Goal: Task Accomplishment & Management: Manage account settings

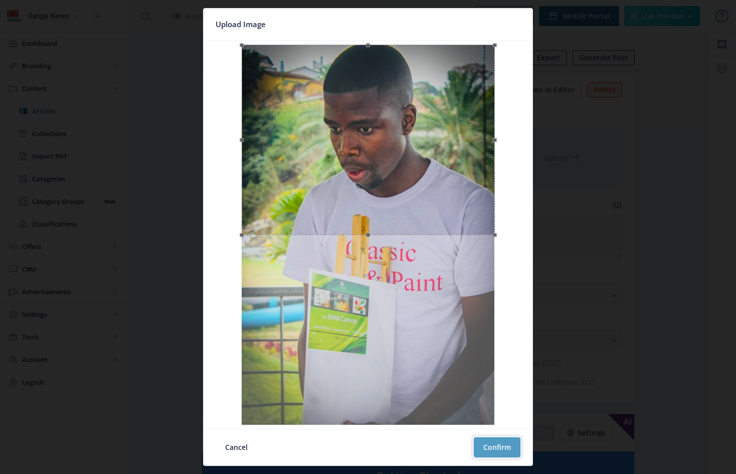
click at [501, 448] on button "Confirm" at bounding box center [497, 447] width 47 height 20
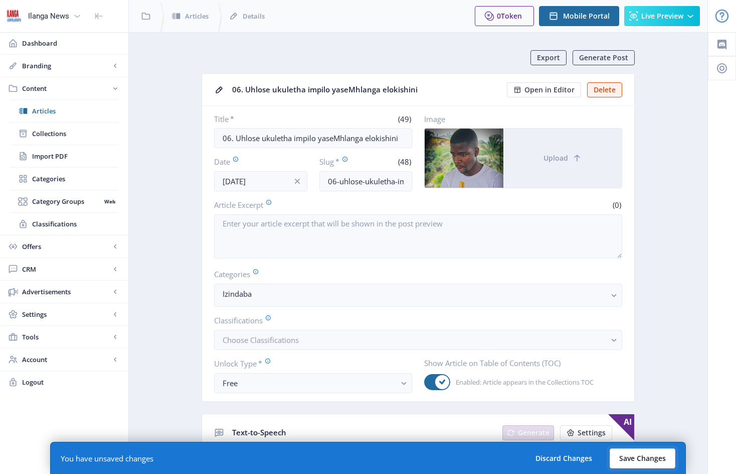
click at [639, 460] on button "Save Changes" at bounding box center [643, 458] width 66 height 20
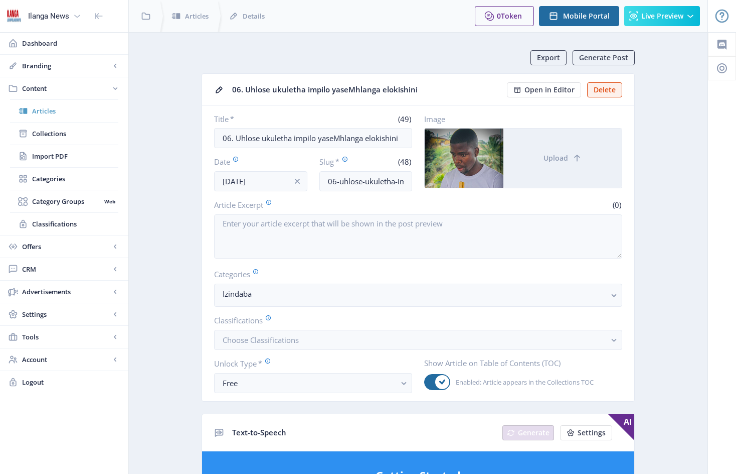
click at [51, 114] on span "Articles" at bounding box center [75, 111] width 86 height 10
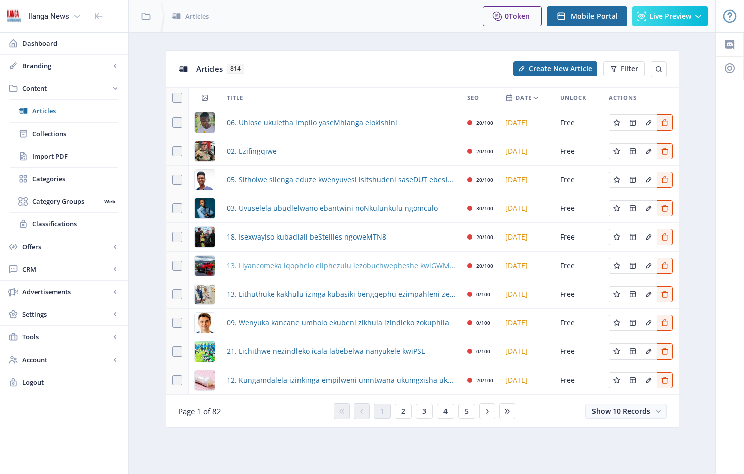
click at [317, 269] on span "13. Liyancomeka iqophelo eliphezulu lezobuchwepheshe kwiGWM P300" at bounding box center [341, 265] width 228 height 12
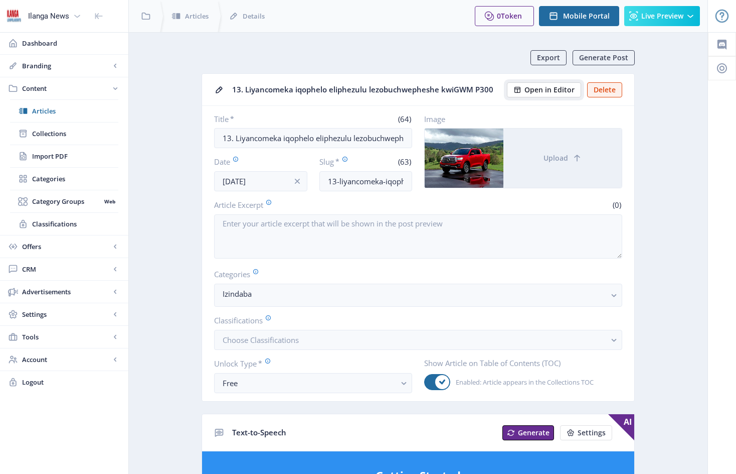
click at [561, 91] on span "Open in Editor" at bounding box center [550, 90] width 50 height 8
click at [44, 112] on span "Articles" at bounding box center [75, 111] width 86 height 10
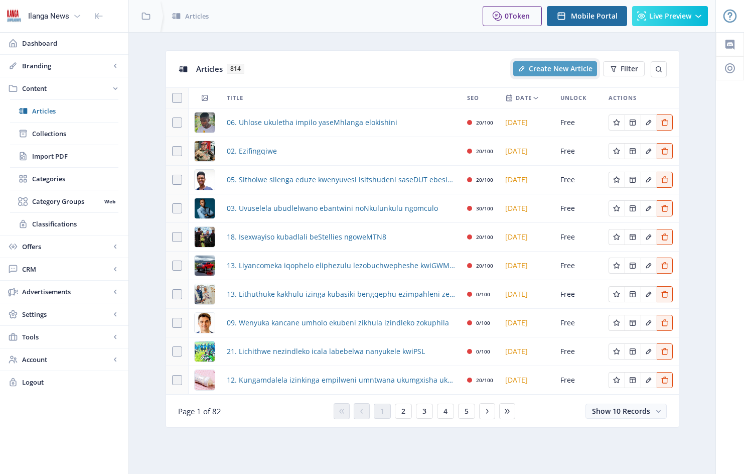
click at [556, 66] on span "Create New Article" at bounding box center [561, 69] width 64 height 8
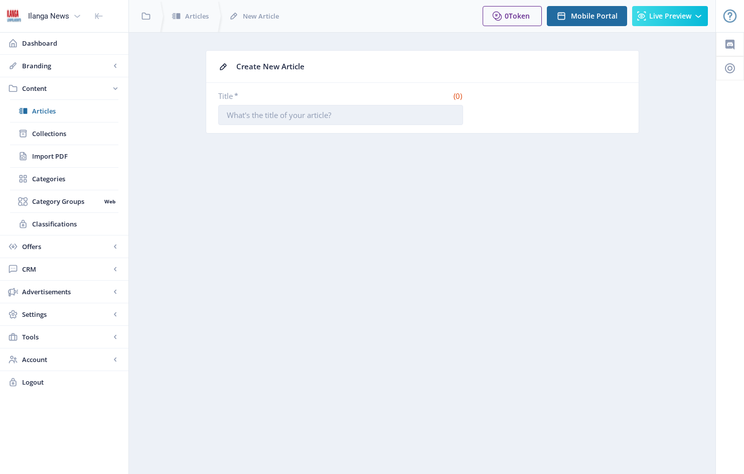
click at [227, 115] on input "Title *" at bounding box center [340, 115] width 245 height 20
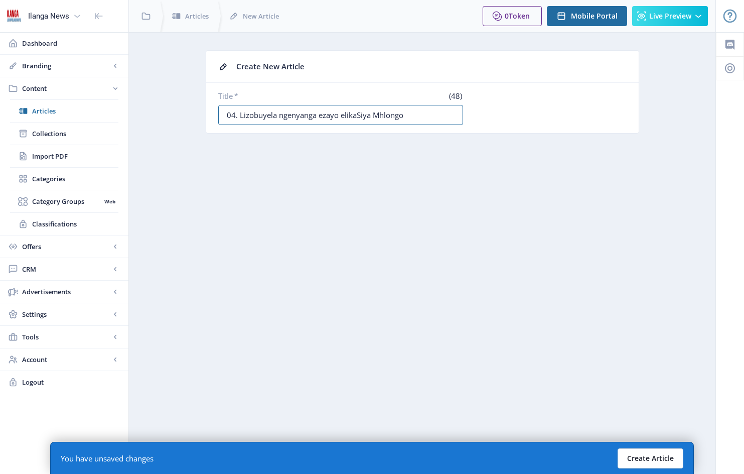
type input "04. Lizobuyela ngenyanga ezayo elikaSiya Mhlongo"
click at [648, 459] on button "Create Article" at bounding box center [651, 458] width 66 height 20
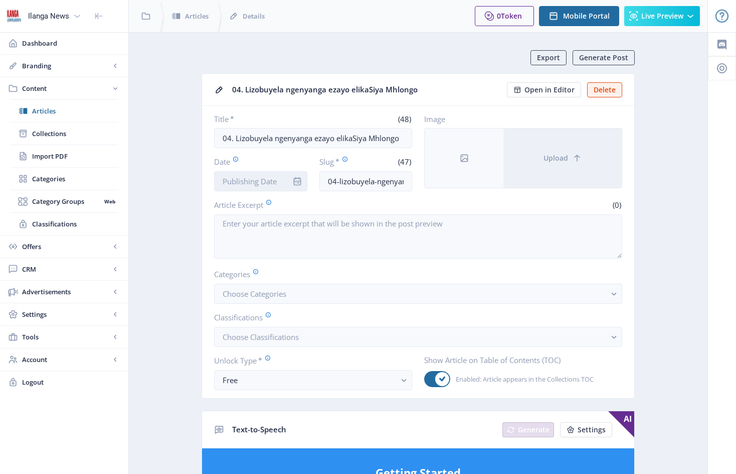
click at [270, 179] on input "Date" at bounding box center [260, 181] width 93 height 20
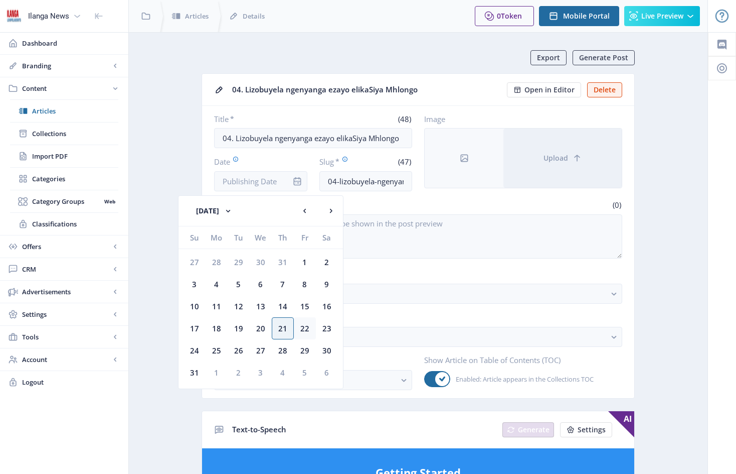
click at [305, 326] on div "22" at bounding box center [305, 328] width 22 height 22
type input "[DATE]"
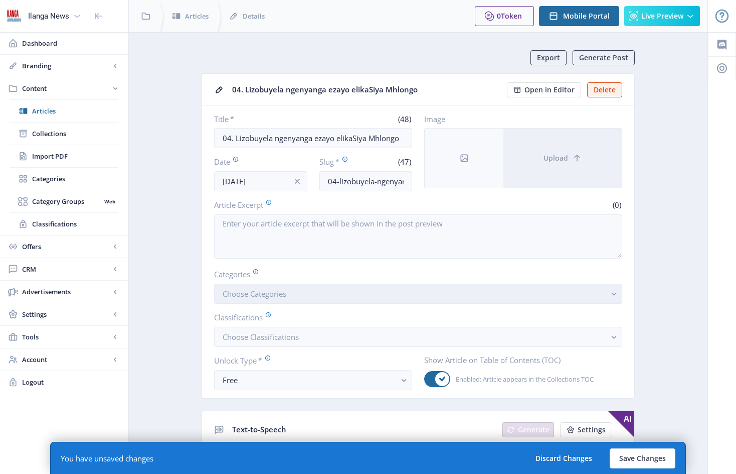
click at [302, 297] on button "Choose Categories" at bounding box center [418, 293] width 408 height 20
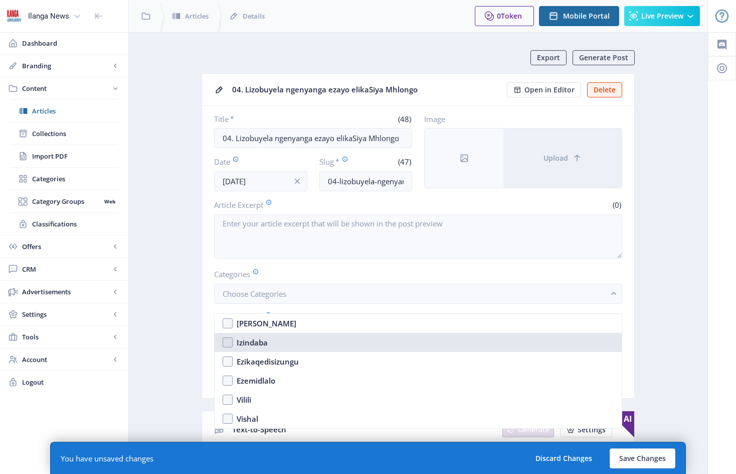
click at [231, 344] on nb-option "Izindaba" at bounding box center [418, 342] width 407 height 19
checkbox input "true"
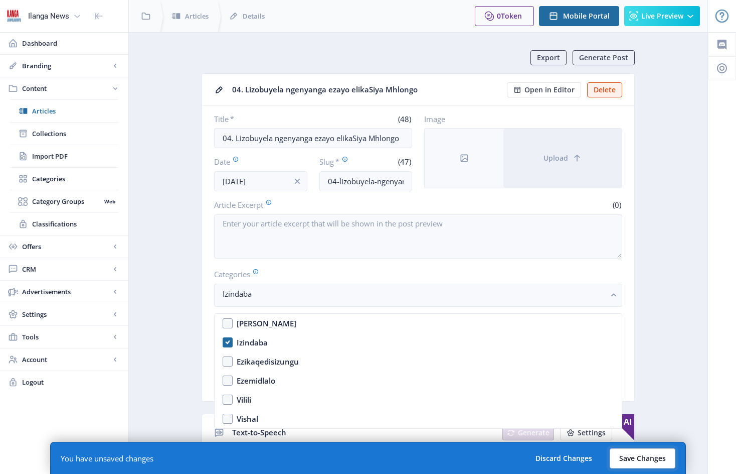
click at [639, 459] on button "Save Changes" at bounding box center [643, 458] width 66 height 20
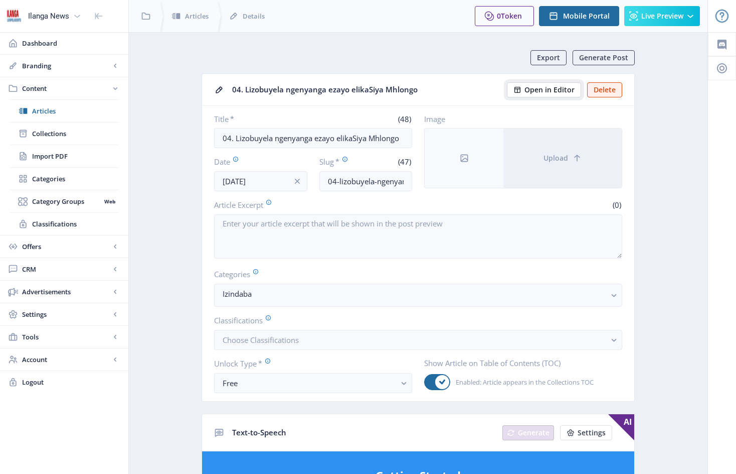
click at [565, 90] on span "Open in Editor" at bounding box center [550, 90] width 50 height 8
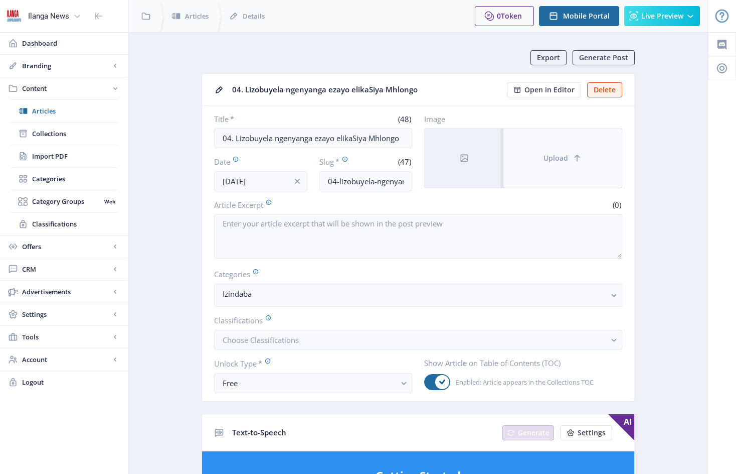
click at [537, 140] on button "Upload" at bounding box center [563, 157] width 118 height 59
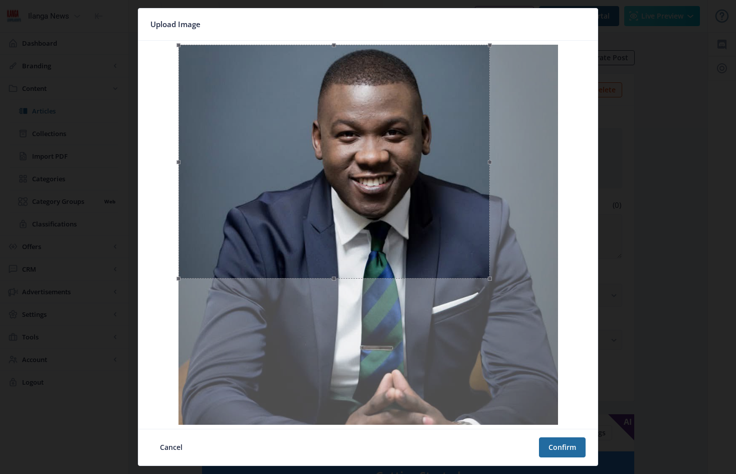
drag, startPoint x: 370, startPoint y: 331, endPoint x: 380, endPoint y: 277, distance: 54.1
click at [380, 277] on span at bounding box center [334, 278] width 301 height 11
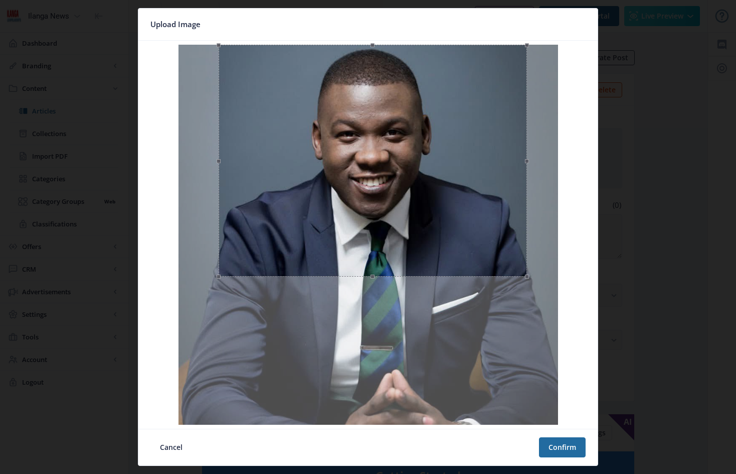
drag, startPoint x: 270, startPoint y: 209, endPoint x: 310, endPoint y: 206, distance: 40.2
click at [310, 206] on div at bounding box center [373, 161] width 309 height 232
click at [564, 447] on button "Confirm" at bounding box center [562, 447] width 47 height 20
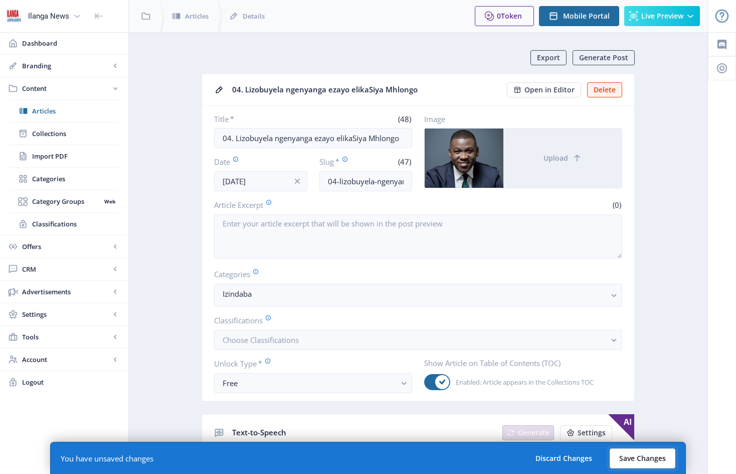
click at [646, 458] on button "Save Changes" at bounding box center [643, 458] width 66 height 20
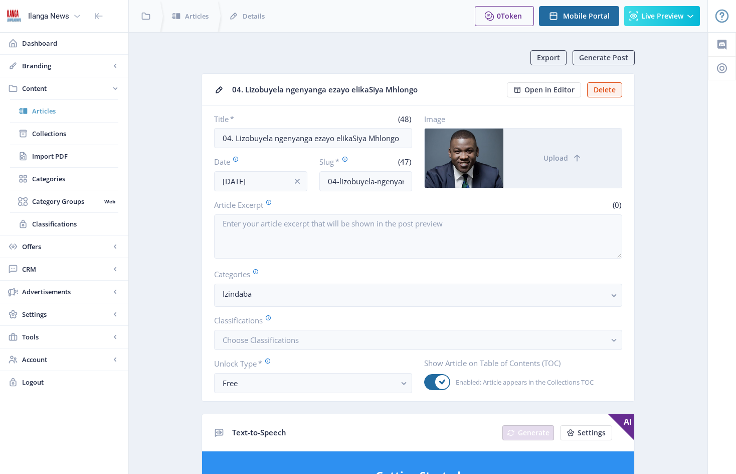
click at [50, 112] on span "Articles" at bounding box center [75, 111] width 86 height 10
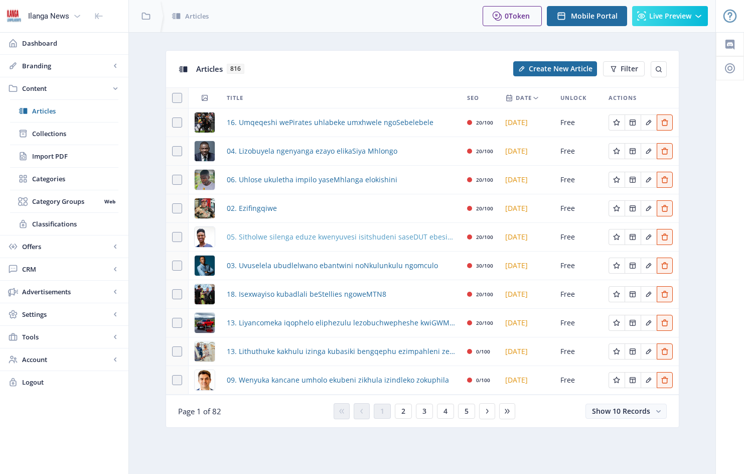
click at [279, 239] on span "05. Sitholwe silenga eduze kwenyuvesi isitshudeni saseDUT ebesinyamalele" at bounding box center [341, 237] width 228 height 12
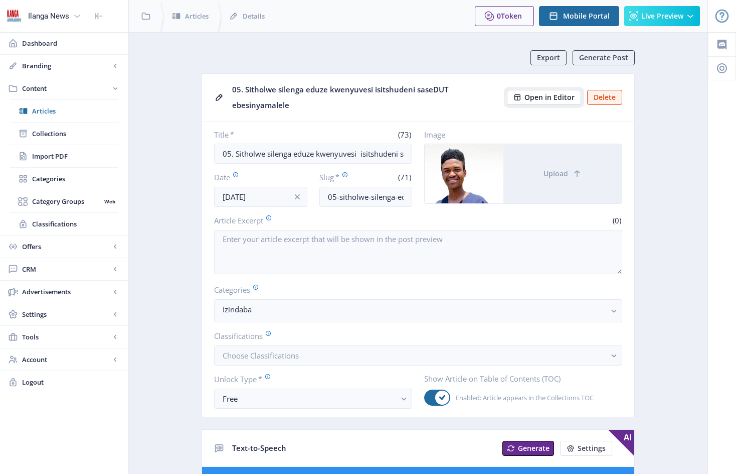
click at [549, 95] on span "Open in Editor" at bounding box center [550, 97] width 50 height 8
click at [38, 110] on span "Articles" at bounding box center [75, 111] width 86 height 10
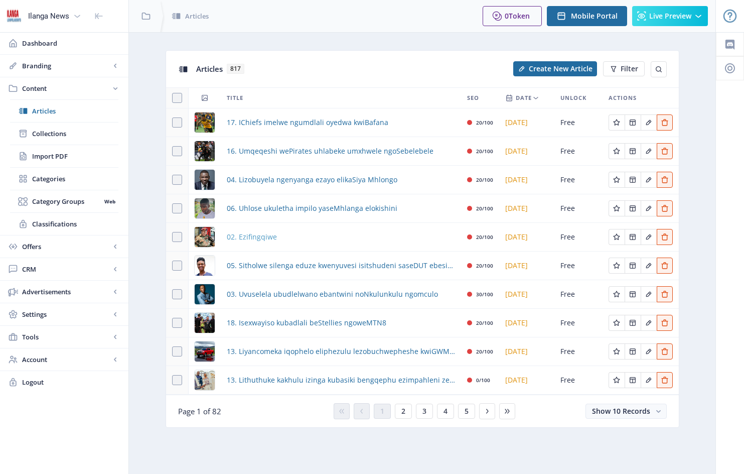
click at [266, 236] on span "02. Ezifingqiwe" at bounding box center [252, 237] width 50 height 12
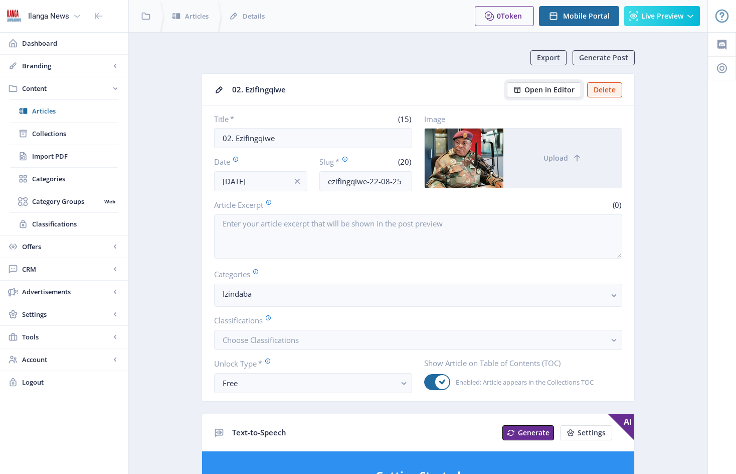
click at [544, 87] on span "Open in Editor" at bounding box center [550, 90] width 50 height 8
click at [42, 109] on span "Articles" at bounding box center [75, 111] width 86 height 10
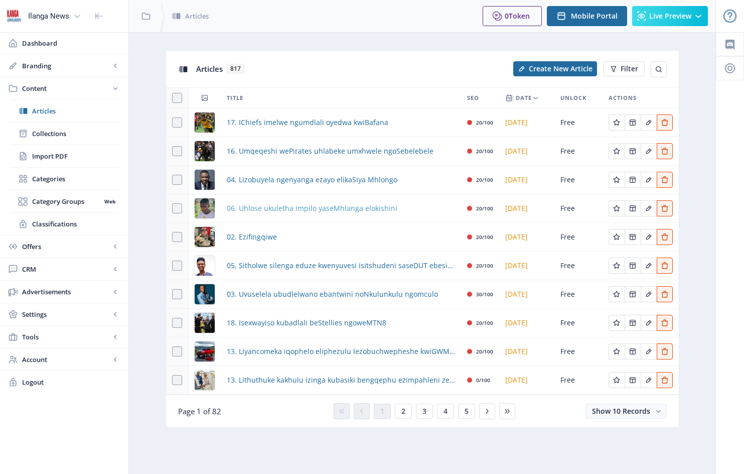
click at [251, 208] on span "06. Uhlose ukuletha impilo yaseMhlanga elokishini" at bounding box center [312, 208] width 171 height 12
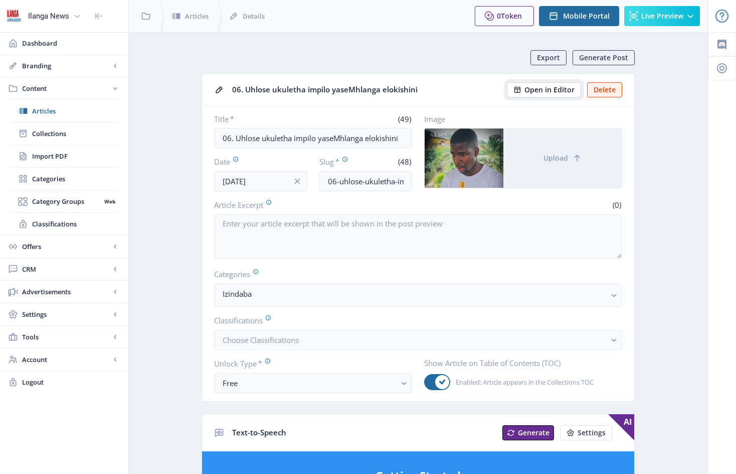
click at [547, 88] on span "Open in Editor" at bounding box center [550, 90] width 50 height 8
click at [53, 112] on span "Articles" at bounding box center [75, 111] width 86 height 10
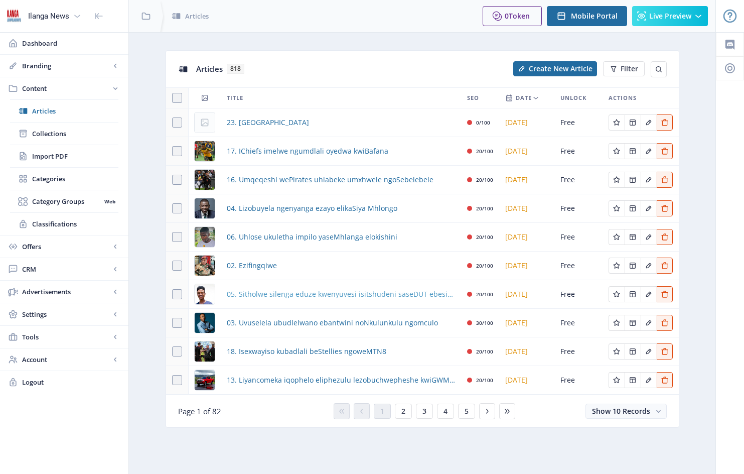
click at [280, 293] on span "05. Sitholwe silenga eduze kwenyuvesi isitshudeni saseDUT ebesinyamalele" at bounding box center [341, 294] width 228 height 12
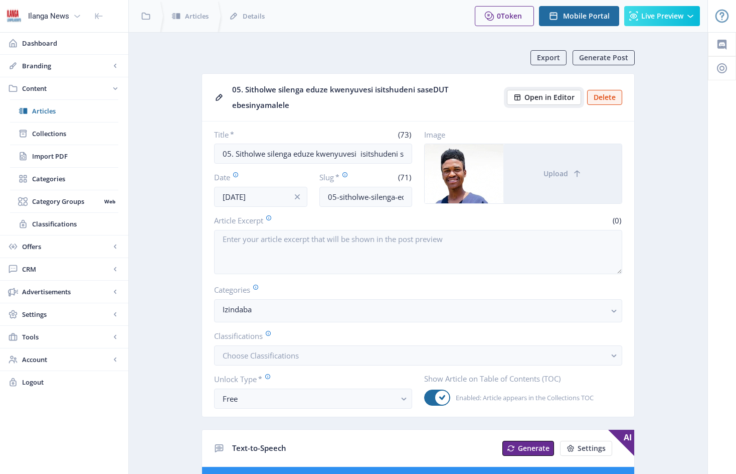
click at [544, 98] on span "Open in Editor" at bounding box center [550, 97] width 50 height 8
click at [50, 110] on span "Articles" at bounding box center [75, 111] width 86 height 10
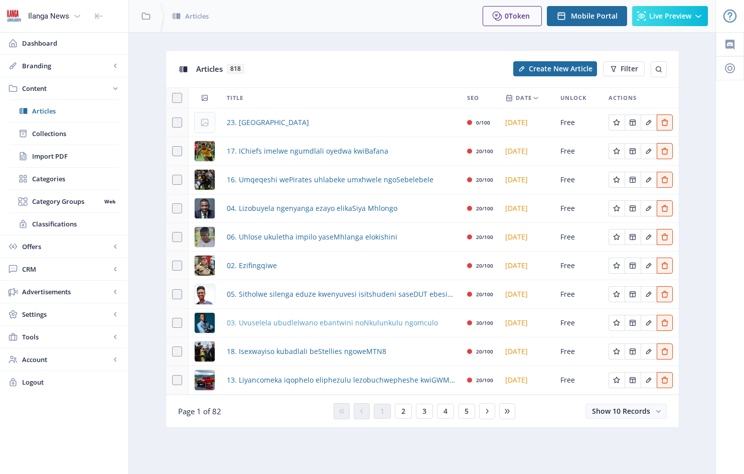
click at [318, 321] on span "03. Uvuselela ubudlelwano ebantwini noNkulunkulu ngomculo" at bounding box center [332, 323] width 211 height 12
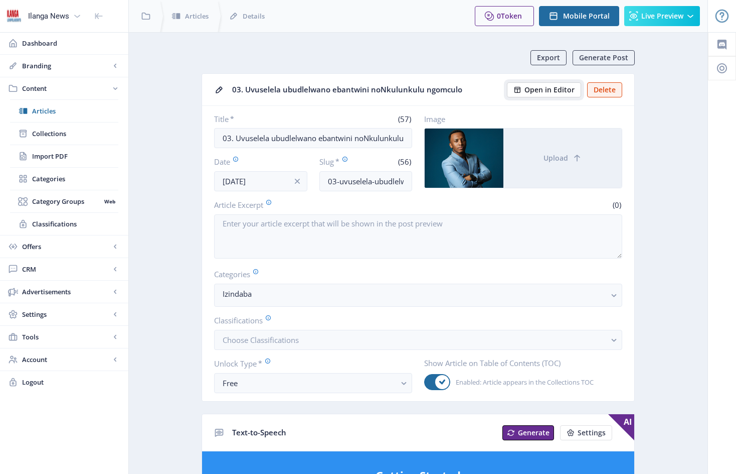
click at [543, 91] on span "Open in Editor" at bounding box center [550, 90] width 50 height 8
click at [50, 112] on span "Articles" at bounding box center [75, 111] width 86 height 10
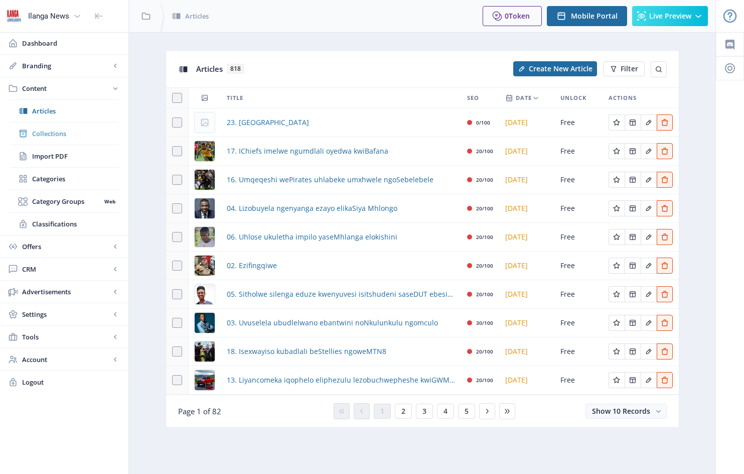
click at [60, 134] on span "Collections" at bounding box center [75, 133] width 86 height 10
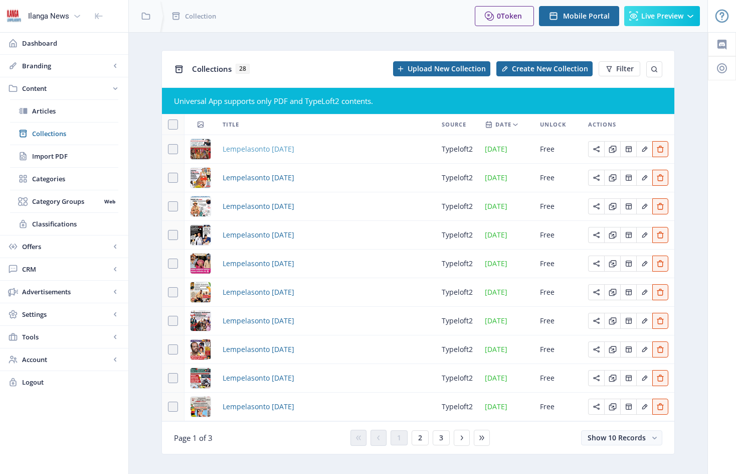
click at [294, 151] on span "Lempelasonto [DATE]" at bounding box center [259, 149] width 72 height 12
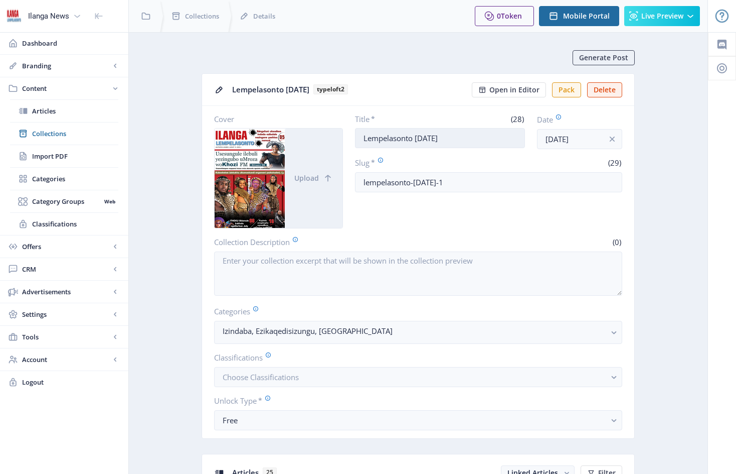
click at [477, 138] on input "Lempelasonto [DATE]" at bounding box center [440, 138] width 170 height 20
drag, startPoint x: 477, startPoint y: 138, endPoint x: 363, endPoint y: 136, distance: 114.4
click at [363, 136] on input "Lempelasonto [DATE]" at bounding box center [440, 138] width 170 height 20
click at [53, 131] on span "Collections" at bounding box center [75, 133] width 86 height 10
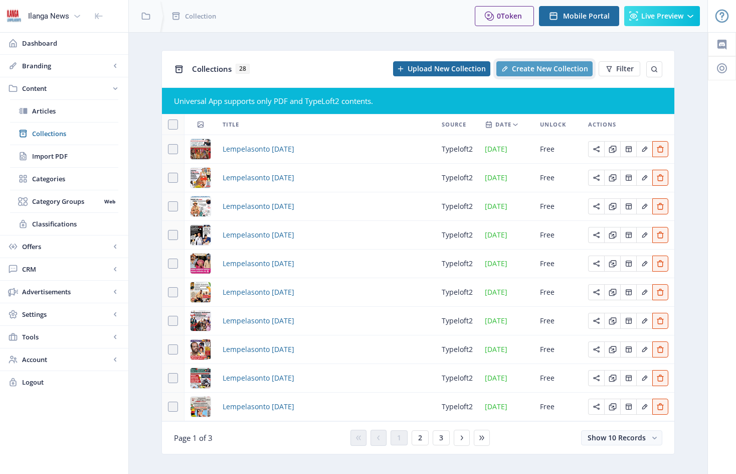
click at [548, 68] on span "Create New Collection" at bounding box center [550, 69] width 76 height 8
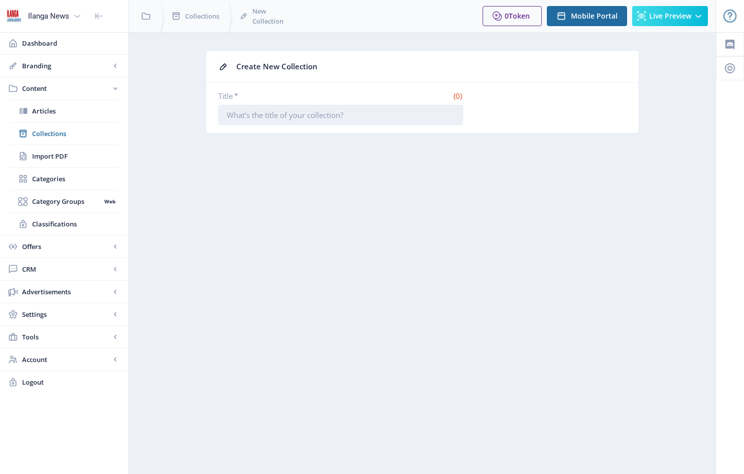
click at [349, 118] on input "Title *" at bounding box center [340, 115] width 245 height 20
paste input "Lempelasonto [DATE]"
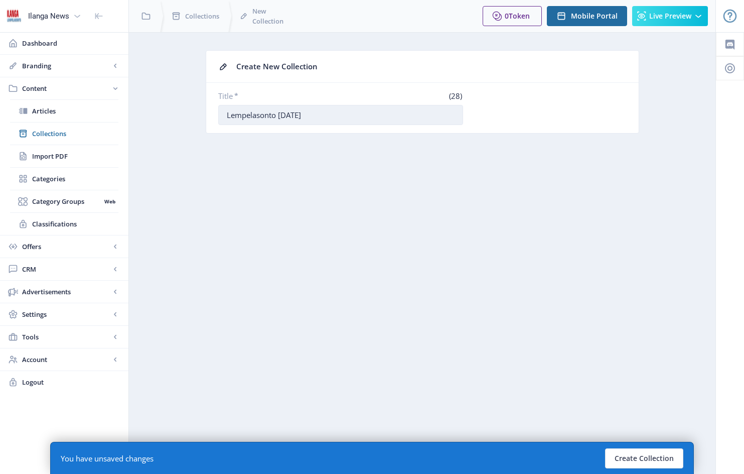
click at [287, 112] on input "Lempelasonto [DATE]" at bounding box center [340, 115] width 245 height 20
type input "Lempelasonto [DATE]"
click at [641, 459] on button "Create Collection" at bounding box center [644, 458] width 78 height 20
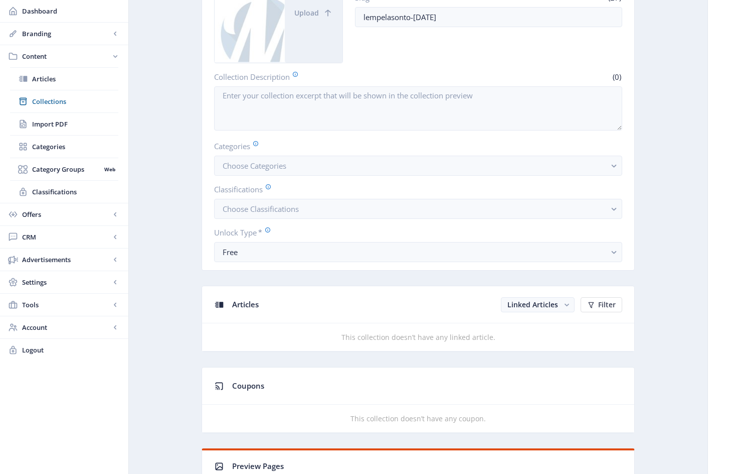
scroll to position [201, 0]
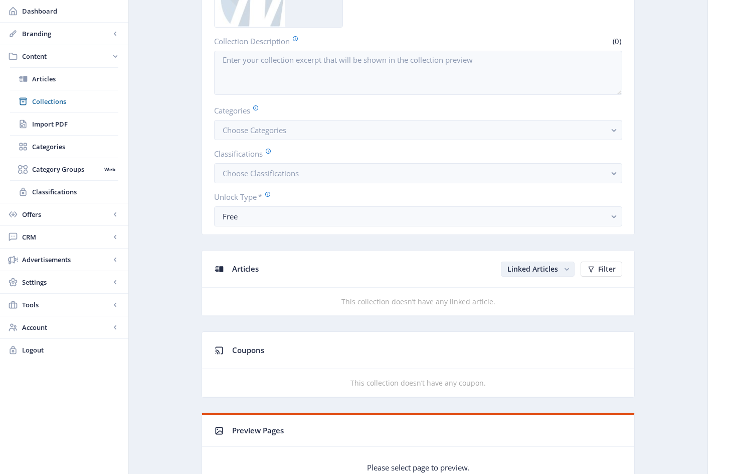
click at [544, 273] on span "Linked Articles" at bounding box center [533, 269] width 51 height 10
click at [543, 314] on nb-option "Unlinked Articles" at bounding box center [539, 314] width 72 height 18
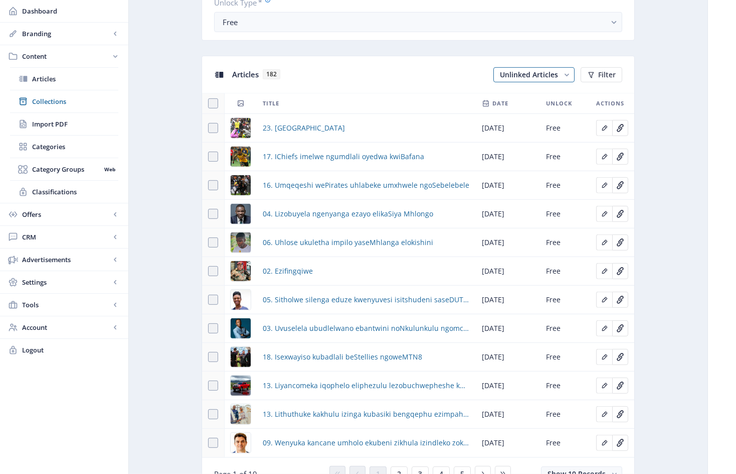
scroll to position [401, 0]
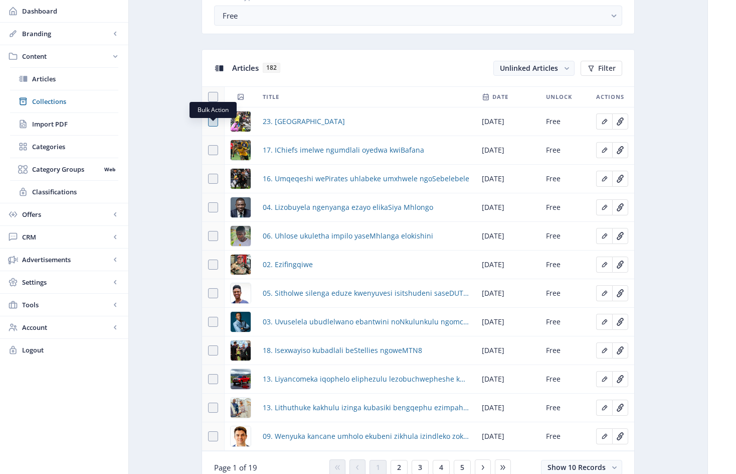
click at [214, 126] on span at bounding box center [213, 121] width 10 height 10
click at [209, 122] on input "checkbox" at bounding box center [208, 121] width 1 height 1
checkbox input "true"
click at [213, 155] on span at bounding box center [213, 150] width 10 height 10
click at [209, 151] on input "checkbox" at bounding box center [208, 150] width 1 height 1
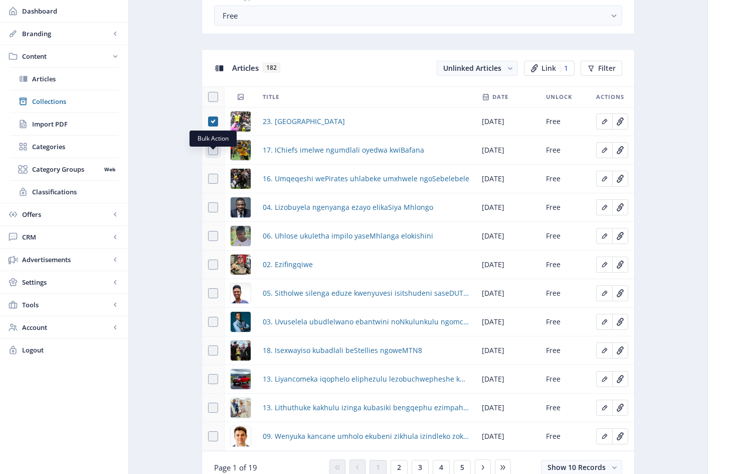
checkbox input "true"
click at [213, 184] on span at bounding box center [213, 179] width 10 height 10
click at [209, 179] on input "checkbox" at bounding box center [208, 179] width 1 height 1
checkbox input "true"
click at [214, 212] on span at bounding box center [213, 207] width 10 height 10
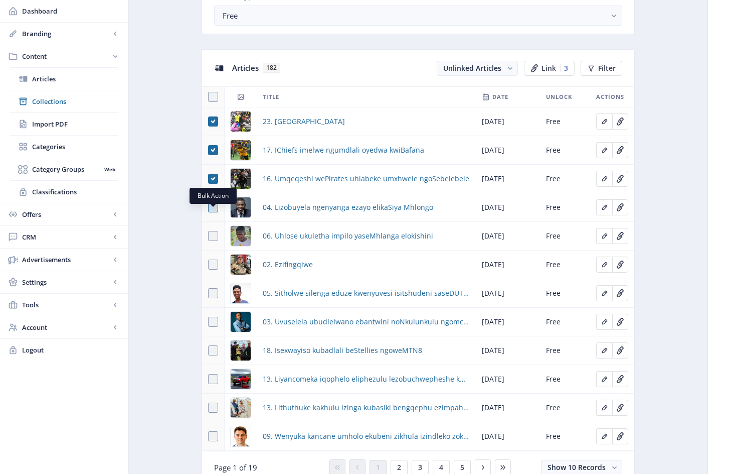
click at [209, 208] on input "checkbox" at bounding box center [208, 207] width 1 height 1
checkbox input "true"
click at [214, 241] on span at bounding box center [213, 236] width 10 height 10
click at [209, 236] on input "checkbox" at bounding box center [208, 236] width 1 height 1
checkbox input "true"
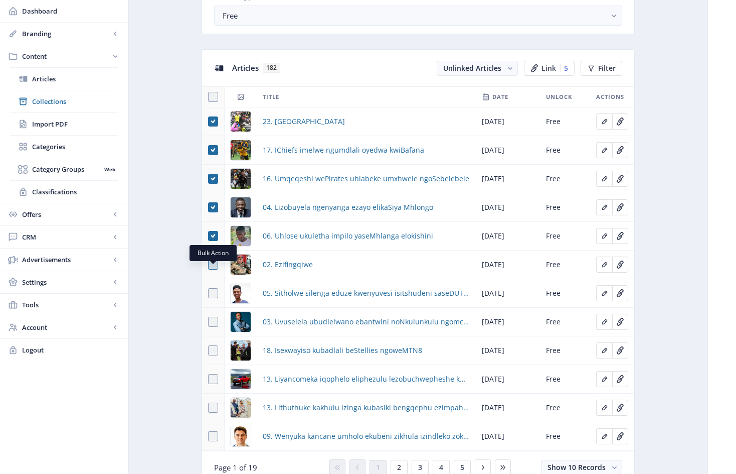
click at [213, 269] on span at bounding box center [213, 264] width 10 height 10
click at [209, 265] on input "checkbox" at bounding box center [208, 264] width 1 height 1
checkbox input "true"
click at [211, 298] on span at bounding box center [213, 293] width 10 height 10
click at [209, 293] on input "checkbox" at bounding box center [208, 293] width 1 height 1
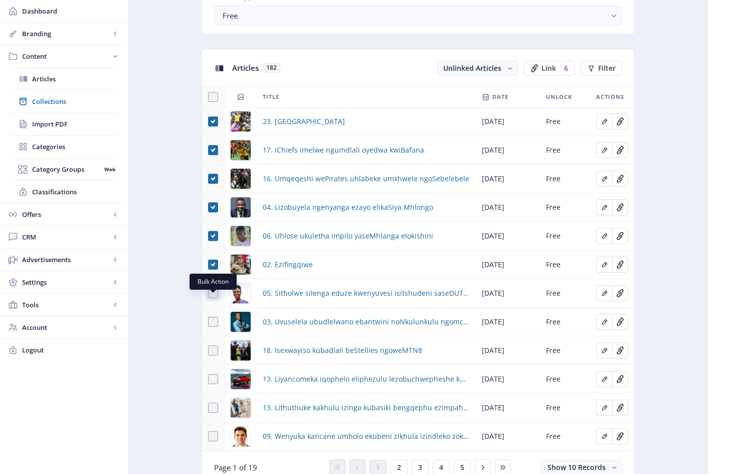
checkbox input "true"
click at [213, 327] on span at bounding box center [213, 322] width 10 height 10
click at [209, 322] on input "checkbox" at bounding box center [208, 322] width 1 height 1
checkbox input "true"
click at [214, 355] on span at bounding box center [213, 350] width 10 height 10
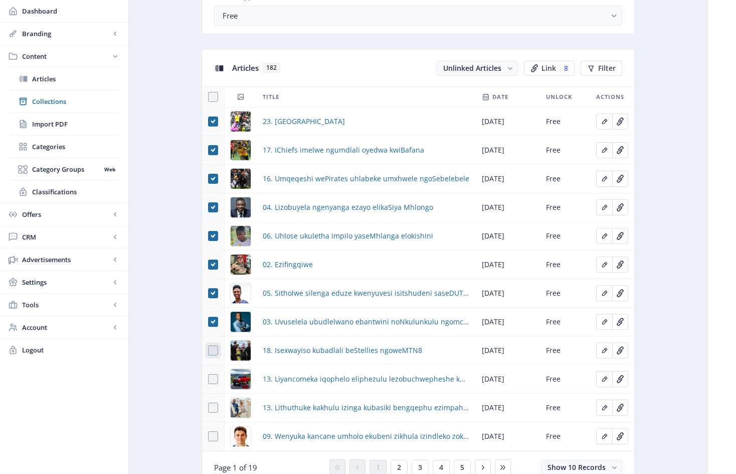
click at [209, 351] on input "checkbox" at bounding box center [208, 350] width 1 height 1
checkbox input "true"
click at [215, 384] on span at bounding box center [213, 379] width 10 height 10
click at [209, 379] on input "checkbox" at bounding box center [208, 379] width 1 height 1
checkbox input "true"
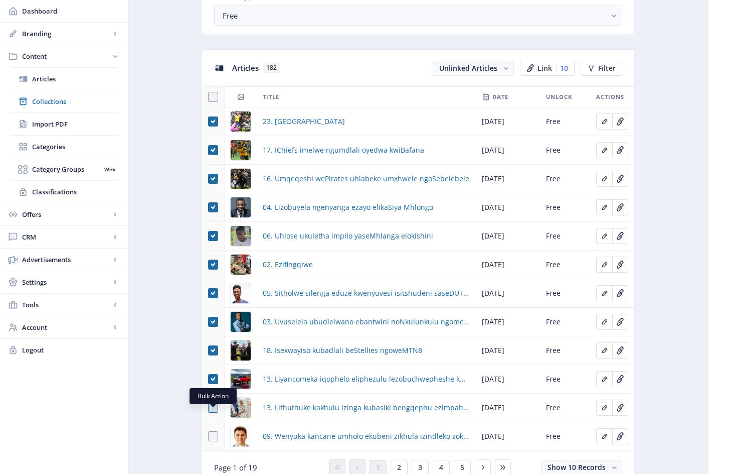
click at [214, 412] on span at bounding box center [213, 407] width 10 height 10
click at [209, 408] on input "checkbox" at bounding box center [208, 407] width 1 height 1
checkbox input "true"
click at [213, 443] on div "You have unsaved changes Discard Changes Save Changes" at bounding box center [368, 457] width 636 height 32
click at [213, 441] on span at bounding box center [213, 436] width 10 height 10
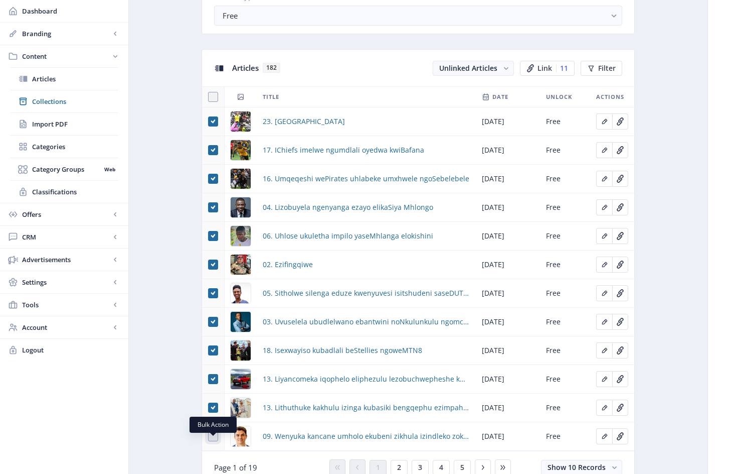
click at [209, 436] on input "checkbox" at bounding box center [208, 436] width 1 height 1
checkbox input "true"
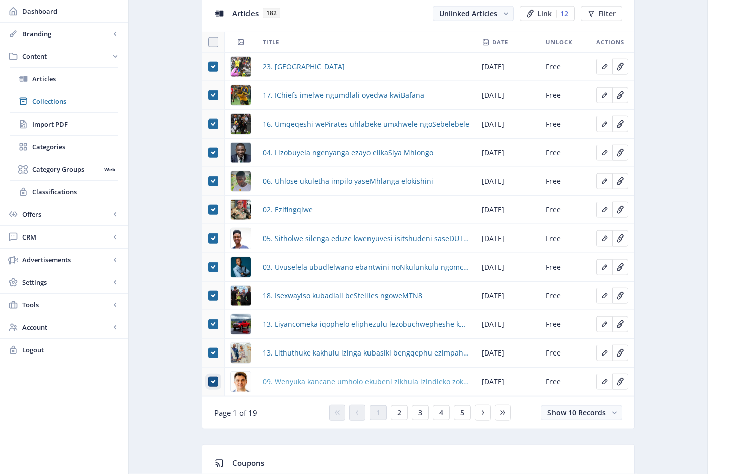
scroll to position [466, 0]
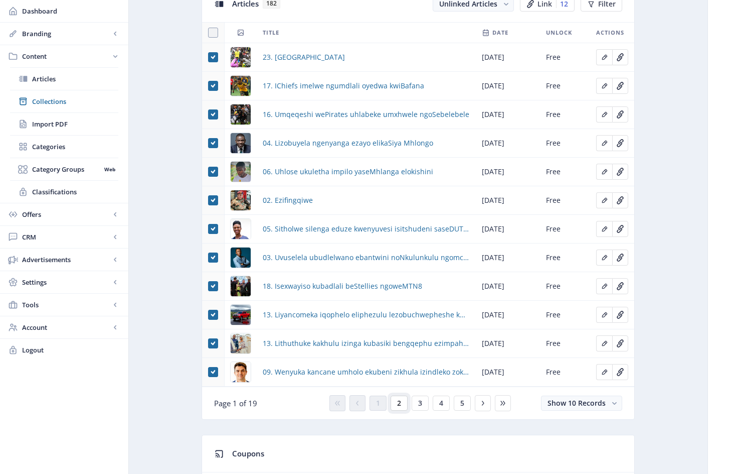
click at [400, 407] on span "2" at bounding box center [399, 403] width 4 height 8
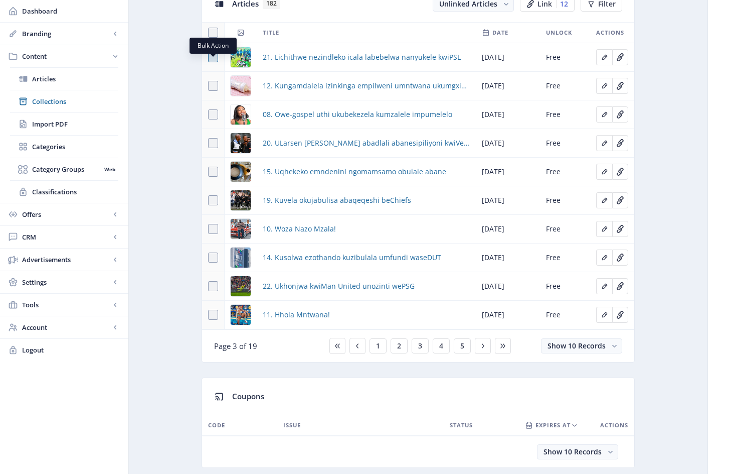
click at [214, 62] on span at bounding box center [213, 57] width 10 height 10
click at [209, 58] on input "checkbox" at bounding box center [208, 57] width 1 height 1
checkbox input "true"
click at [213, 91] on span at bounding box center [213, 86] width 10 height 10
click at [209, 86] on input "checkbox" at bounding box center [208, 86] width 1 height 1
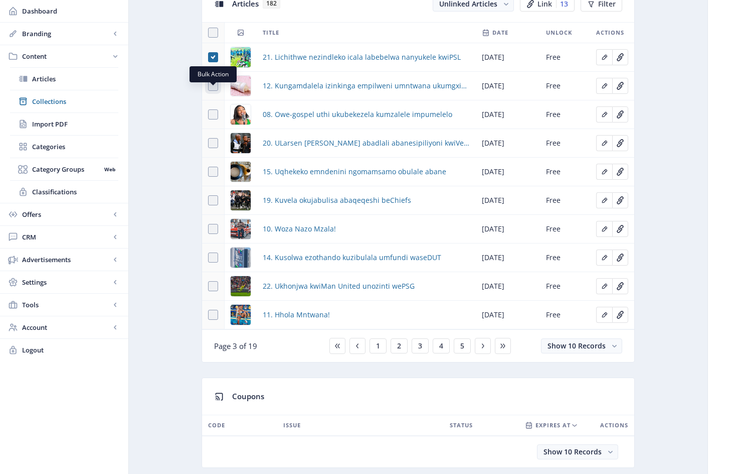
checkbox input "true"
click at [213, 119] on span at bounding box center [213, 114] width 10 height 10
click at [209, 115] on input "checkbox" at bounding box center [208, 114] width 1 height 1
checkbox input "true"
click at [213, 148] on span at bounding box center [213, 143] width 10 height 10
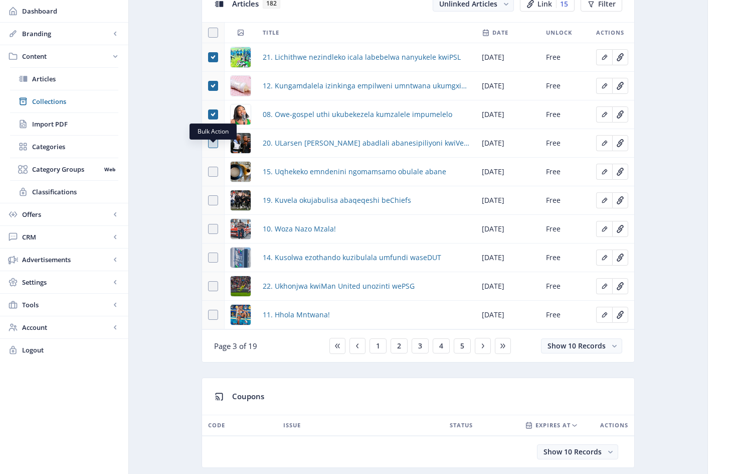
click at [209, 143] on input "checkbox" at bounding box center [208, 143] width 1 height 1
checkbox input "true"
click at [213, 177] on span at bounding box center [213, 172] width 10 height 10
click at [209, 172] on input "checkbox" at bounding box center [208, 172] width 1 height 1
checkbox input "true"
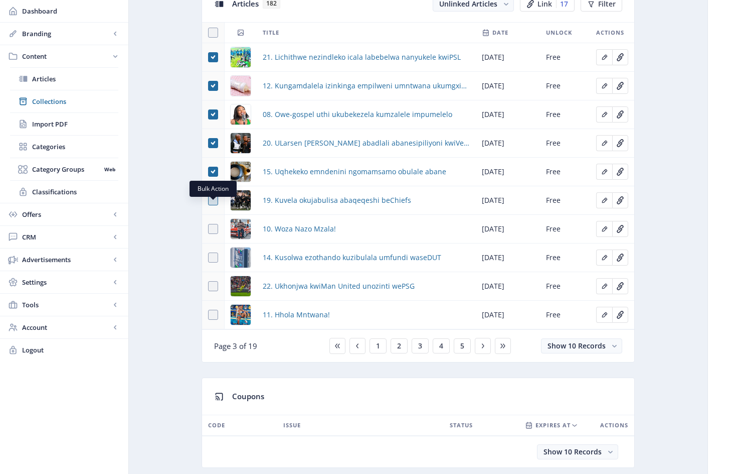
click at [214, 205] on span at bounding box center [213, 200] width 10 height 10
click at [209, 201] on input "checkbox" at bounding box center [208, 200] width 1 height 1
checkbox input "true"
click at [214, 234] on span at bounding box center [213, 229] width 10 height 10
click at [209, 229] on input "checkbox" at bounding box center [208, 229] width 1 height 1
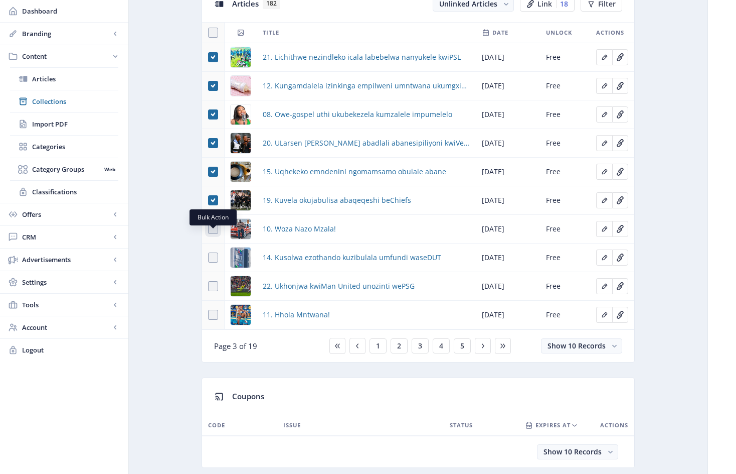
checkbox input "true"
click at [214, 262] on span at bounding box center [213, 257] width 10 height 10
click at [209, 258] on input "checkbox" at bounding box center [208, 257] width 1 height 1
checkbox input "true"
click at [214, 291] on span at bounding box center [213, 286] width 10 height 10
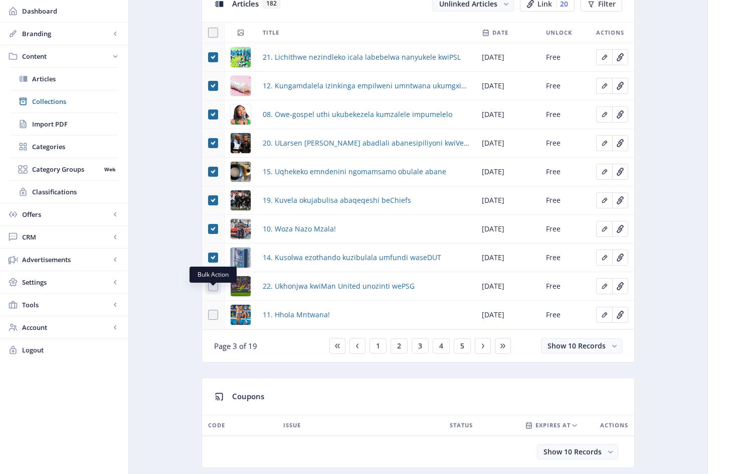
click at [209, 286] on input "checkbox" at bounding box center [208, 286] width 1 height 1
checkbox input "true"
click at [214, 320] on span at bounding box center [213, 315] width 10 height 10
click at [209, 315] on input "checkbox" at bounding box center [208, 315] width 1 height 1
checkbox input "true"
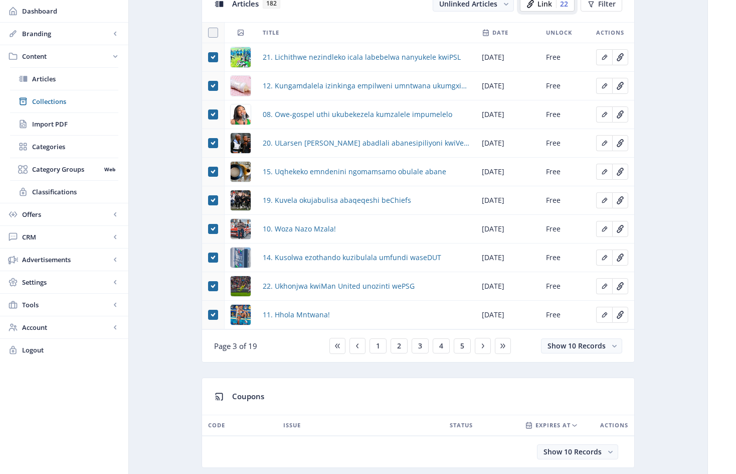
click at [549, 8] on span "Link" at bounding box center [545, 4] width 15 height 8
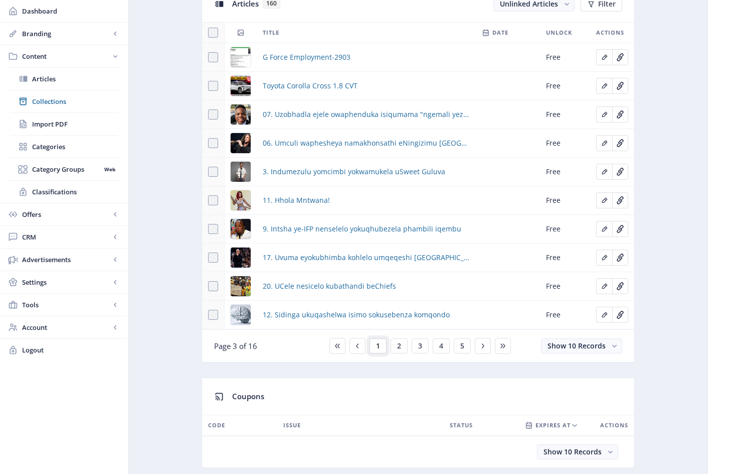
click at [378, 350] on span "1" at bounding box center [378, 346] width 4 height 8
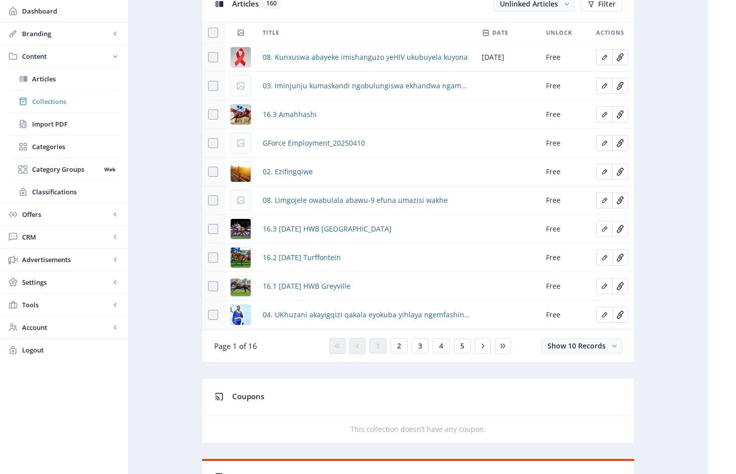
click at [62, 101] on span "Collections" at bounding box center [75, 101] width 86 height 10
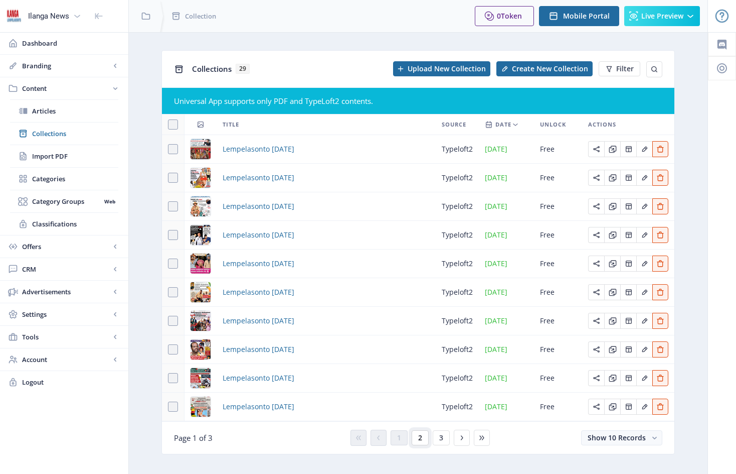
click at [420, 440] on span "2" at bounding box center [420, 437] width 4 height 8
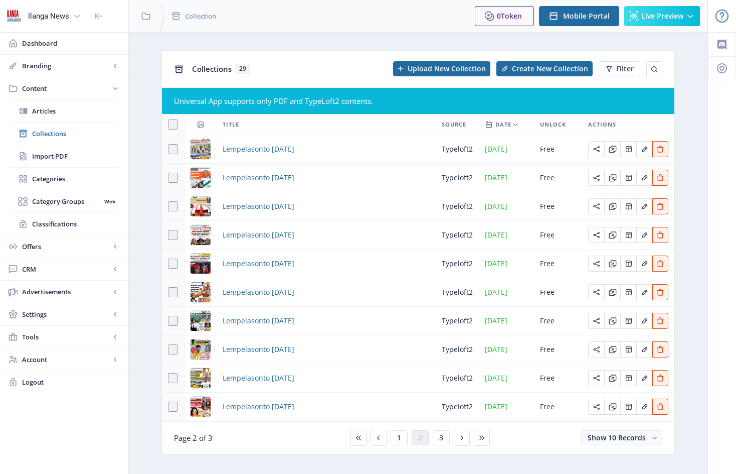
click at [445, 450] on div "You have unsaved changes Discard Changes Save Changes" at bounding box center [368, 457] width 636 height 32
click at [440, 451] on div "You have unsaved changes Discard Changes Save Changes" at bounding box center [368, 457] width 636 height 32
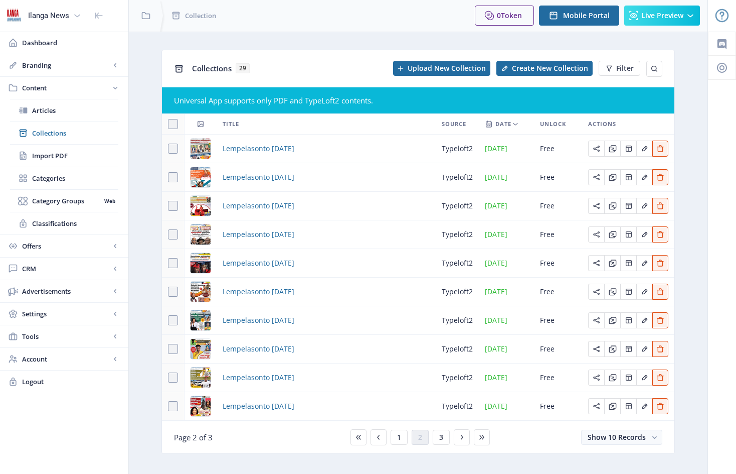
scroll to position [28, 0]
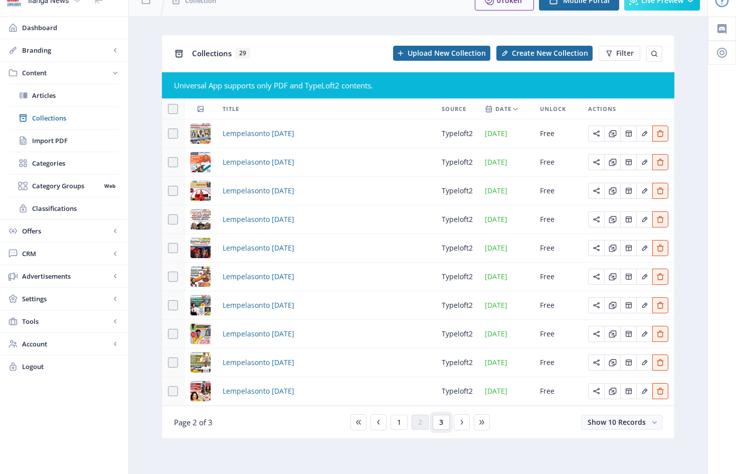
click at [443, 423] on span "3" at bounding box center [441, 422] width 4 height 8
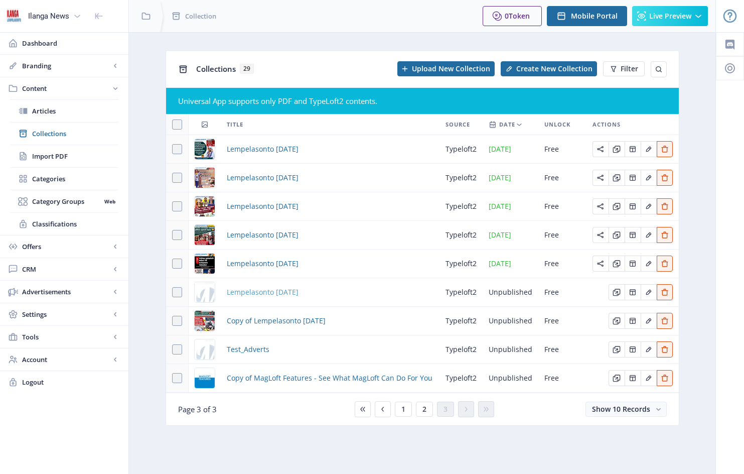
click at [299, 294] on span "Lempelasonto [DATE]" at bounding box center [263, 292] width 72 height 12
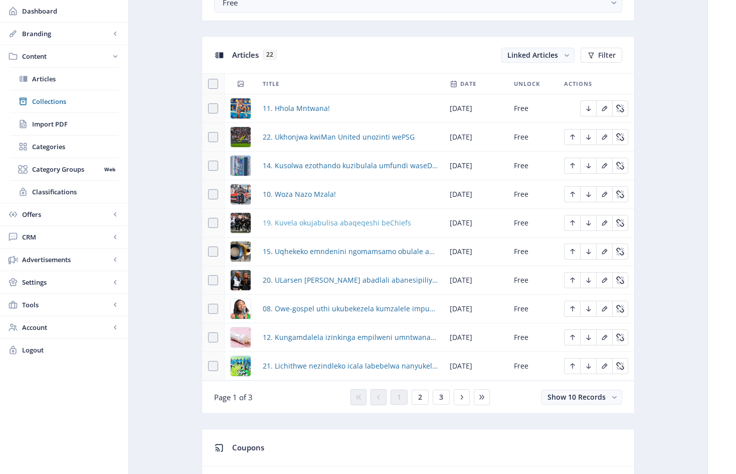
scroll to position [409, 0]
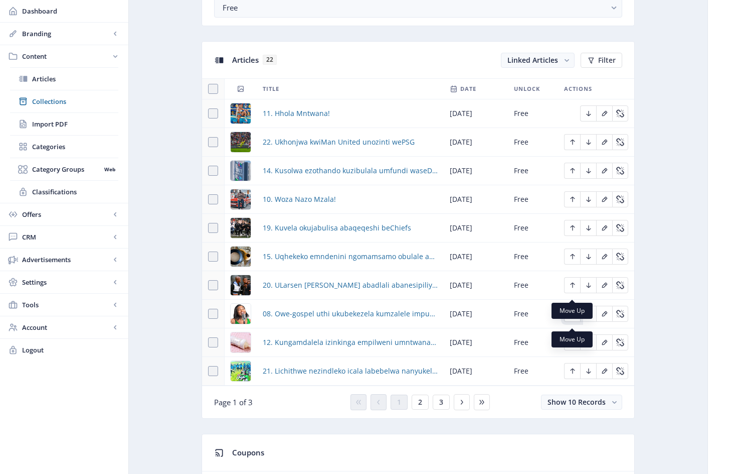
click at [574, 318] on icon "Edit page" at bounding box center [573, 314] width 8 height 8
click at [572, 288] on icon "Edit page" at bounding box center [572, 285] width 5 height 6
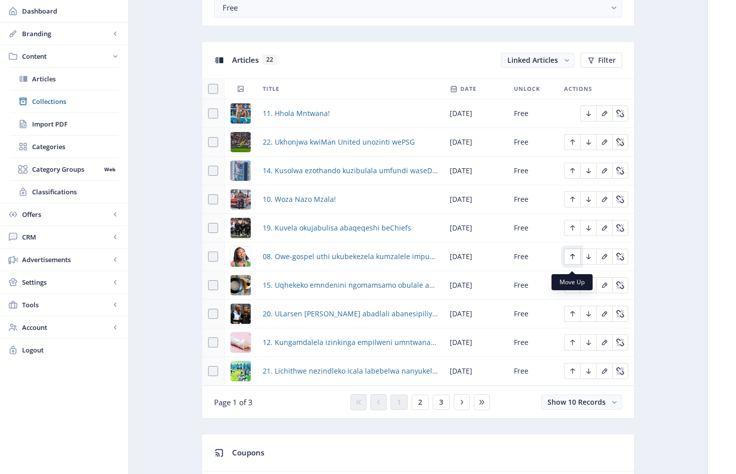
click at [572, 259] on icon "Edit page" at bounding box center [572, 257] width 5 height 6
click at [574, 232] on icon "Edit page" at bounding box center [573, 228] width 8 height 8
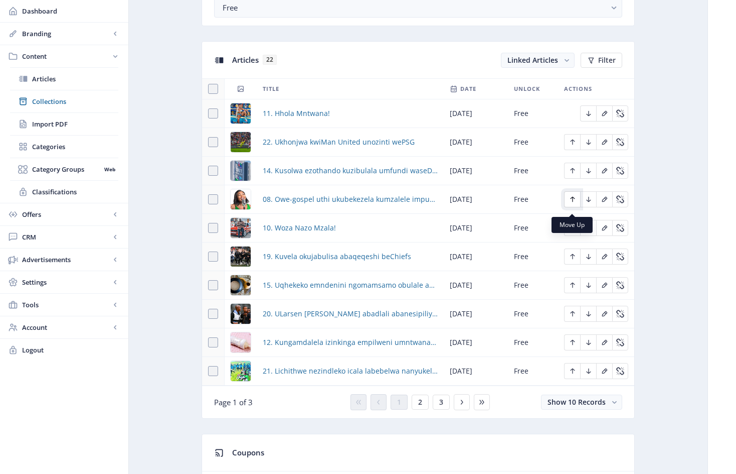
click at [572, 202] on icon "Edit page" at bounding box center [573, 199] width 8 height 8
click at [572, 174] on icon "Edit page" at bounding box center [573, 171] width 8 height 8
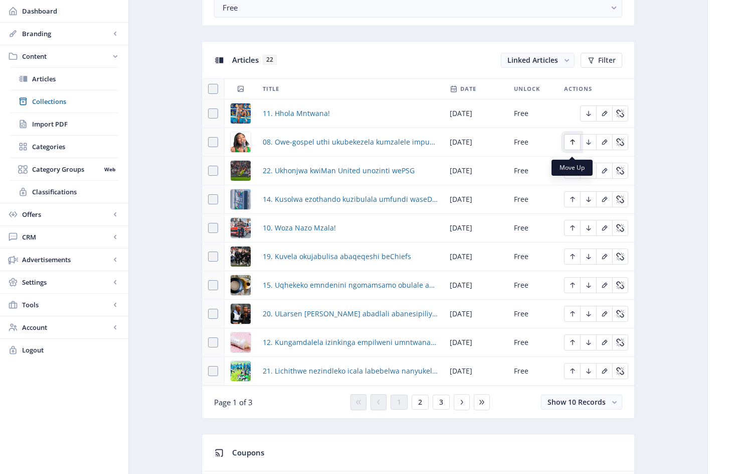
click at [574, 146] on icon "Edit page" at bounding box center [573, 142] width 8 height 8
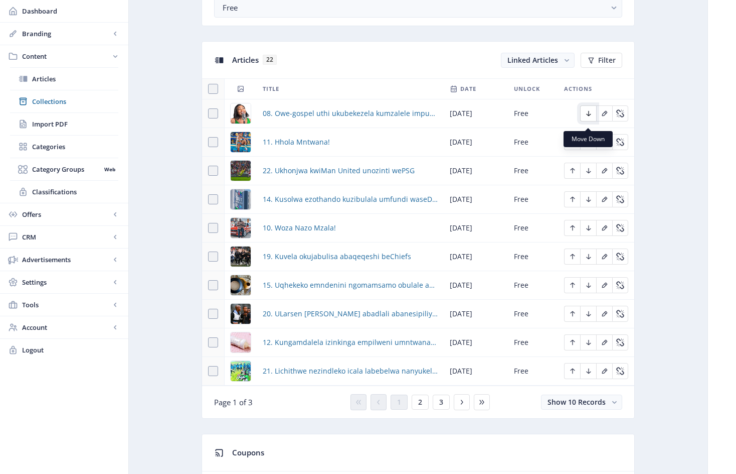
click at [590, 116] on icon "Edit page" at bounding box center [589, 113] width 8 height 8
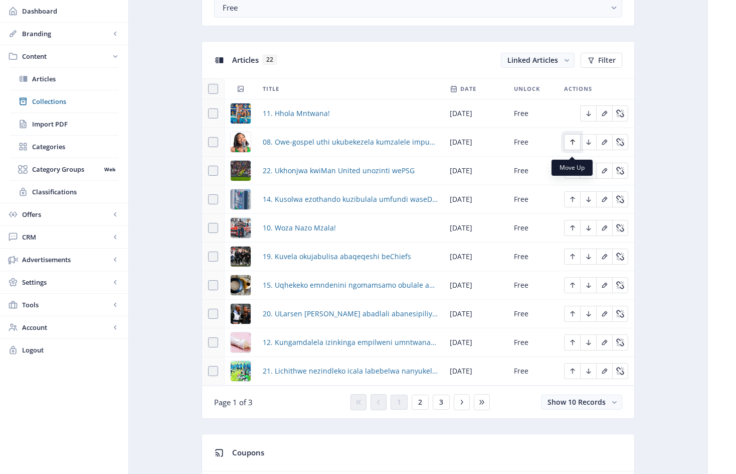
click at [574, 146] on icon "Edit page" at bounding box center [573, 142] width 8 height 8
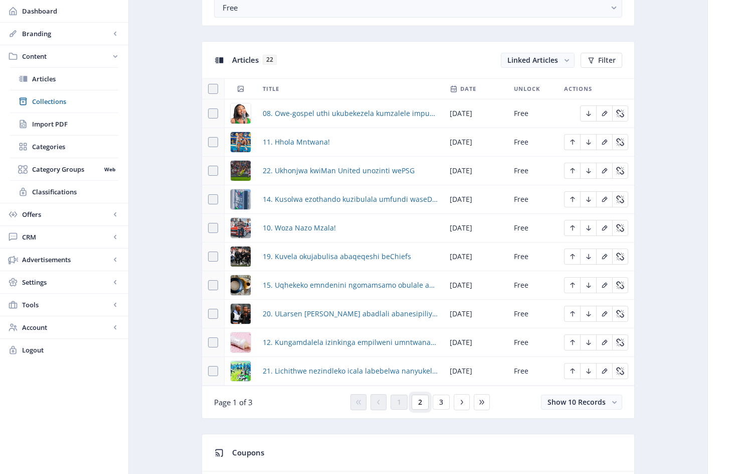
click at [422, 406] on span "2" at bounding box center [420, 402] width 4 height 8
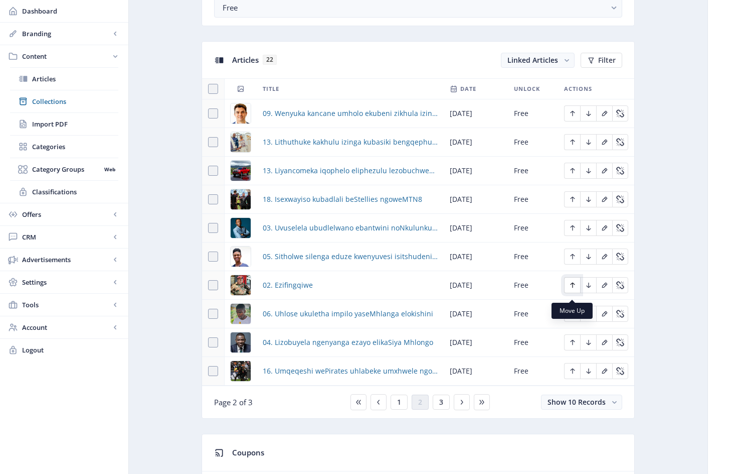
click at [574, 289] on icon "Edit page" at bounding box center [573, 285] width 8 height 8
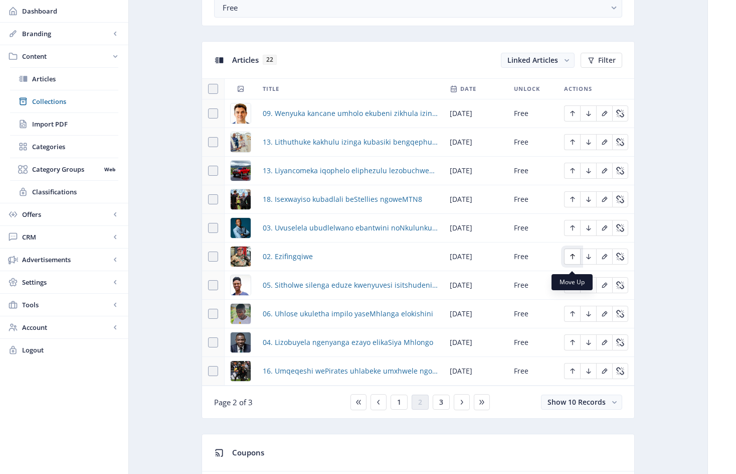
click at [574, 259] on icon "Edit page" at bounding box center [572, 257] width 5 height 6
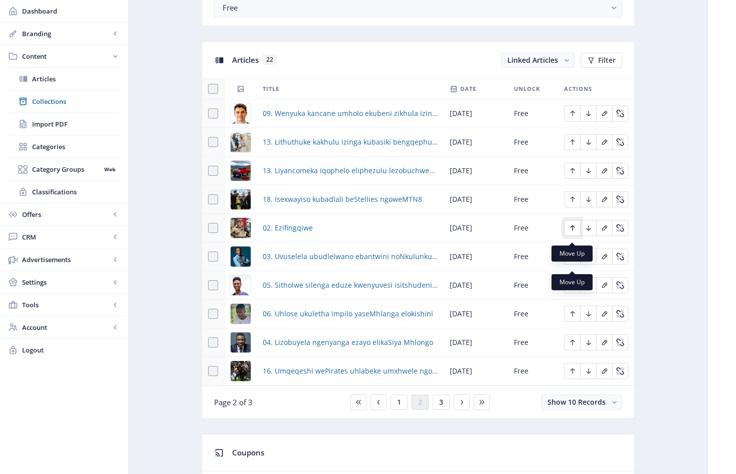
click at [574, 231] on icon "Edit page" at bounding box center [573, 228] width 8 height 8
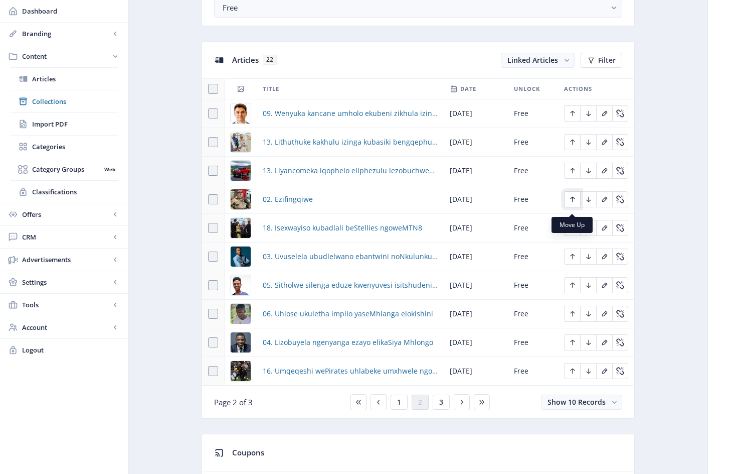
click at [574, 203] on icon "Edit page" at bounding box center [573, 199] width 8 height 8
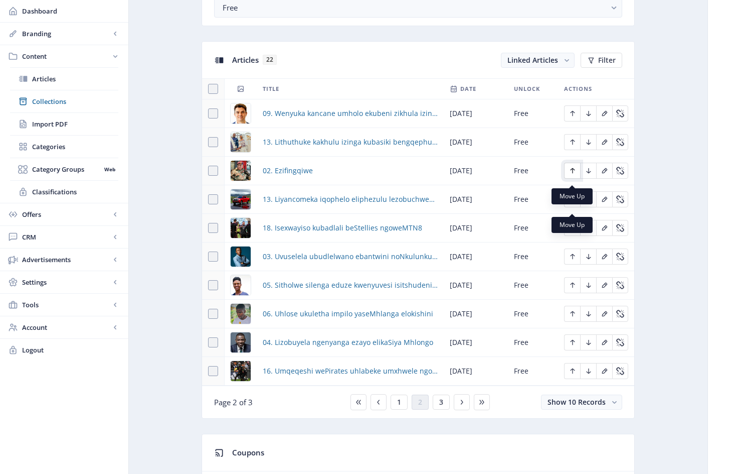
click at [572, 175] on icon "Edit page" at bounding box center [573, 171] width 8 height 8
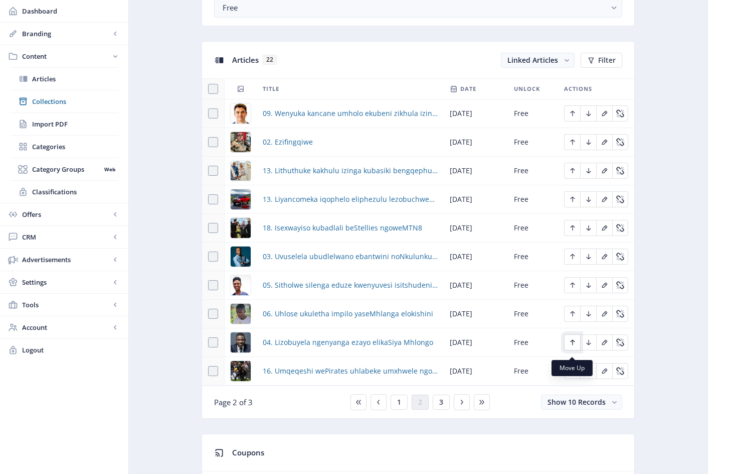
click at [574, 346] on icon "Edit page" at bounding box center [573, 342] width 8 height 8
click at [574, 318] on icon "Edit page" at bounding box center [573, 314] width 8 height 8
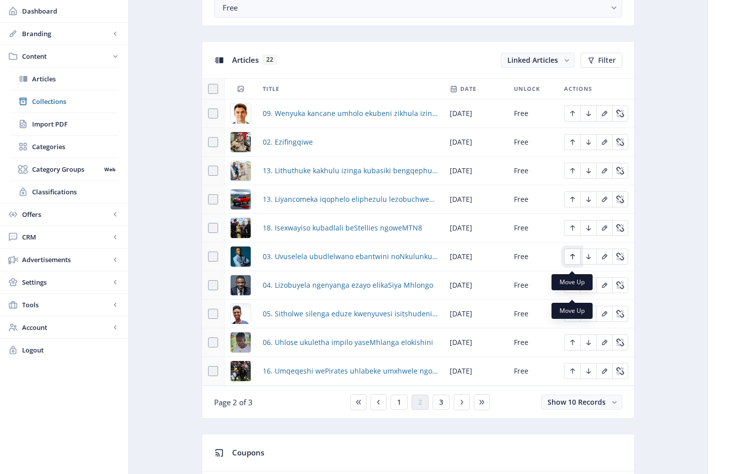
click at [574, 260] on icon "Edit page" at bounding box center [573, 256] width 8 height 8
click at [574, 289] on icon "Edit page" at bounding box center [573, 285] width 8 height 8
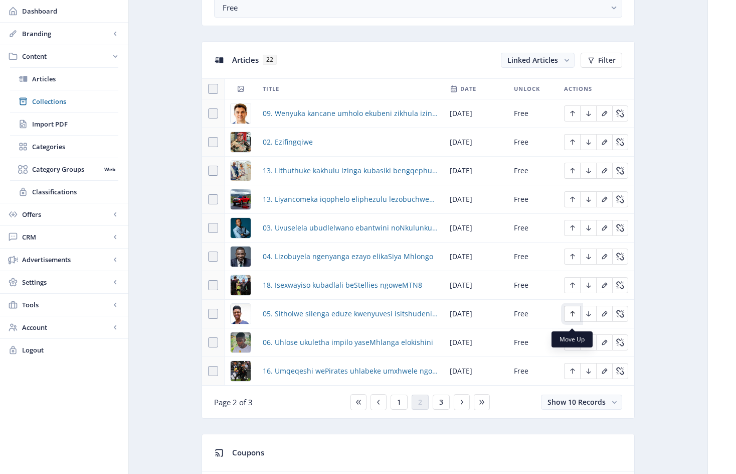
click at [574, 318] on icon "Edit page" at bounding box center [573, 314] width 8 height 8
click at [573, 345] on icon "Edit page" at bounding box center [572, 343] width 5 height 6
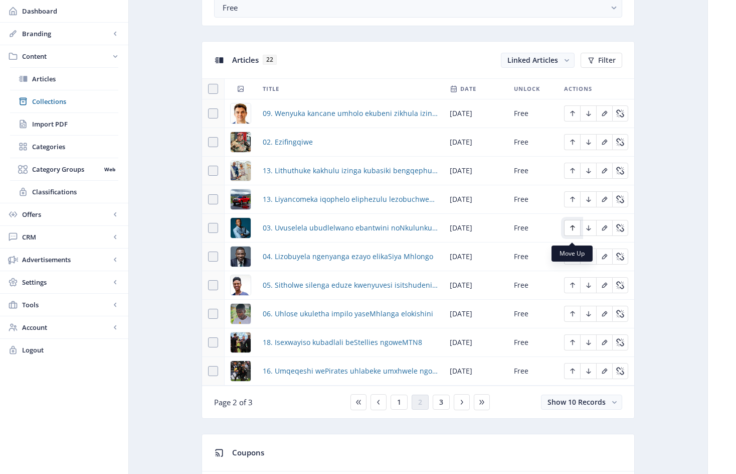
click at [573, 230] on icon "Edit page" at bounding box center [573, 228] width 8 height 8
click at [572, 260] on icon "Edit page" at bounding box center [573, 256] width 8 height 8
click at [574, 287] on icon "Edit page" at bounding box center [573, 285] width 8 height 8
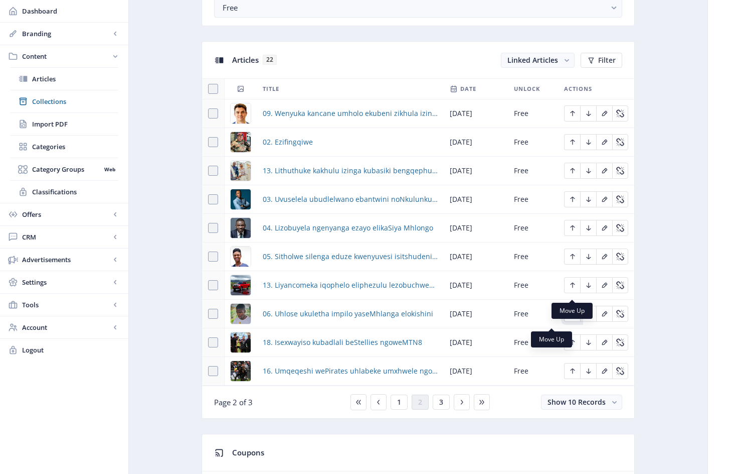
click at [571, 318] on icon "Edit page" at bounding box center [573, 314] width 8 height 8
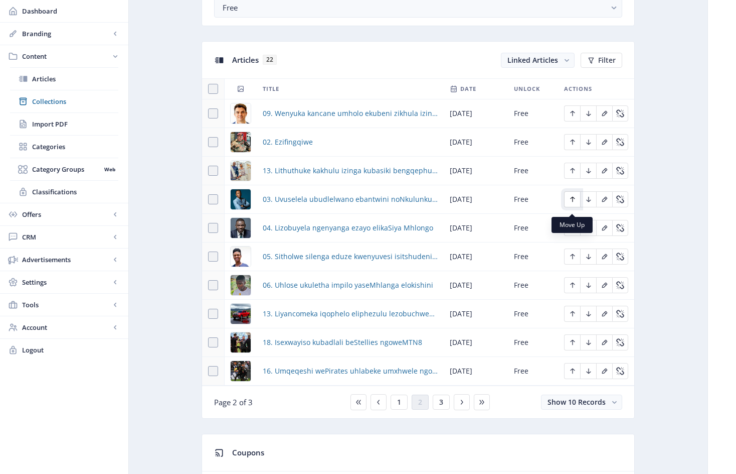
click at [575, 203] on icon "Edit page" at bounding box center [573, 199] width 8 height 8
click at [572, 232] on icon "Edit page" at bounding box center [573, 228] width 8 height 8
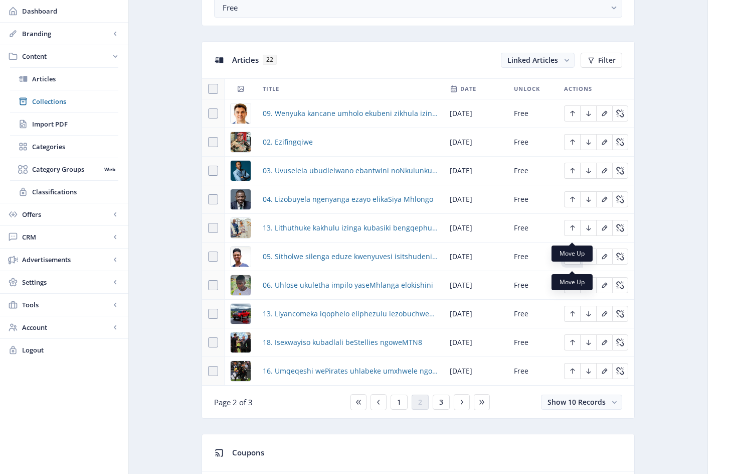
click at [573, 260] on icon "Edit page" at bounding box center [573, 256] width 8 height 8
click at [573, 289] on icon "Edit page" at bounding box center [573, 285] width 8 height 8
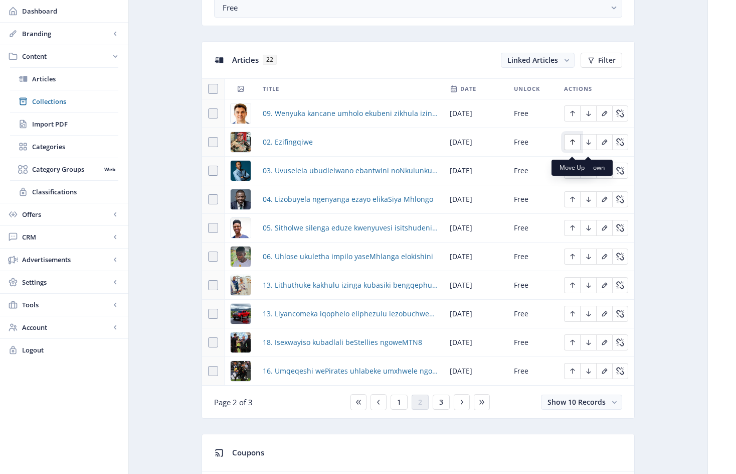
click at [573, 145] on icon "Edit page" at bounding box center [572, 142] width 5 height 6
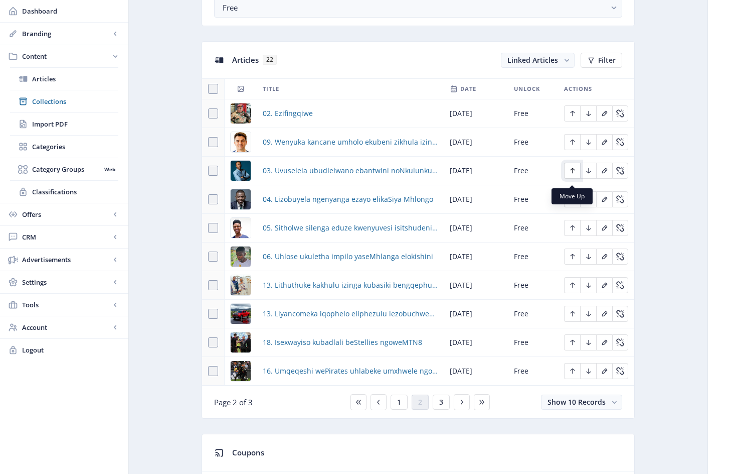
click at [573, 175] on icon "Edit page" at bounding box center [573, 171] width 8 height 8
click at [574, 203] on icon "Edit page" at bounding box center [573, 199] width 8 height 8
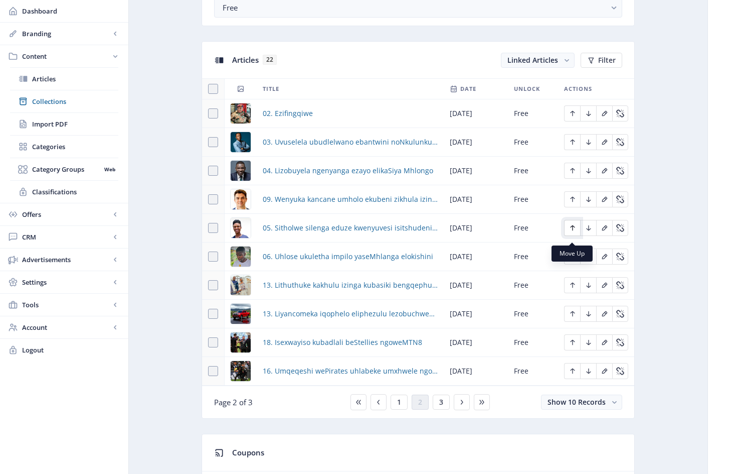
click at [575, 232] on icon "Edit page" at bounding box center [573, 228] width 8 height 8
click at [573, 260] on icon "Edit page" at bounding box center [573, 256] width 8 height 8
click at [574, 117] on icon "Edit page" at bounding box center [573, 113] width 8 height 8
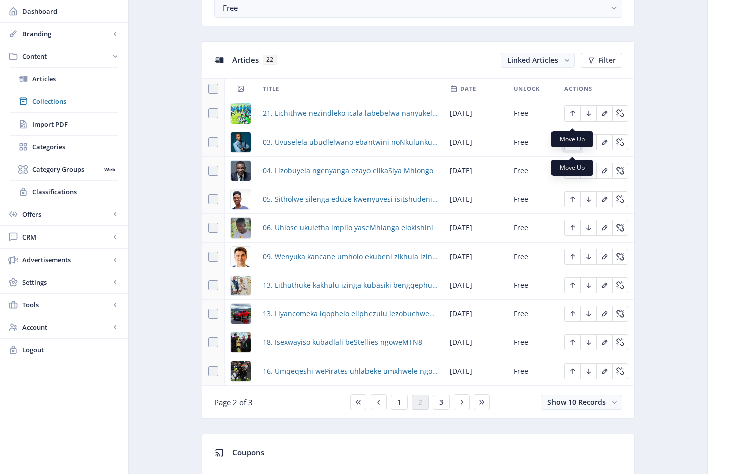
click at [573, 145] on icon "Edit page" at bounding box center [572, 142] width 5 height 6
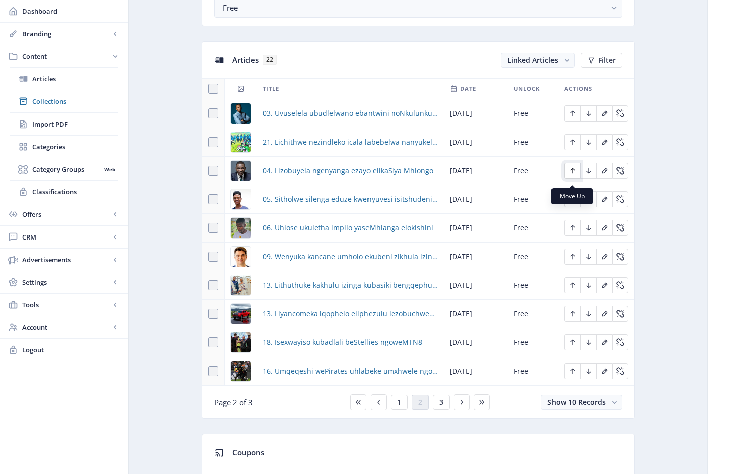
click at [576, 175] on icon "Edit page" at bounding box center [573, 171] width 8 height 8
click at [574, 203] on icon "Edit page" at bounding box center [573, 199] width 8 height 8
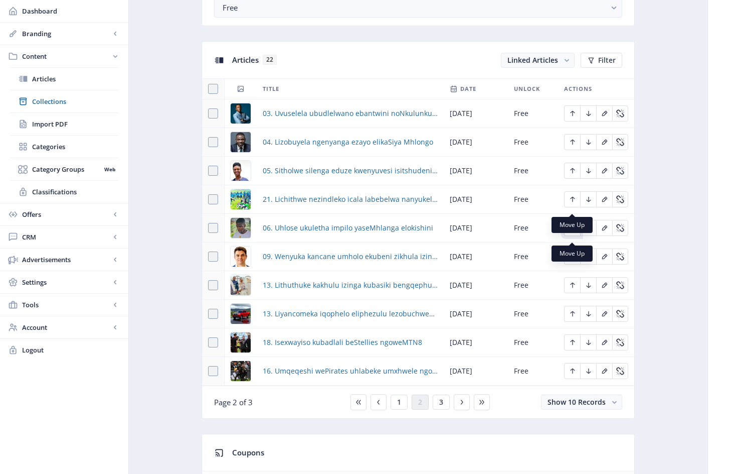
click at [576, 232] on icon "Edit page" at bounding box center [573, 228] width 8 height 8
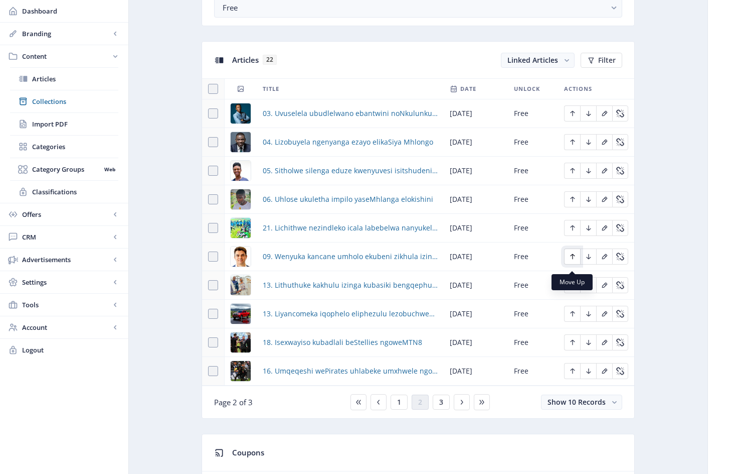
click at [575, 259] on icon "Edit page" at bounding box center [572, 257] width 5 height 6
click at [573, 289] on icon "Edit page" at bounding box center [573, 285] width 8 height 8
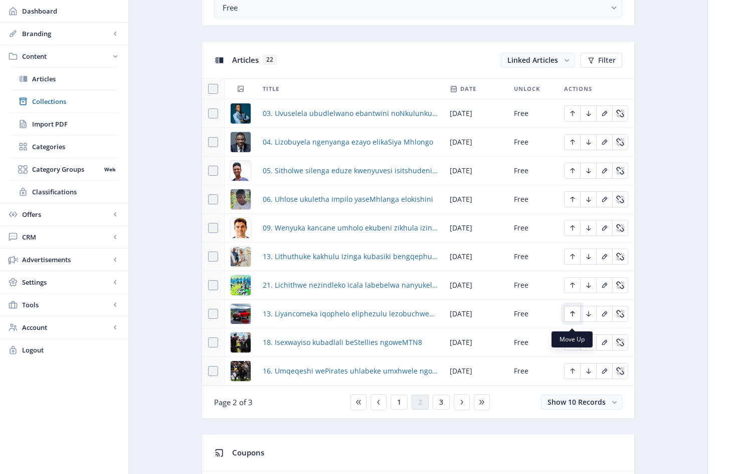
click at [571, 318] on icon "Edit page" at bounding box center [573, 314] width 8 height 8
click at [574, 260] on icon "Edit page" at bounding box center [573, 256] width 8 height 8
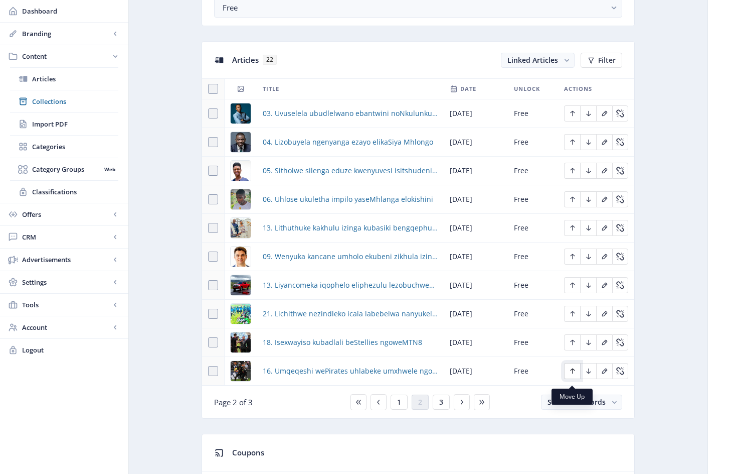
click at [574, 375] on icon "Edit page" at bounding box center [573, 371] width 8 height 8
click at [573, 345] on icon "Edit page" at bounding box center [572, 343] width 5 height 6
click at [575, 375] on icon "Edit page" at bounding box center [573, 371] width 8 height 8
click at [400, 406] on span "1" at bounding box center [399, 402] width 4 height 8
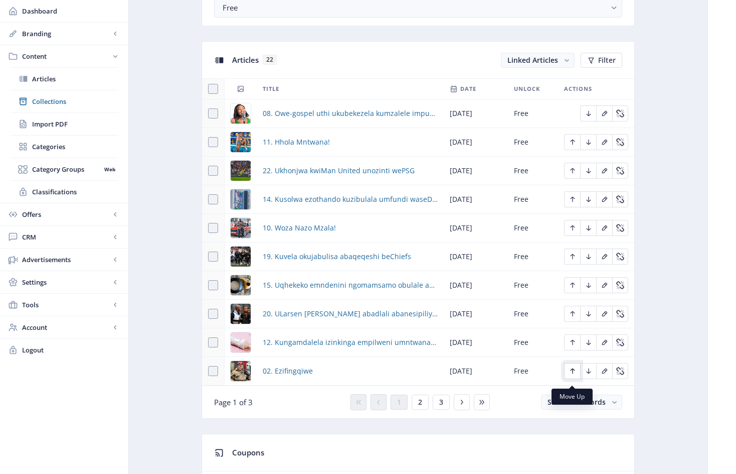
click at [574, 375] on icon "Edit page" at bounding box center [573, 371] width 8 height 8
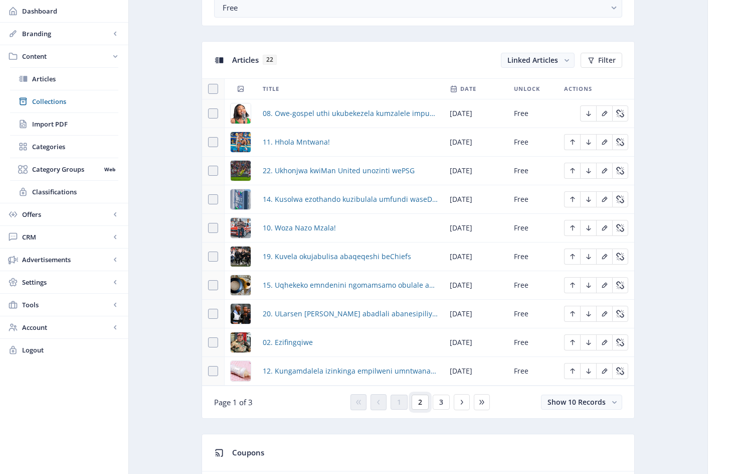
click at [422, 407] on button "2" at bounding box center [420, 401] width 17 height 15
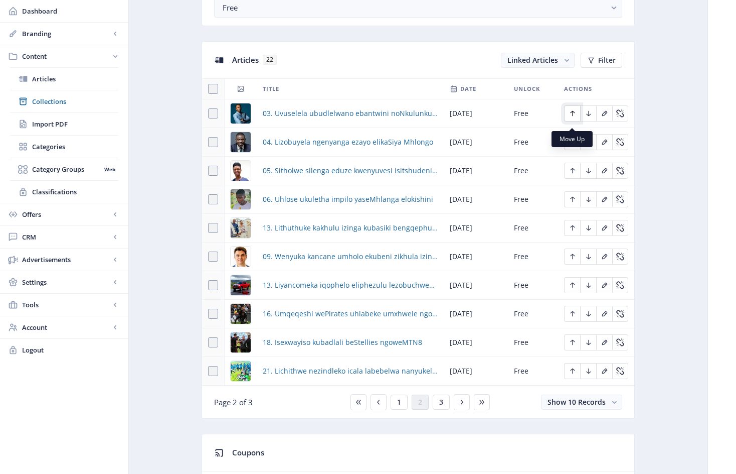
click at [573, 116] on icon "Edit page" at bounding box center [572, 114] width 5 height 6
click at [401, 409] on button "1" at bounding box center [399, 401] width 17 height 15
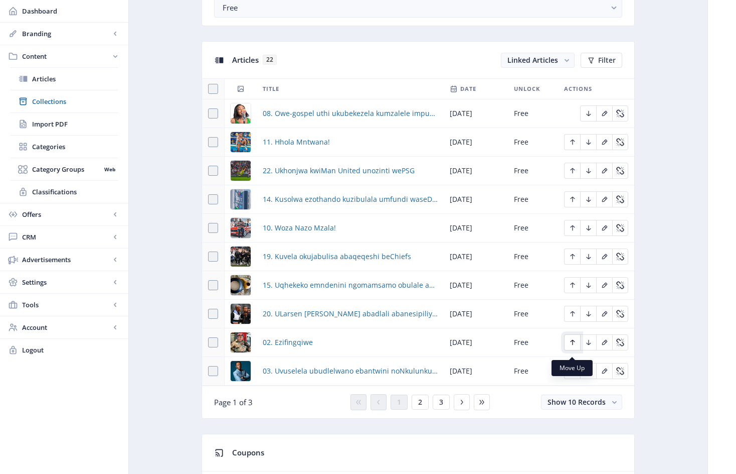
click at [573, 346] on icon "Edit page" at bounding box center [573, 342] width 8 height 8
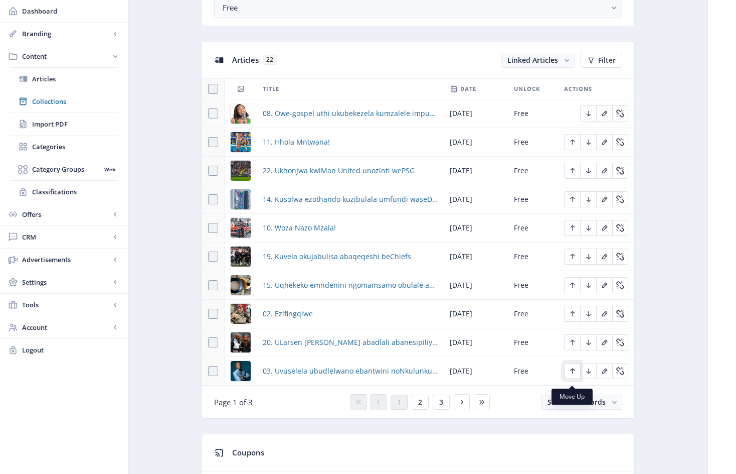
click at [575, 375] on icon "Edit page" at bounding box center [573, 371] width 8 height 8
click at [421, 404] on span "2" at bounding box center [420, 402] width 4 height 8
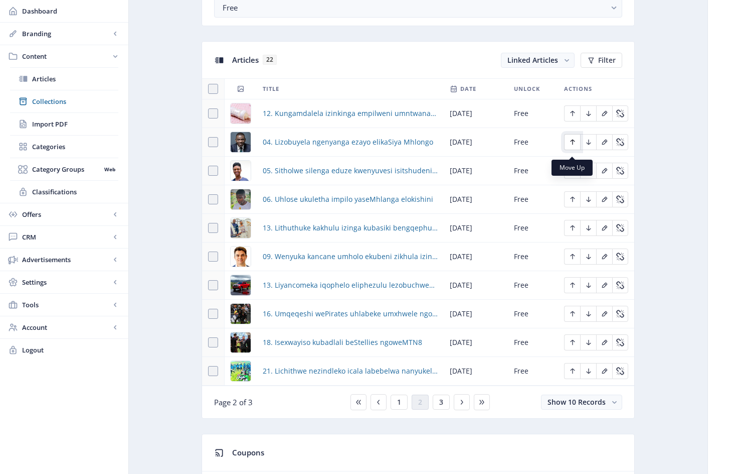
click at [574, 145] on icon "Edit page" at bounding box center [572, 142] width 5 height 6
click at [571, 175] on icon "Edit page" at bounding box center [573, 171] width 8 height 8
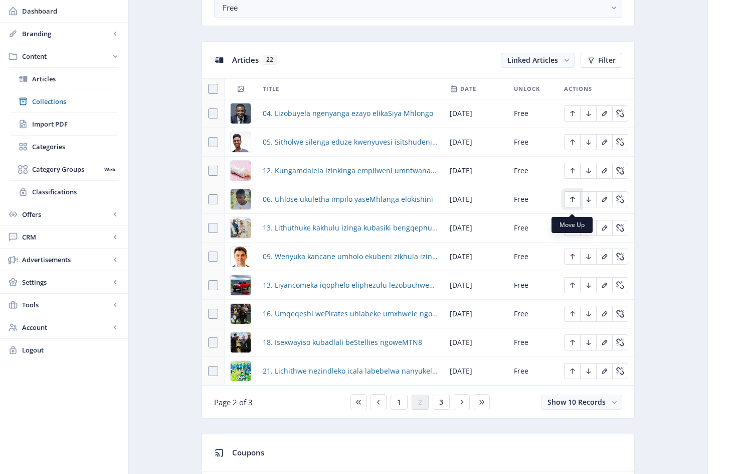
click at [575, 203] on icon "Edit page" at bounding box center [573, 199] width 8 height 8
click at [576, 232] on icon "Edit page" at bounding box center [573, 228] width 8 height 8
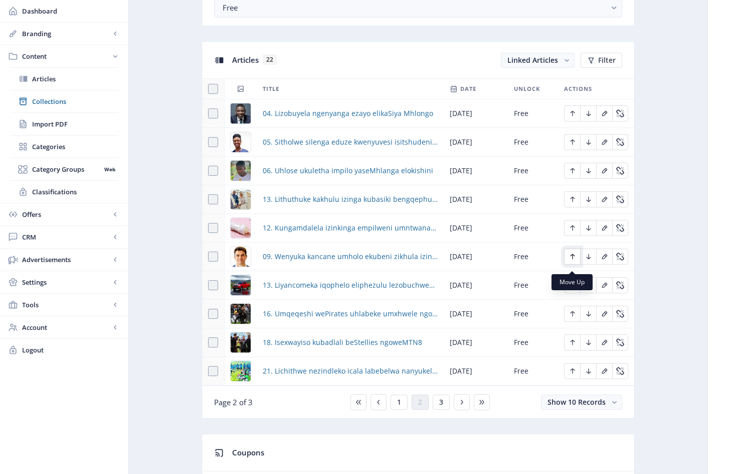
click at [575, 260] on icon "Edit page" at bounding box center [573, 256] width 8 height 8
click at [575, 117] on icon "Edit page" at bounding box center [573, 113] width 8 height 8
click at [402, 409] on button "1" at bounding box center [399, 401] width 17 height 15
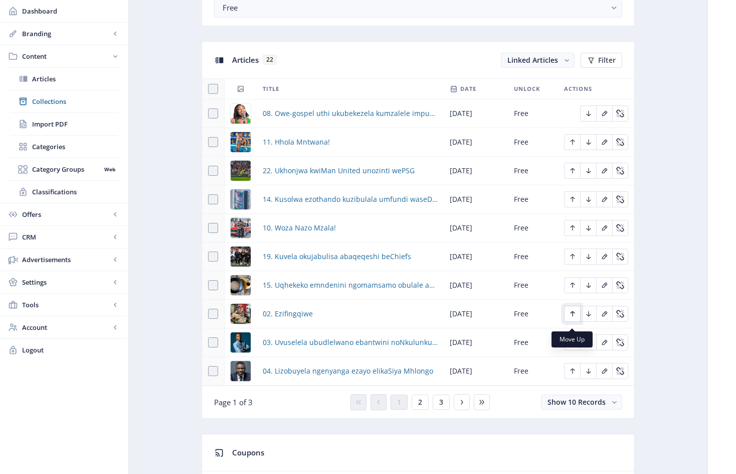
click at [571, 317] on icon "Edit page" at bounding box center [572, 314] width 5 height 6
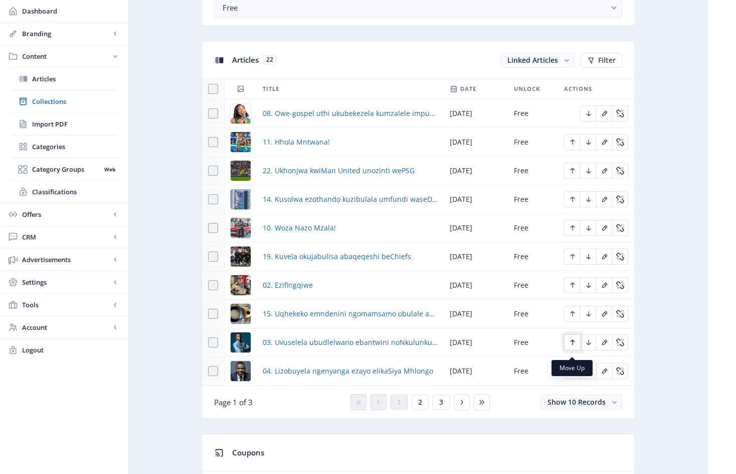
click at [575, 346] on icon "Edit page" at bounding box center [573, 342] width 8 height 8
click at [575, 375] on icon "Edit page" at bounding box center [573, 371] width 8 height 8
click at [573, 288] on icon "Edit page" at bounding box center [572, 285] width 5 height 6
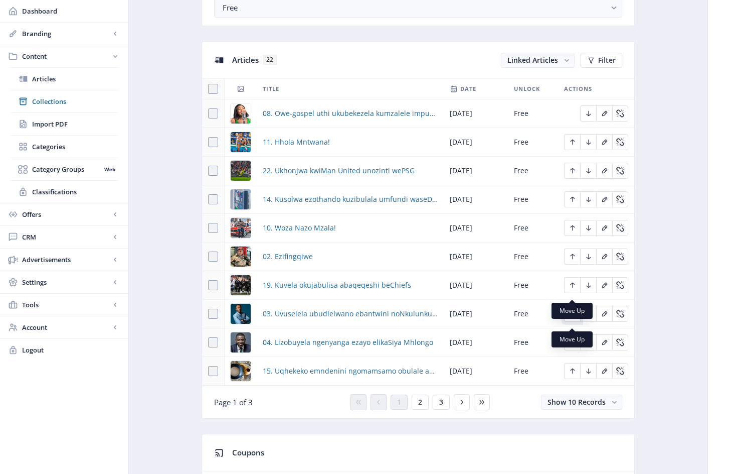
click at [574, 318] on icon "Edit page" at bounding box center [573, 314] width 8 height 8
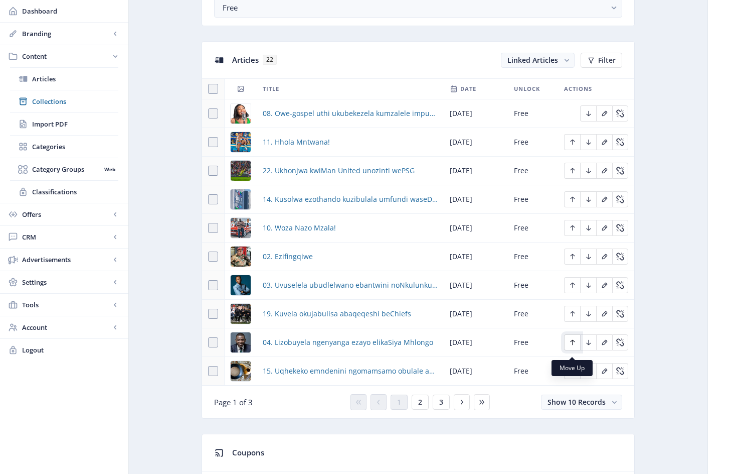
click at [572, 346] on icon "Edit page" at bounding box center [573, 342] width 8 height 8
click at [420, 406] on span "2" at bounding box center [420, 402] width 4 height 8
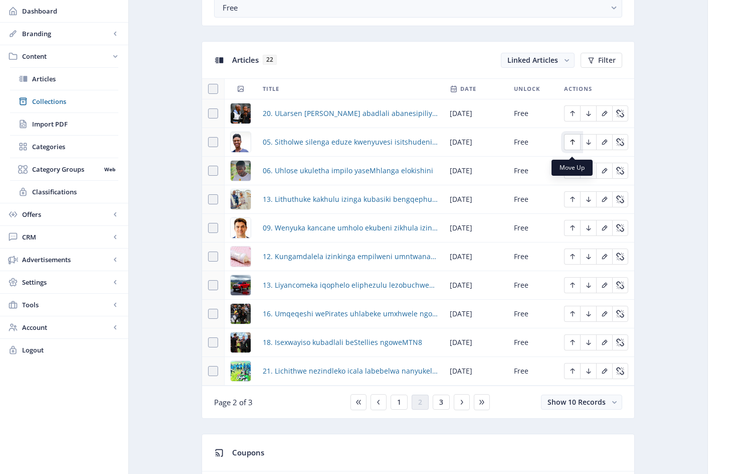
click at [571, 145] on icon "Edit page" at bounding box center [573, 142] width 8 height 8
click at [574, 175] on icon "Edit page" at bounding box center [573, 171] width 8 height 8
click at [573, 203] on icon "Edit page" at bounding box center [573, 199] width 8 height 8
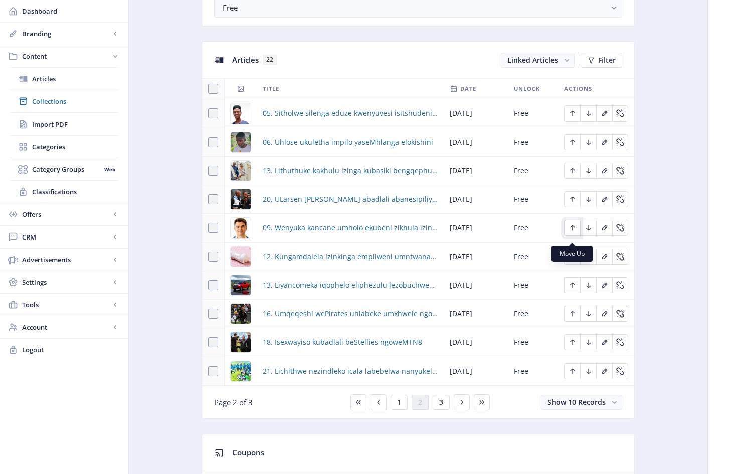
click at [572, 232] on icon "Edit page" at bounding box center [573, 228] width 8 height 8
click at [573, 260] on icon "Edit page" at bounding box center [573, 256] width 8 height 8
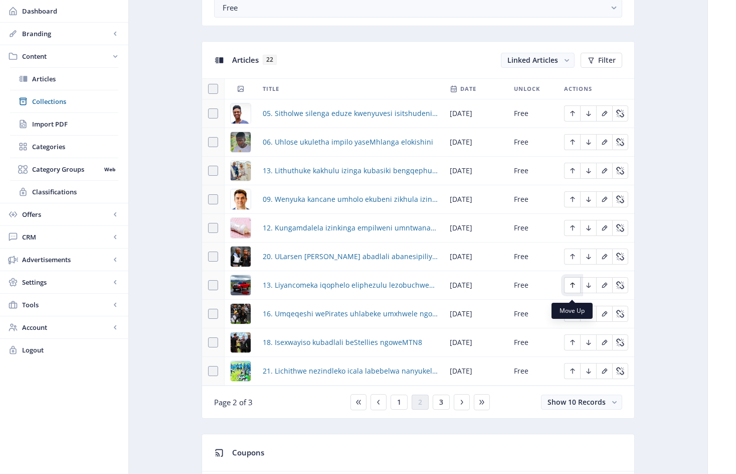
click at [573, 289] on icon "Edit page" at bounding box center [573, 285] width 8 height 8
click at [572, 318] on icon "Edit page" at bounding box center [573, 314] width 8 height 8
click at [572, 346] on icon "Edit page" at bounding box center [573, 342] width 8 height 8
click at [400, 406] on span "1" at bounding box center [399, 402] width 4 height 8
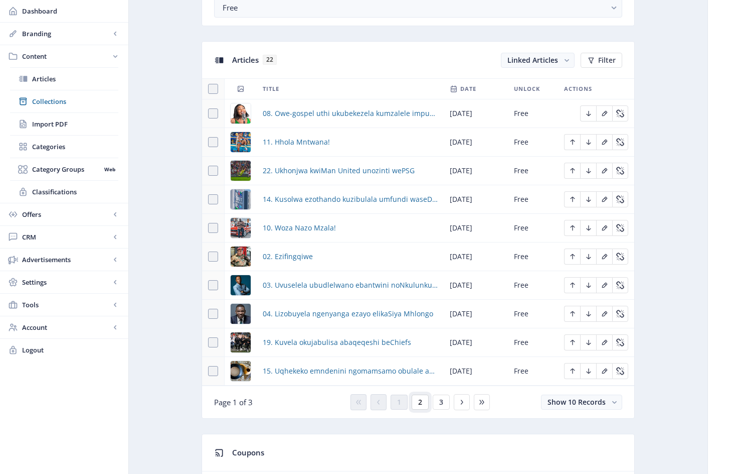
click at [421, 406] on span "2" at bounding box center [420, 402] width 4 height 8
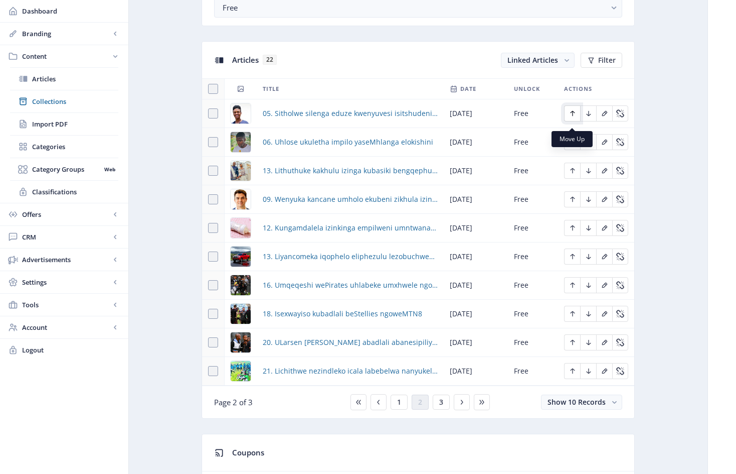
click at [575, 117] on icon "Edit page" at bounding box center [573, 113] width 8 height 8
click at [572, 146] on icon "Edit page" at bounding box center [573, 142] width 8 height 8
click at [576, 175] on icon "Edit page" at bounding box center [573, 171] width 8 height 8
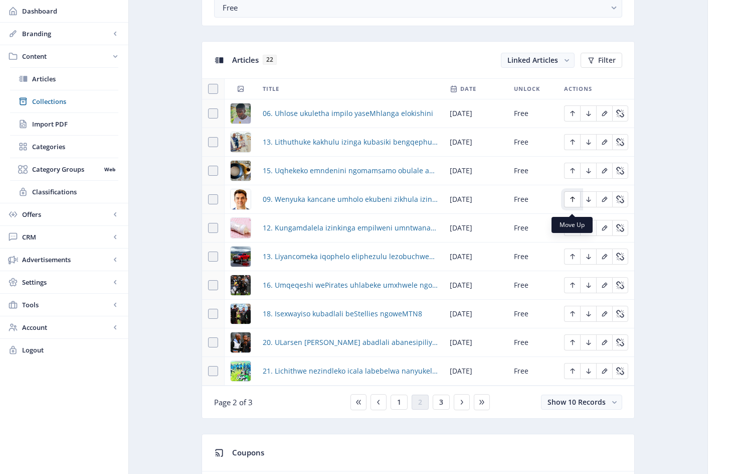
click at [573, 203] on icon "Edit page" at bounding box center [573, 199] width 8 height 8
click at [572, 232] on icon "Edit page" at bounding box center [573, 228] width 8 height 8
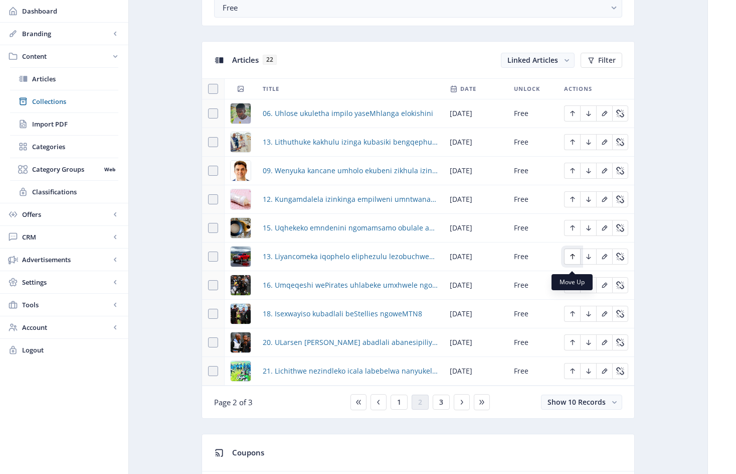
click at [574, 260] on icon "Edit page" at bounding box center [573, 256] width 8 height 8
click at [400, 406] on span "1" at bounding box center [399, 402] width 4 height 8
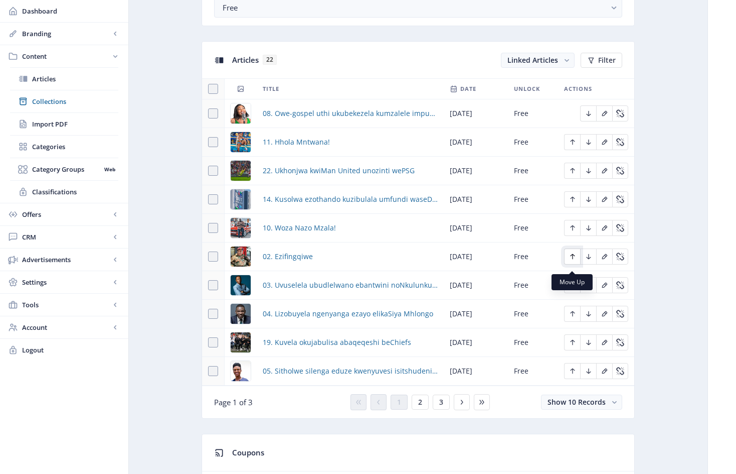
click at [574, 260] on icon "Edit page" at bounding box center [573, 256] width 8 height 8
click at [573, 288] on icon "Edit page" at bounding box center [572, 285] width 5 height 6
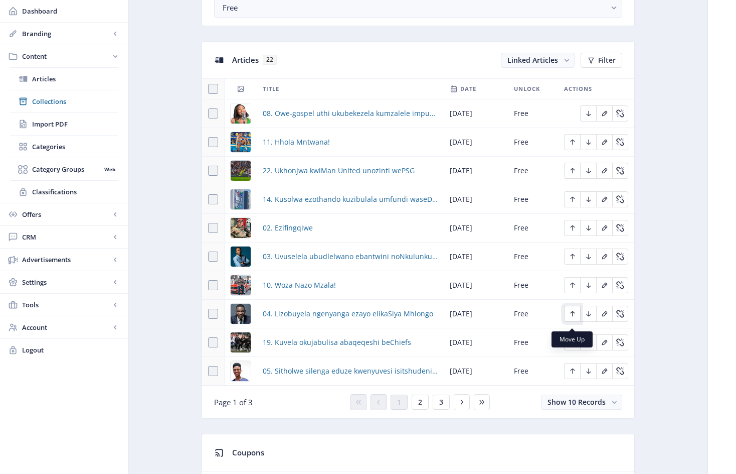
click at [572, 318] on icon "Edit page" at bounding box center [573, 314] width 8 height 8
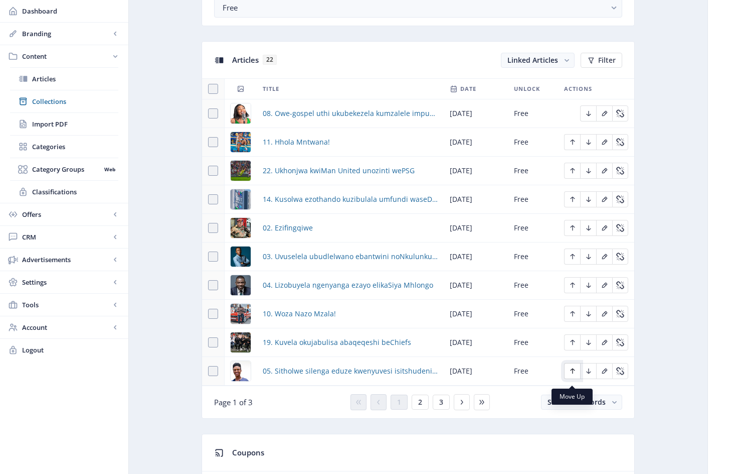
click at [572, 375] on icon "Edit page" at bounding box center [573, 371] width 8 height 8
click at [572, 344] on icon "Edit page" at bounding box center [573, 342] width 8 height 8
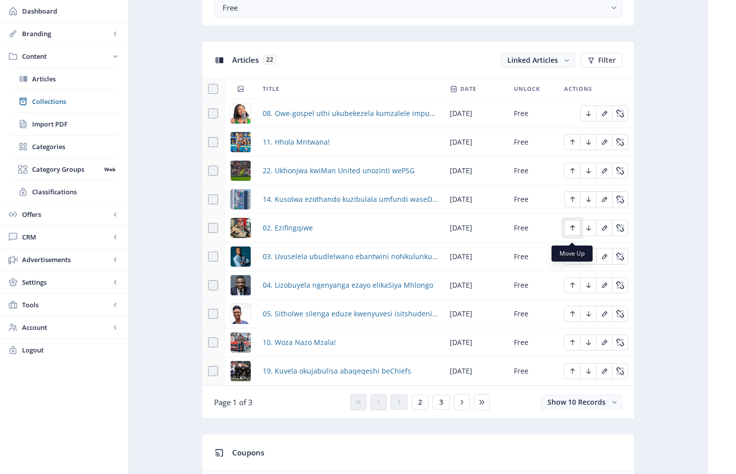
click at [574, 232] on icon "Edit page" at bounding box center [573, 228] width 8 height 8
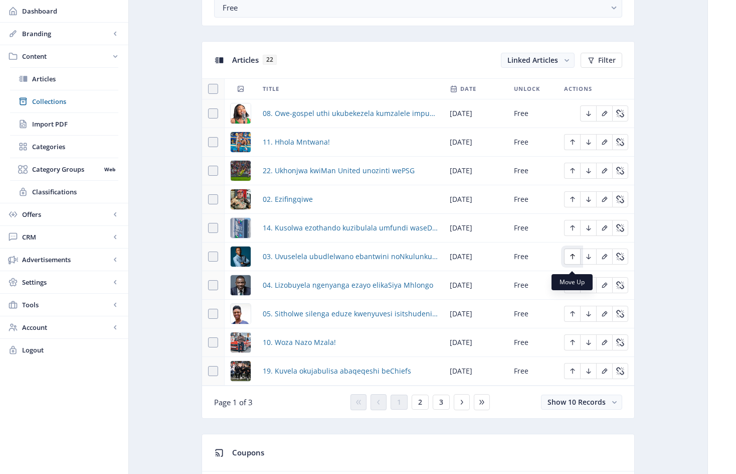
click at [572, 259] on icon "Edit page" at bounding box center [572, 257] width 5 height 6
click at [575, 289] on nb-tooltip "Move Up" at bounding box center [572, 282] width 41 height 16
click at [573, 288] on icon "Edit page" at bounding box center [572, 285] width 5 height 6
click at [572, 318] on icon "Edit page" at bounding box center [573, 314] width 8 height 8
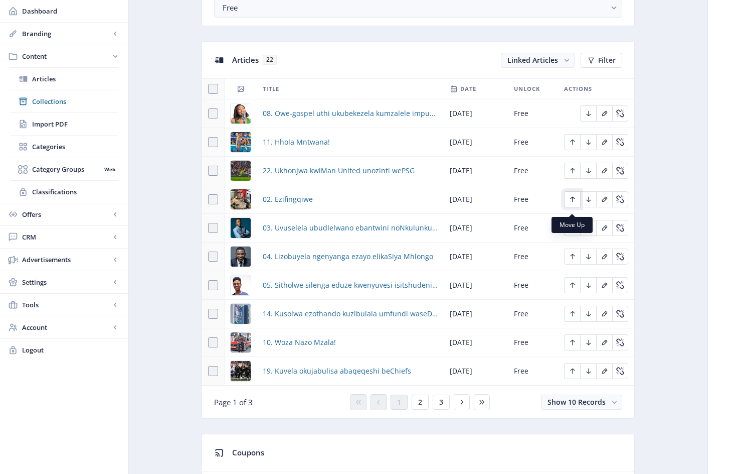
click at [574, 203] on icon "Edit page" at bounding box center [573, 199] width 8 height 8
click at [573, 232] on icon "Edit page" at bounding box center [573, 228] width 8 height 8
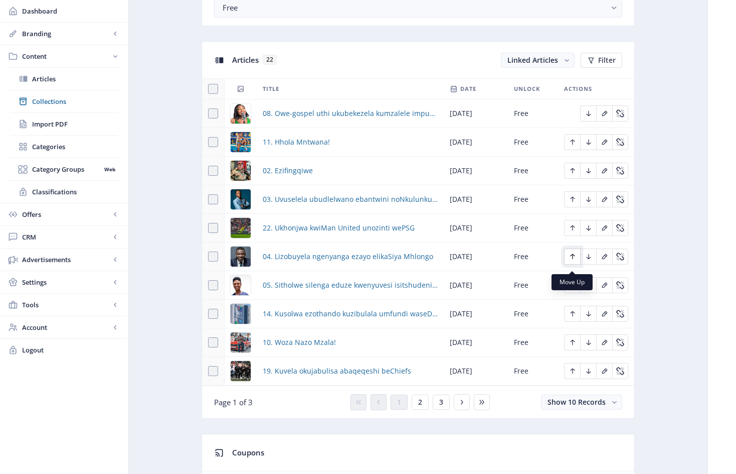
click at [573, 260] on icon "Edit page" at bounding box center [573, 256] width 8 height 8
click at [574, 289] on icon "Edit page" at bounding box center [573, 285] width 8 height 8
click at [421, 406] on span "2" at bounding box center [420, 402] width 4 height 8
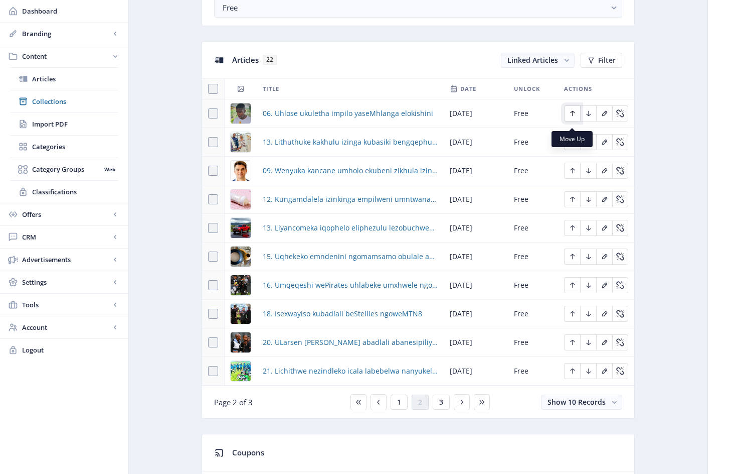
click at [573, 116] on icon "Edit page" at bounding box center [573, 113] width 8 height 8
click at [573, 174] on icon "Edit page" at bounding box center [572, 171] width 5 height 6
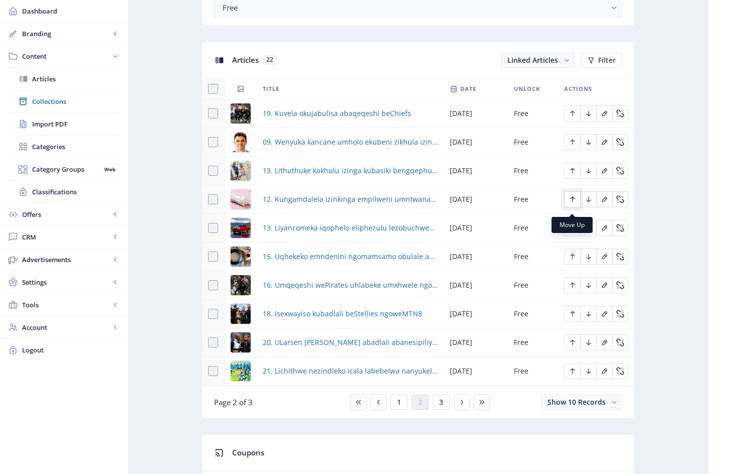
click at [573, 203] on icon "Edit page" at bounding box center [573, 199] width 8 height 8
click at [573, 145] on icon "Edit page" at bounding box center [572, 142] width 5 height 6
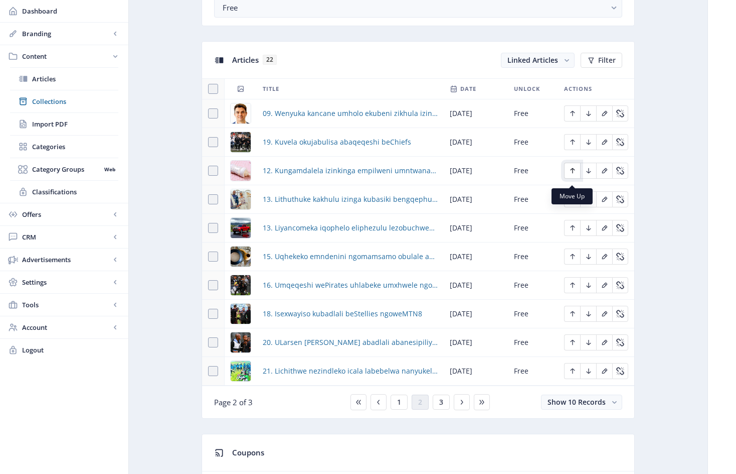
click at [574, 175] on icon "Edit page" at bounding box center [573, 171] width 8 height 8
click at [573, 203] on icon "Edit page" at bounding box center [573, 199] width 8 height 8
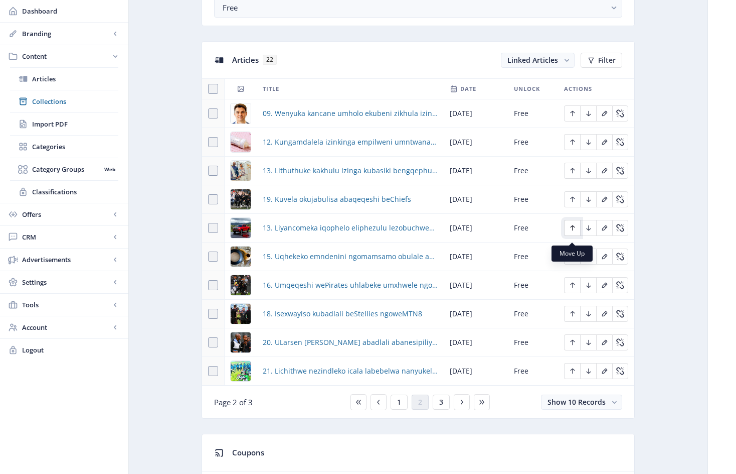
click at [575, 232] on icon "Edit page" at bounding box center [573, 228] width 8 height 8
click at [574, 260] on icon "Edit page" at bounding box center [573, 256] width 8 height 8
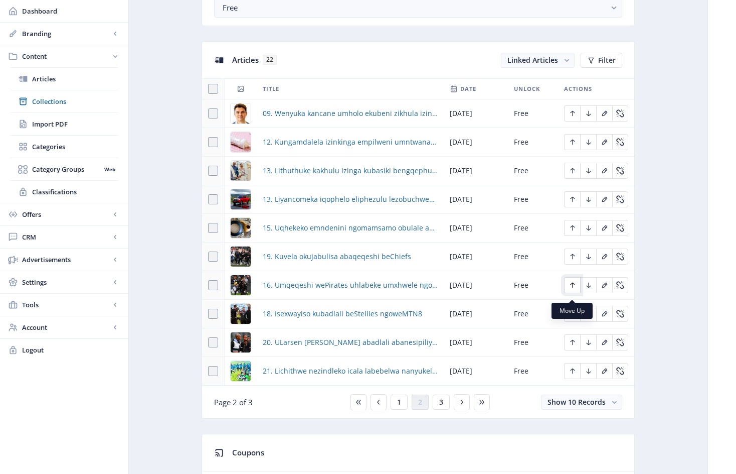
click at [573, 289] on icon "Edit page" at bounding box center [573, 285] width 8 height 8
click at [571, 318] on icon "Edit page" at bounding box center [573, 314] width 8 height 8
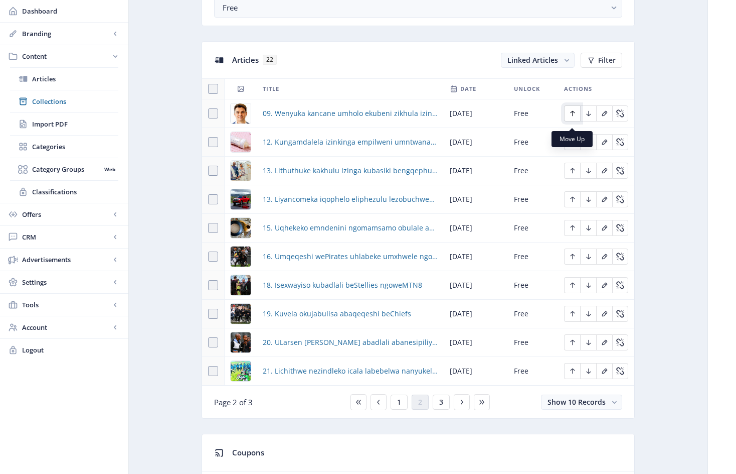
click at [573, 116] on icon "Edit page" at bounding box center [572, 114] width 5 height 6
click at [397, 406] on span "1" at bounding box center [399, 402] width 4 height 8
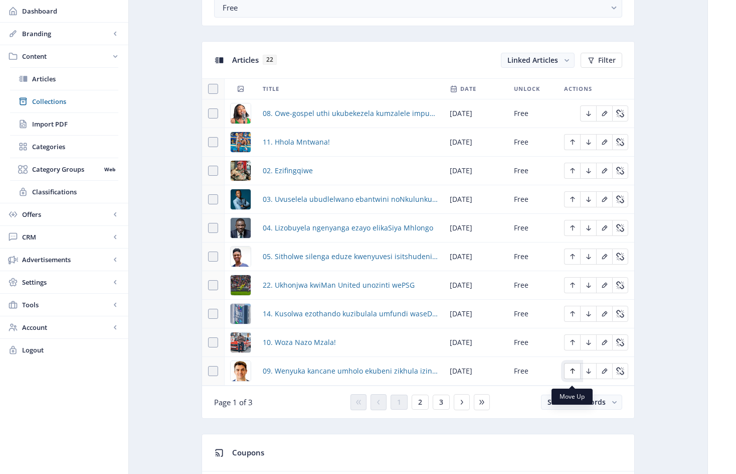
click at [573, 373] on icon "Edit page" at bounding box center [573, 371] width 8 height 8
click at [420, 406] on span "2" at bounding box center [420, 402] width 4 height 8
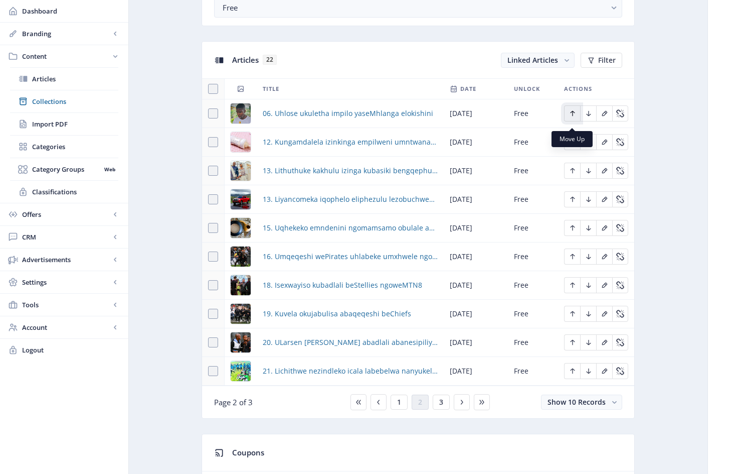
click at [575, 117] on icon "Edit page" at bounding box center [573, 113] width 8 height 8
click at [573, 116] on icon "Edit page" at bounding box center [572, 114] width 5 height 6
click at [399, 406] on span "1" at bounding box center [399, 402] width 4 height 8
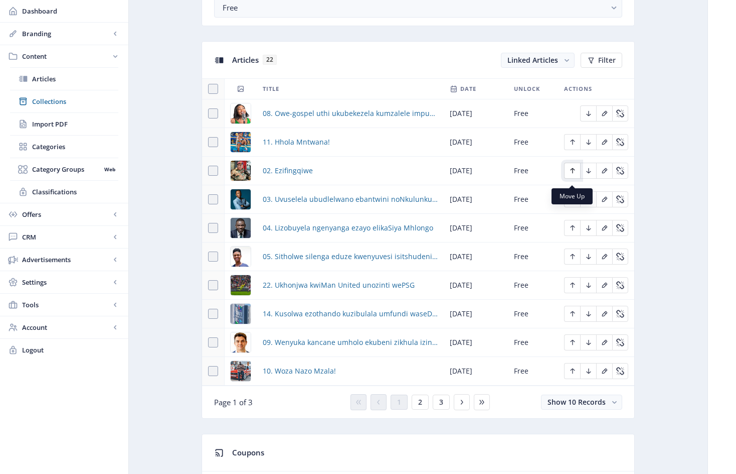
click at [575, 174] on icon "Edit page" at bounding box center [573, 171] width 8 height 8
click at [574, 203] on icon "Edit page" at bounding box center [573, 199] width 8 height 8
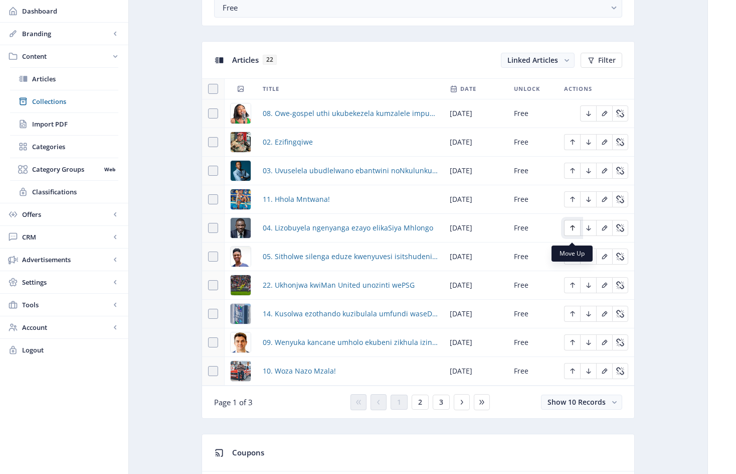
click at [573, 232] on icon "Edit page" at bounding box center [573, 228] width 8 height 8
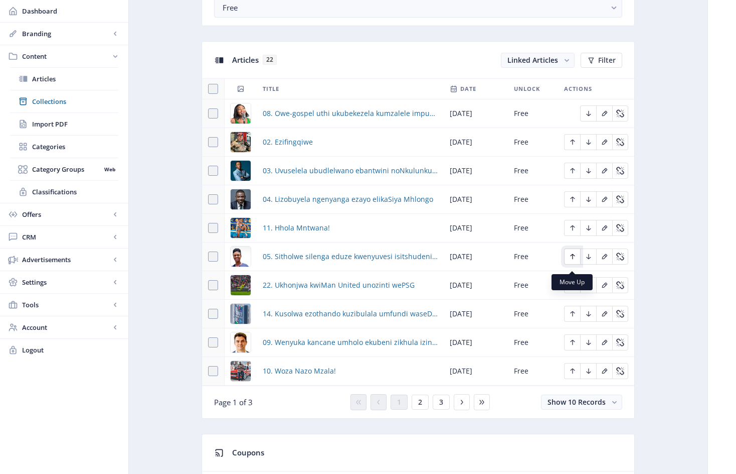
click at [572, 260] on icon "Edit page" at bounding box center [573, 256] width 8 height 8
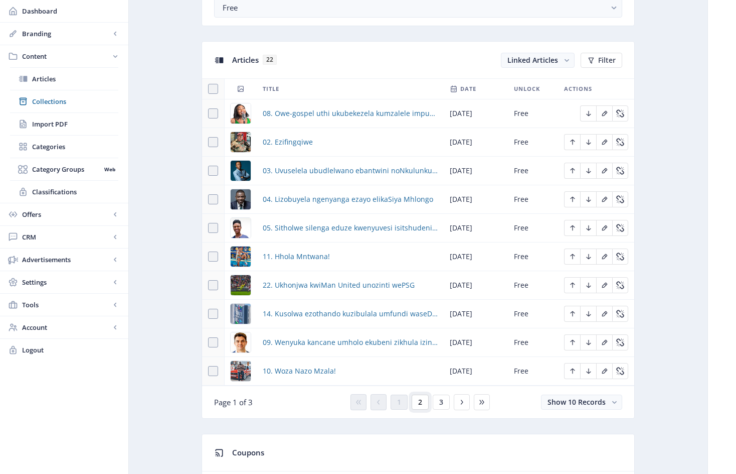
click at [422, 406] on span "2" at bounding box center [420, 402] width 4 height 8
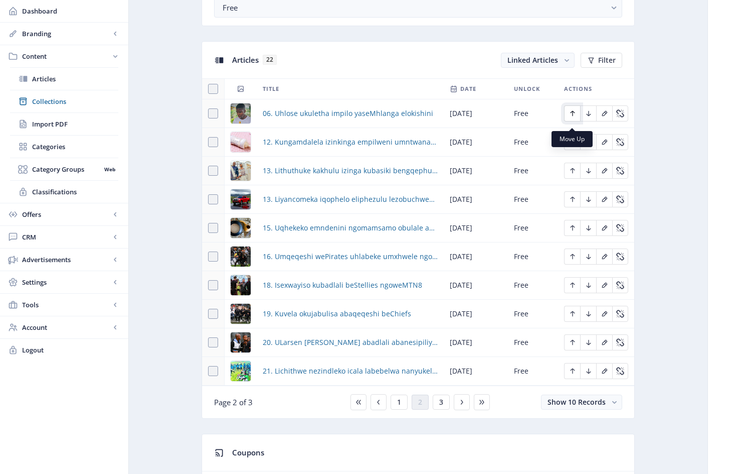
click at [572, 116] on icon "Edit page" at bounding box center [572, 114] width 5 height 6
click at [402, 407] on button "1" at bounding box center [399, 401] width 17 height 15
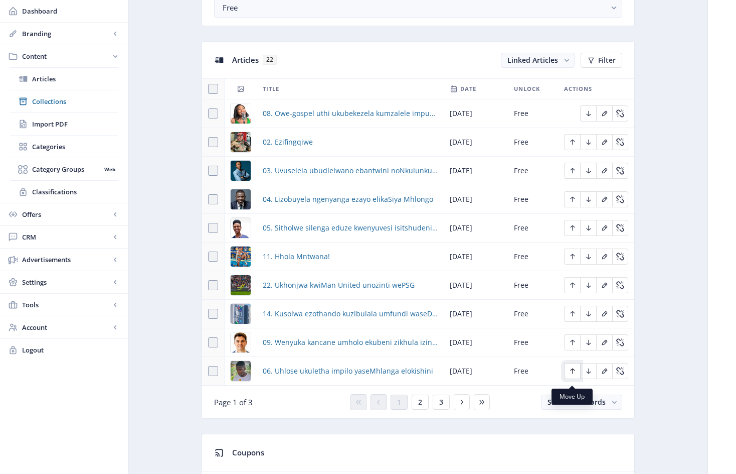
click at [573, 374] on icon "Edit page" at bounding box center [572, 371] width 5 height 6
click at [574, 346] on icon "Edit page" at bounding box center [573, 342] width 8 height 8
click at [573, 374] on icon "Edit page" at bounding box center [572, 371] width 5 height 6
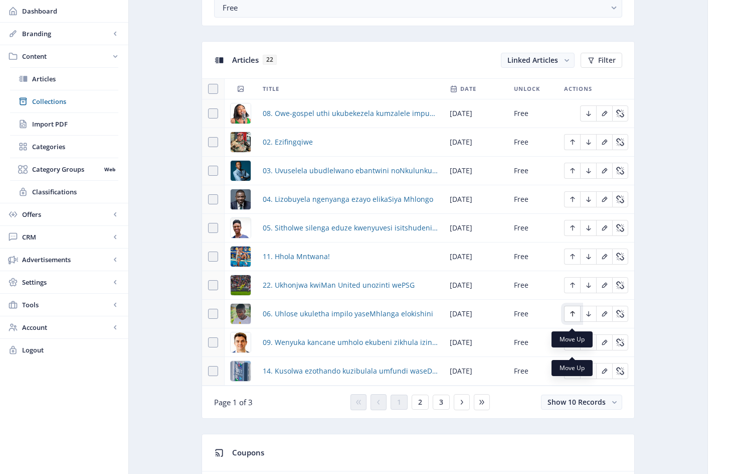
click at [573, 317] on icon "Edit page" at bounding box center [572, 314] width 5 height 6
click at [571, 345] on icon "Edit page" at bounding box center [573, 342] width 8 height 8
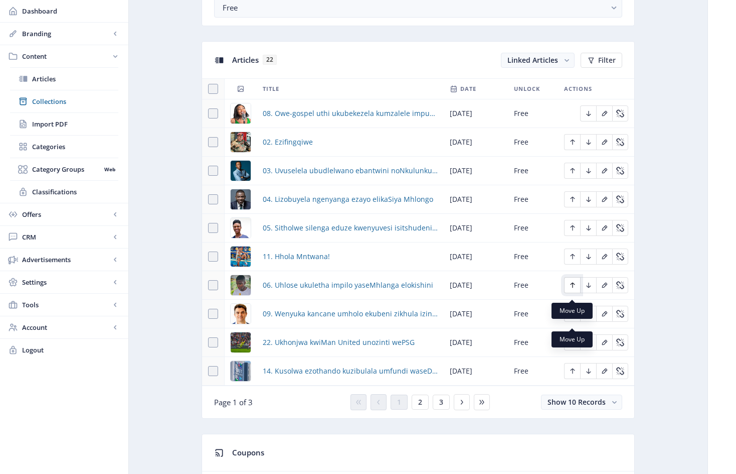
click at [572, 289] on icon "Edit page" at bounding box center [573, 285] width 8 height 8
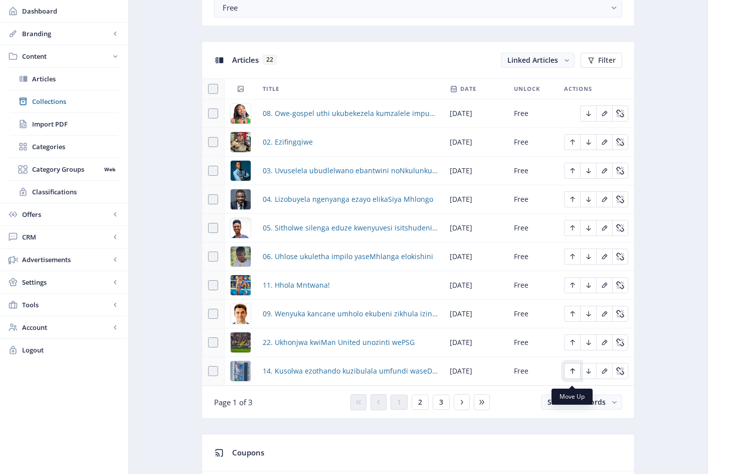
click at [573, 374] on icon "Edit page" at bounding box center [572, 371] width 5 height 6
click at [590, 117] on icon "Edit page" at bounding box center [589, 113] width 8 height 8
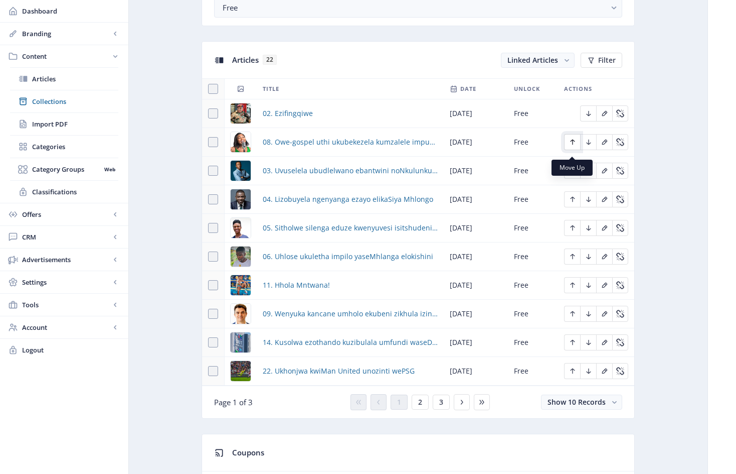
click at [572, 146] on icon "Edit page" at bounding box center [573, 142] width 8 height 8
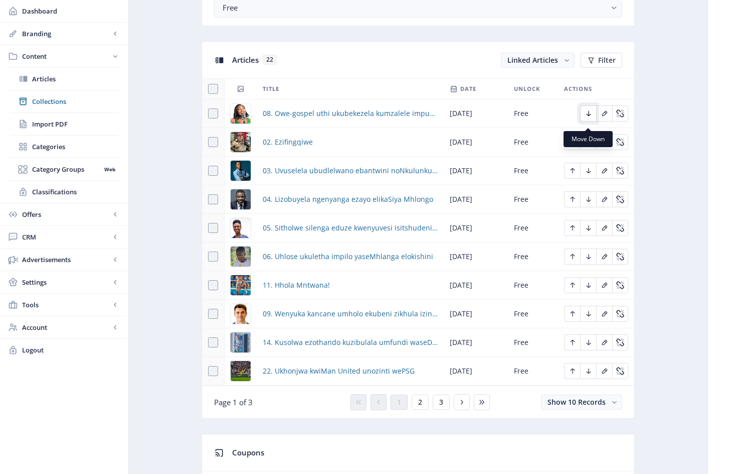
click at [587, 117] on icon "Edit page" at bounding box center [589, 113] width 8 height 8
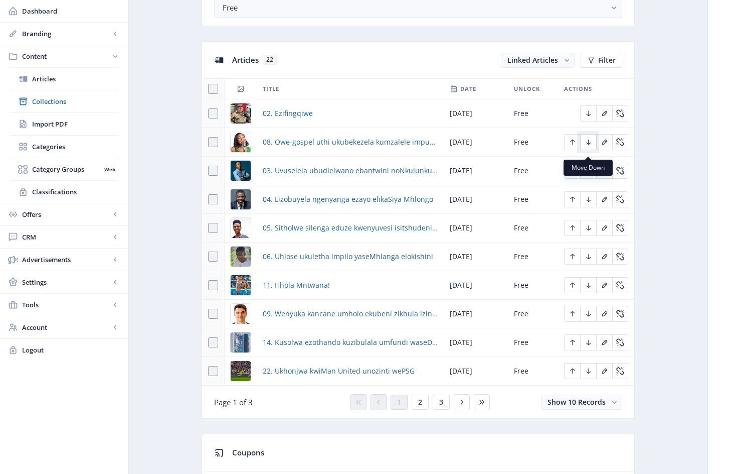
click at [590, 146] on icon "Edit page" at bounding box center [589, 142] width 8 height 8
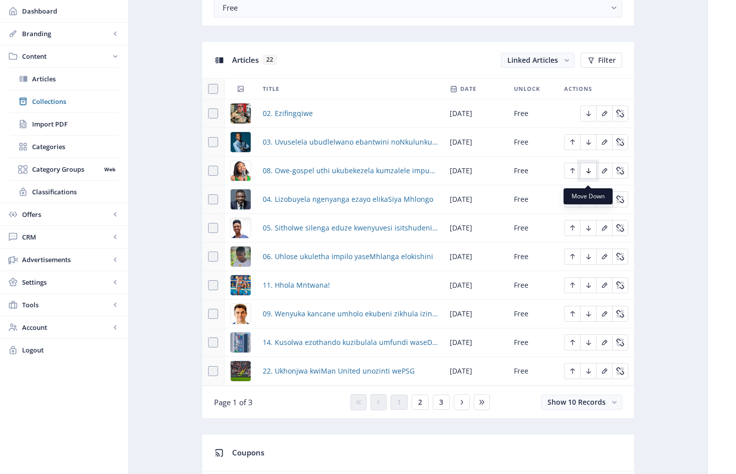
click at [588, 175] on icon "Edit page" at bounding box center [589, 171] width 8 height 8
click at [588, 202] on icon "Edit page" at bounding box center [588, 200] width 5 height 6
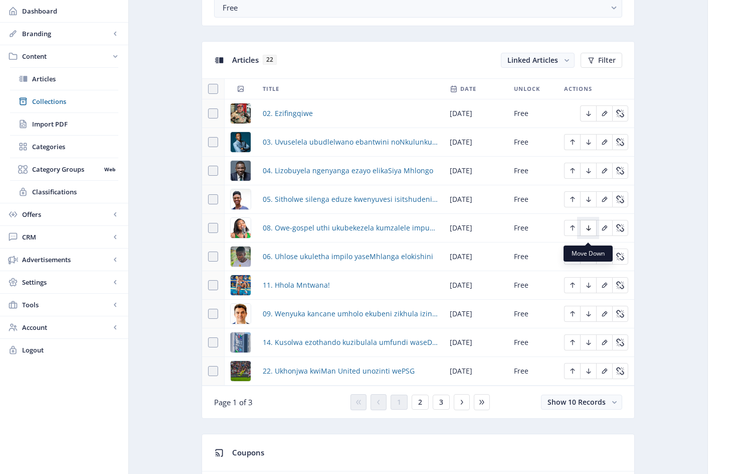
click at [587, 232] on icon "Edit page" at bounding box center [589, 228] width 8 height 8
click at [419, 406] on span "2" at bounding box center [420, 402] width 4 height 8
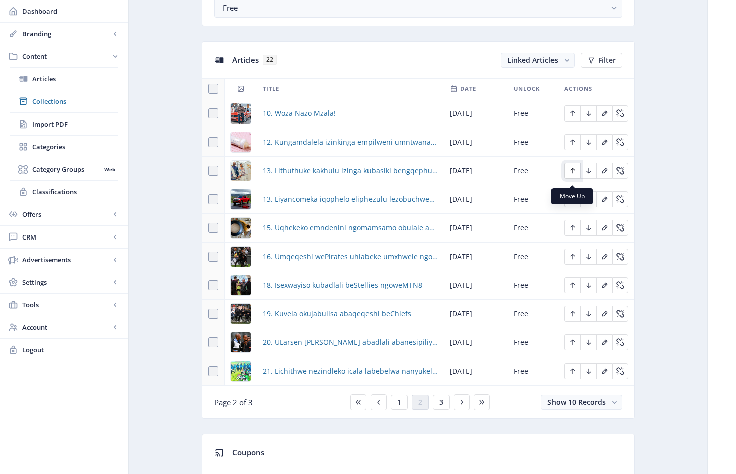
click at [572, 174] on icon "Edit page" at bounding box center [573, 171] width 8 height 8
click at [50, 79] on span "Articles" at bounding box center [75, 79] width 86 height 10
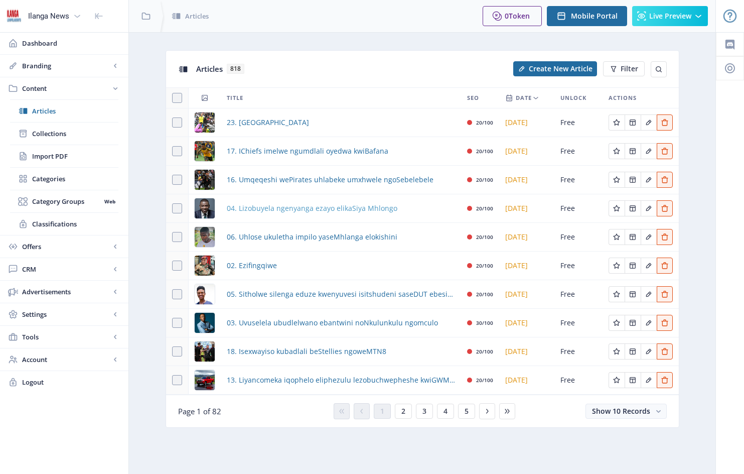
click at [312, 210] on span "04. Lizobuyela ngenyanga ezayo elikaSiya Mhlongo" at bounding box center [312, 208] width 171 height 12
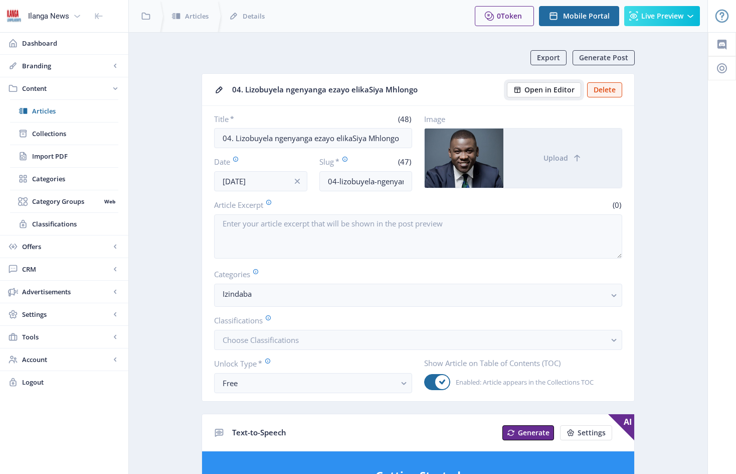
click at [557, 90] on span "Open in Editor" at bounding box center [550, 90] width 50 height 8
click at [61, 131] on span "Collections" at bounding box center [75, 133] width 86 height 10
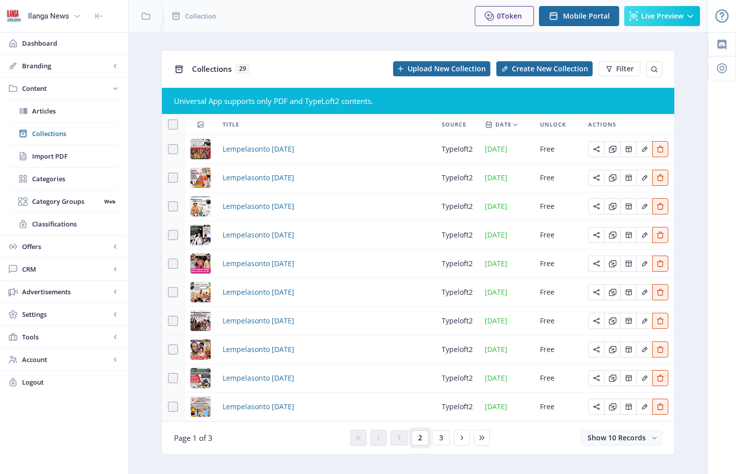
click at [422, 437] on span "2" at bounding box center [420, 437] width 4 height 8
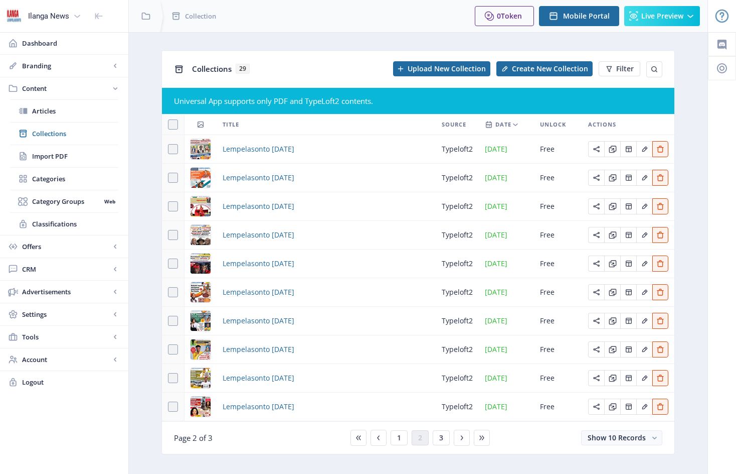
click at [443, 450] on div "You have unsaved changes Discard Changes Save Changes" at bounding box center [368, 457] width 636 height 32
click at [440, 452] on div "You have unsaved changes Discard Changes Save Changes" at bounding box center [368, 457] width 636 height 32
click at [442, 448] on div "You have unsaved changes Discard Changes Save Changes" at bounding box center [368, 457] width 636 height 32
click at [442, 449] on div "You have unsaved changes Discard Changes Save Changes" at bounding box center [368, 457] width 636 height 32
click at [443, 454] on div "You have unsaved changes Discard Changes Save Changes" at bounding box center [368, 457] width 636 height 32
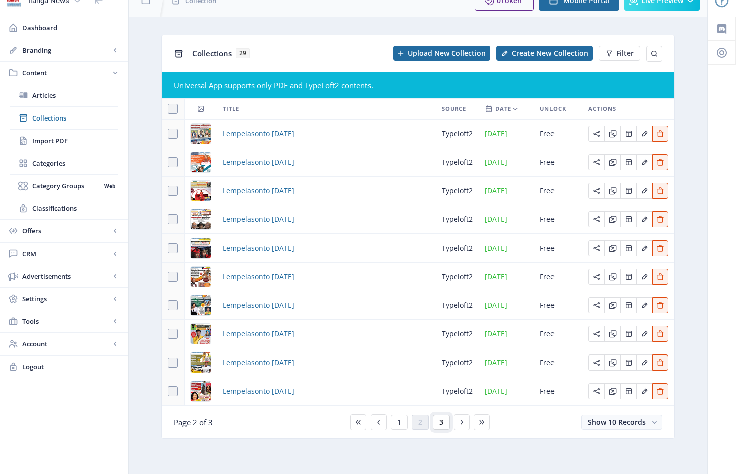
click at [445, 423] on button "3" at bounding box center [441, 421] width 17 height 15
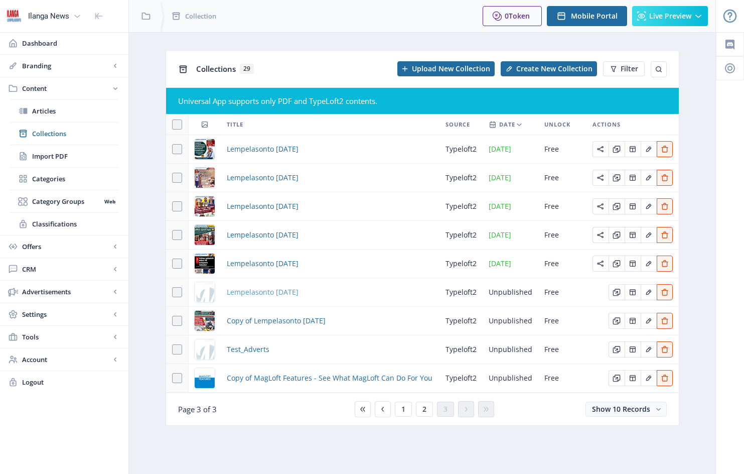
click at [292, 294] on span "Lempelasonto [DATE]" at bounding box center [263, 292] width 72 height 12
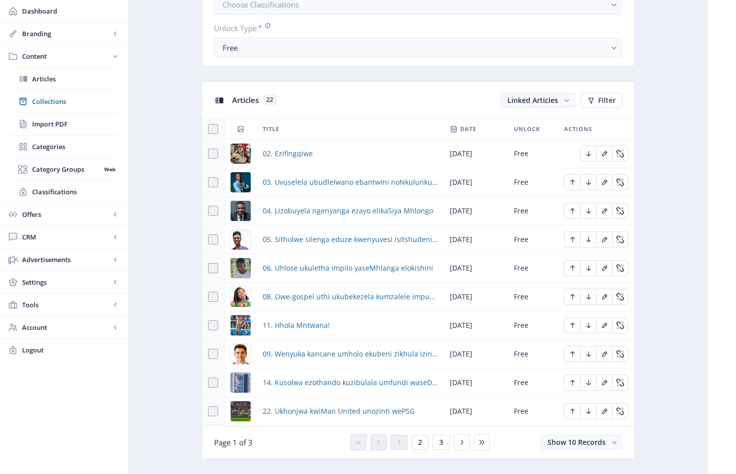
scroll to position [466, 0]
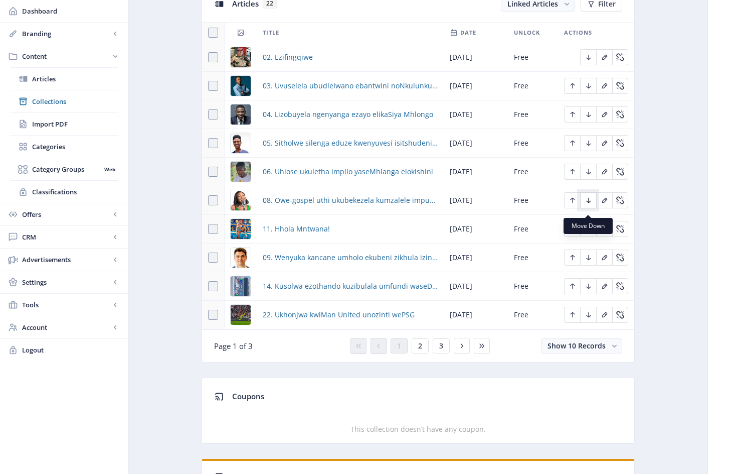
click at [590, 204] on icon "Edit page" at bounding box center [589, 200] width 8 height 8
click at [424, 352] on button "2" at bounding box center [420, 345] width 17 height 15
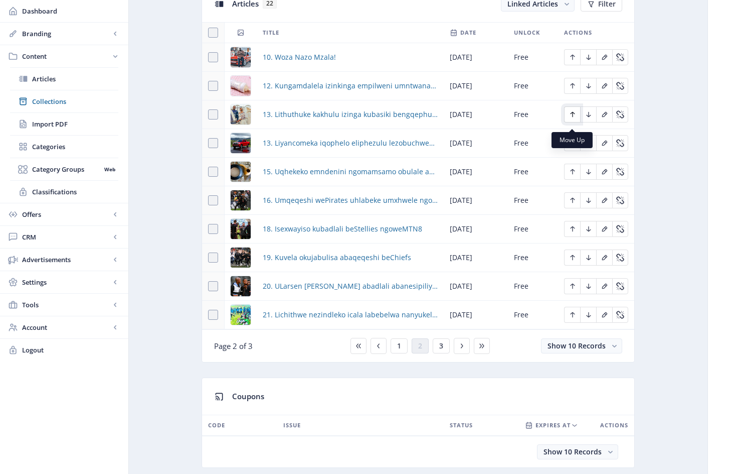
click at [574, 118] on icon "Edit page" at bounding box center [573, 114] width 8 height 8
click at [574, 90] on icon "Edit page" at bounding box center [573, 86] width 8 height 8
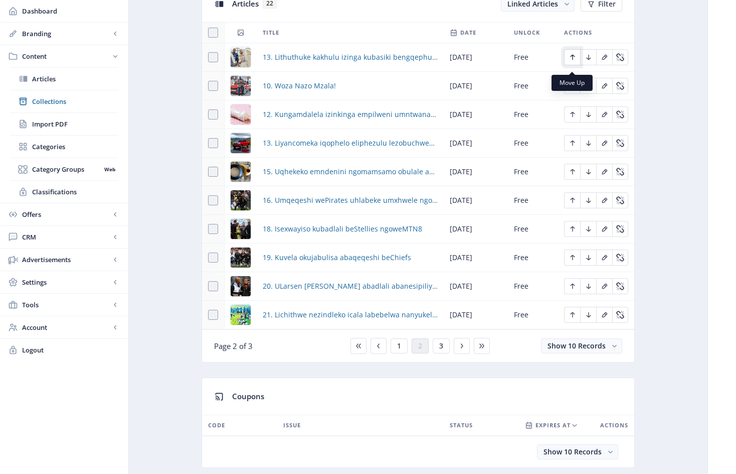
click at [575, 61] on icon "Edit page" at bounding box center [573, 57] width 8 height 8
click at [403, 353] on button "1" at bounding box center [399, 345] width 17 height 15
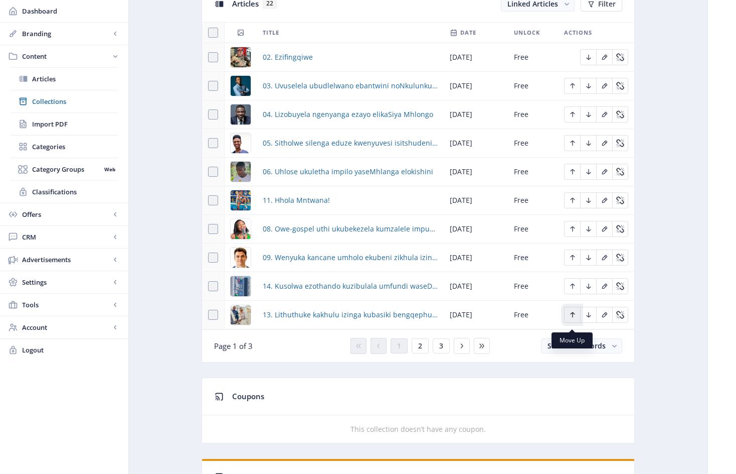
click at [575, 319] on icon "Edit page" at bounding box center [573, 315] width 8 height 8
click at [572, 290] on icon "Edit page" at bounding box center [573, 286] width 8 height 8
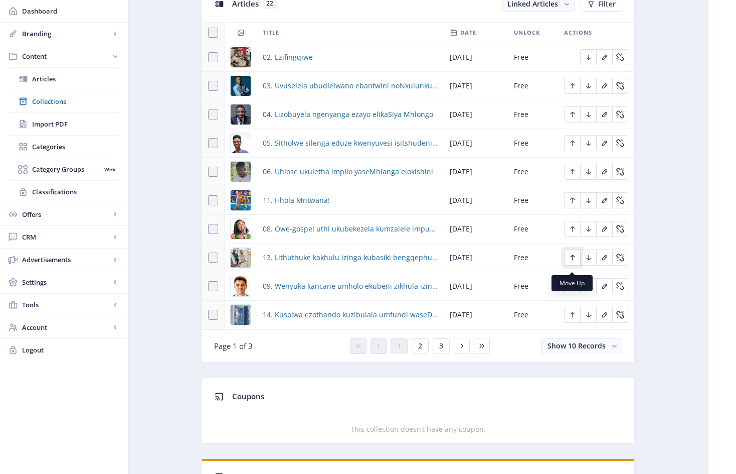
click at [574, 260] on icon "Edit page" at bounding box center [572, 258] width 5 height 6
click at [576, 233] on icon "Edit page" at bounding box center [573, 229] width 8 height 8
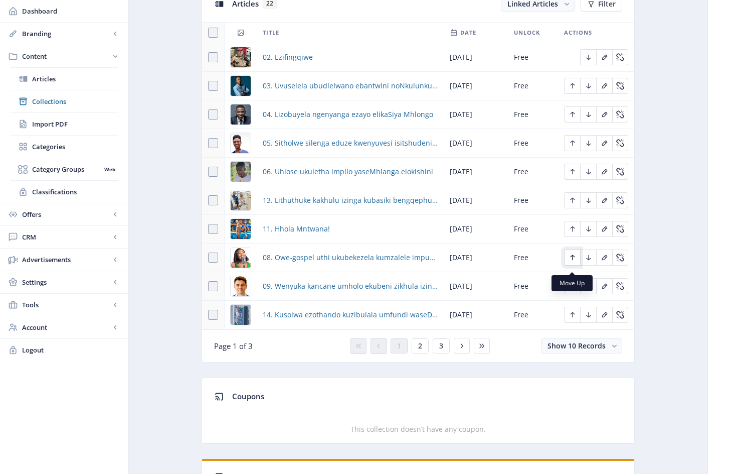
click at [573, 261] on icon "Edit page" at bounding box center [573, 257] width 8 height 8
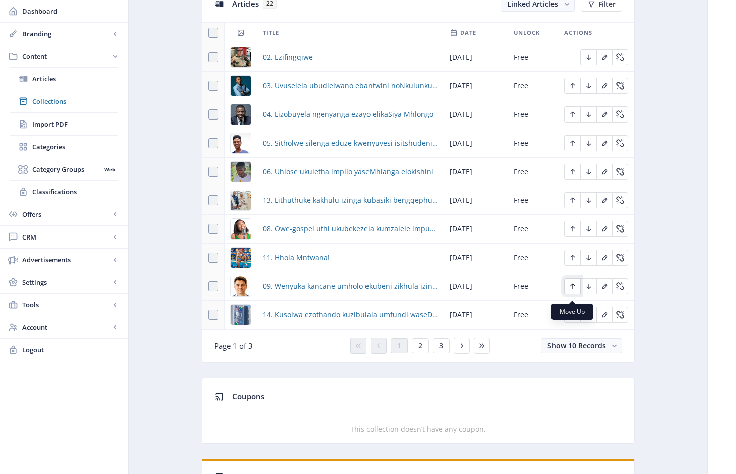
click at [576, 290] on icon "Edit page" at bounding box center [573, 286] width 8 height 8
click at [422, 353] on button "2" at bounding box center [420, 345] width 17 height 15
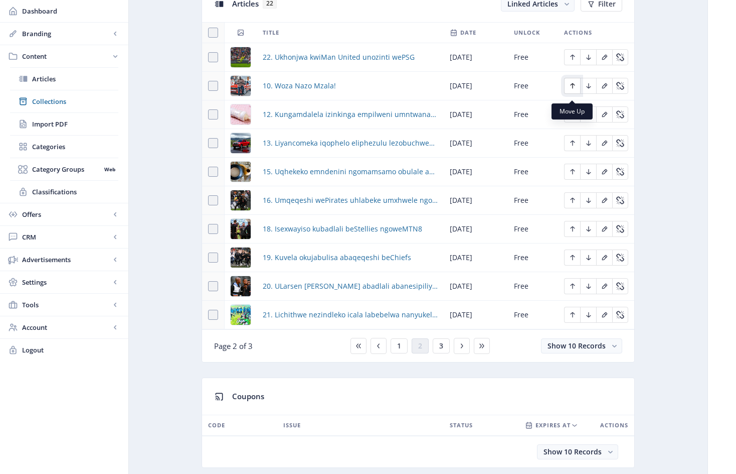
click at [575, 89] on icon "Edit page" at bounding box center [572, 86] width 5 height 6
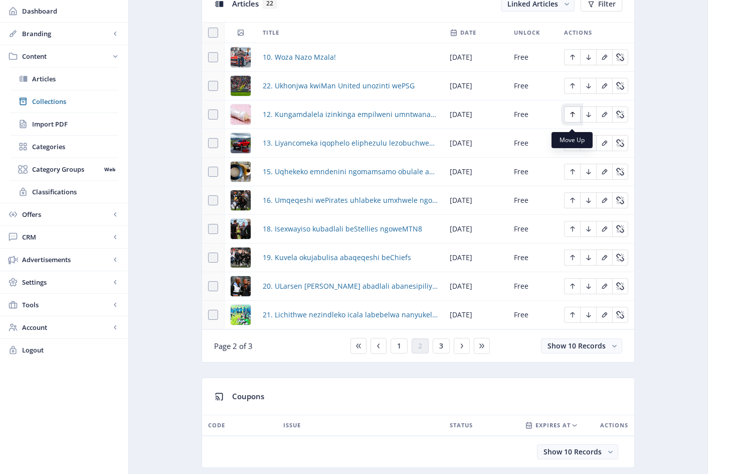
click at [571, 118] on icon "Edit page" at bounding box center [573, 114] width 8 height 8
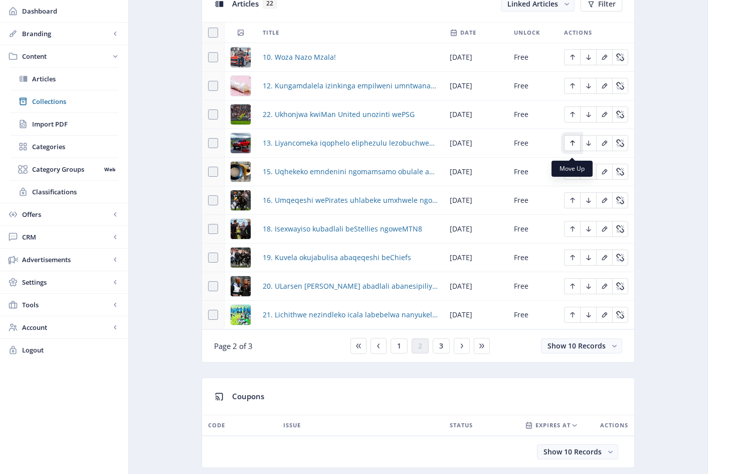
click at [575, 147] on icon "Edit page" at bounding box center [573, 143] width 8 height 8
click at [574, 176] on icon "Edit page" at bounding box center [573, 172] width 8 height 8
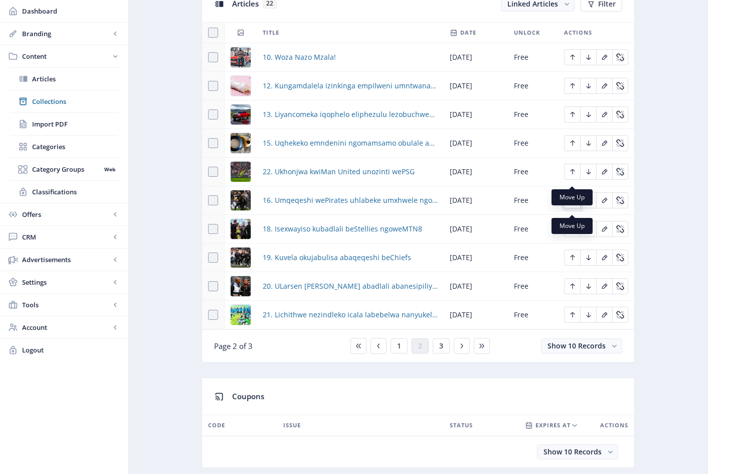
click at [572, 204] on icon "Edit page" at bounding box center [573, 200] width 8 height 8
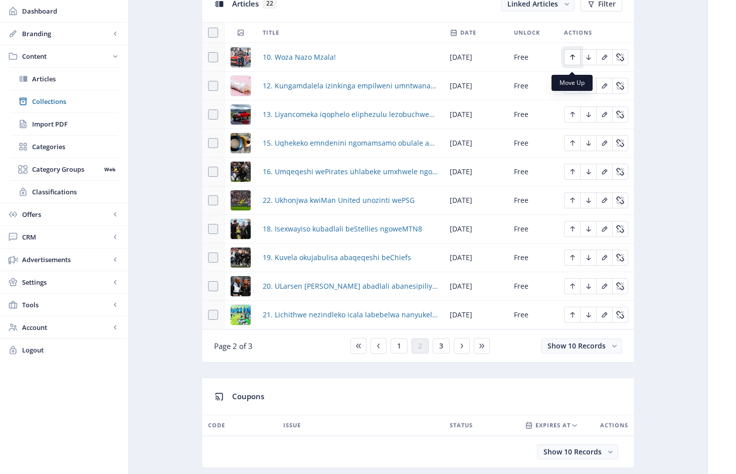
click at [573, 60] on icon "Edit page" at bounding box center [572, 58] width 5 height 6
click at [400, 350] on span "1" at bounding box center [399, 346] width 4 height 8
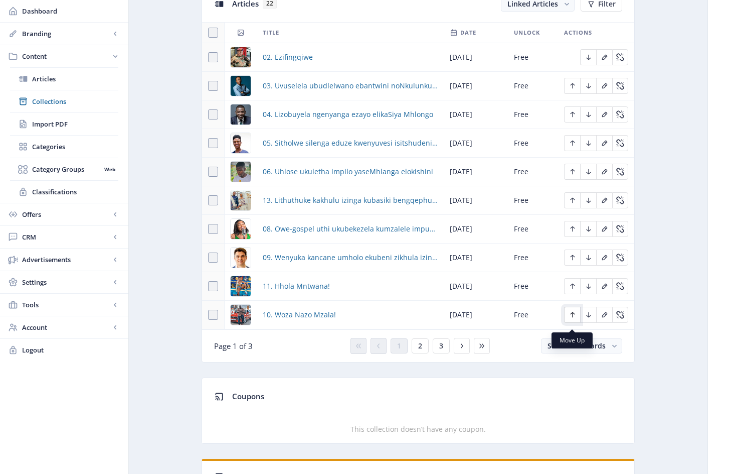
click at [574, 319] on icon "Edit page" at bounding box center [573, 315] width 8 height 8
click at [421, 350] on span "2" at bounding box center [420, 346] width 4 height 8
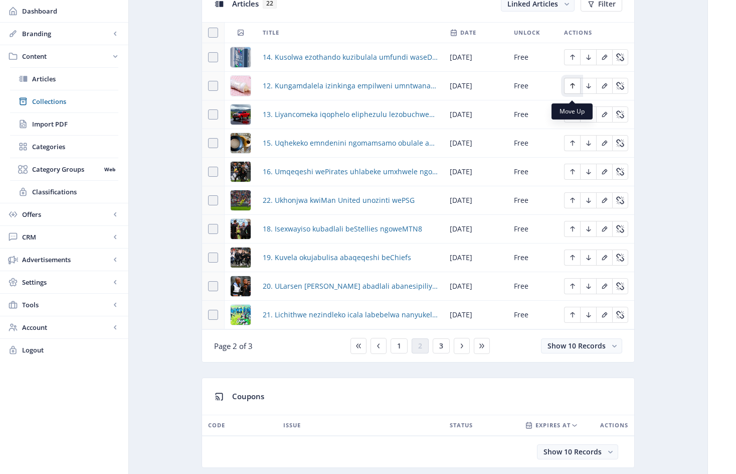
click at [574, 89] on icon "Edit page" at bounding box center [572, 86] width 5 height 6
click at [574, 118] on icon "Edit page" at bounding box center [573, 114] width 8 height 8
click at [572, 233] on icon "Edit page" at bounding box center [573, 229] width 8 height 8
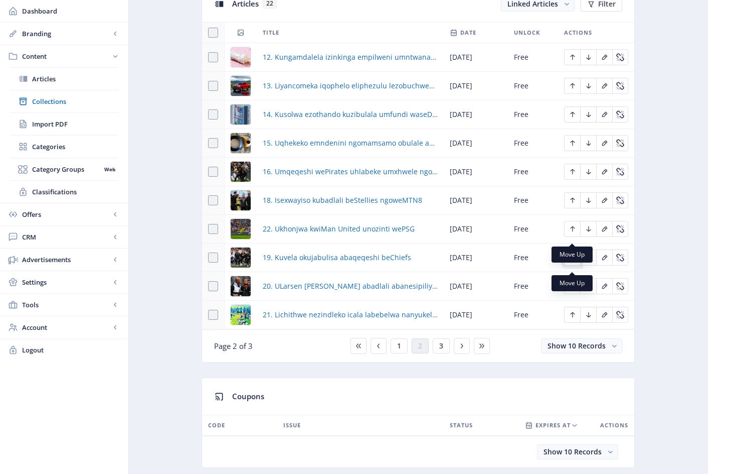
click at [572, 261] on icon "Edit page" at bounding box center [573, 257] width 8 height 8
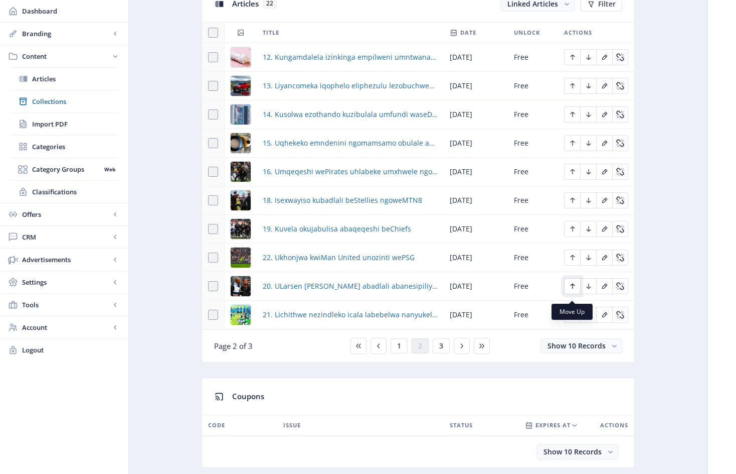
click at [572, 290] on icon "Edit page" at bounding box center [573, 286] width 8 height 8
click at [574, 319] on icon "Edit page" at bounding box center [573, 315] width 8 height 8
click at [442, 350] on span "3" at bounding box center [441, 346] width 4 height 8
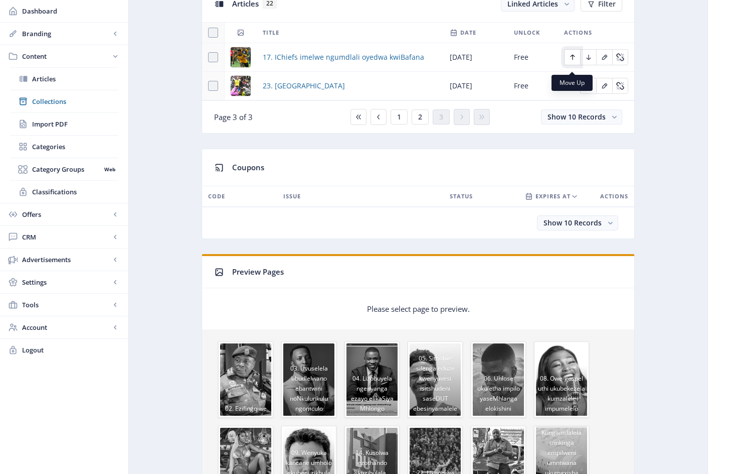
click at [573, 61] on icon "Edit page" at bounding box center [573, 57] width 8 height 8
click at [572, 61] on icon "Edit page" at bounding box center [573, 57] width 8 height 8
click at [421, 121] on span "2" at bounding box center [420, 117] width 4 height 8
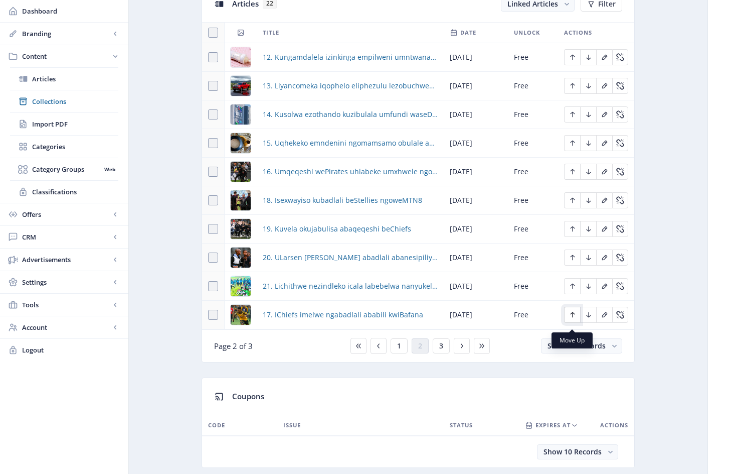
click at [573, 316] on icon "Edit page" at bounding box center [573, 315] width 8 height 8
click at [574, 289] on icon "Edit page" at bounding box center [573, 286] width 8 height 8
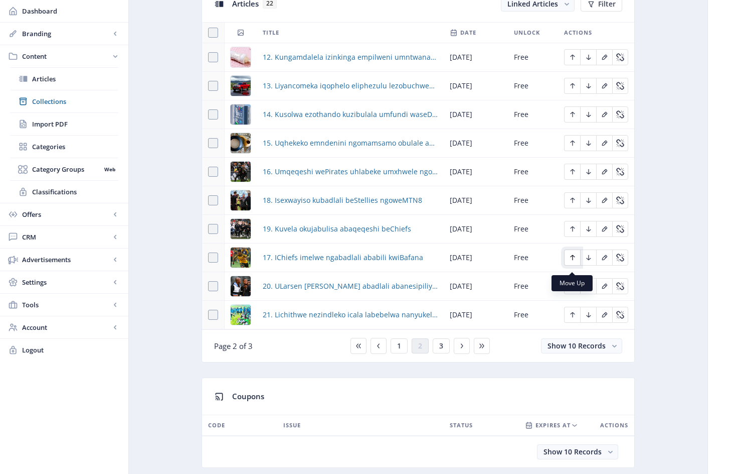
click at [574, 261] on icon "Edit page" at bounding box center [573, 257] width 8 height 8
click at [574, 233] on icon "Edit page" at bounding box center [573, 229] width 8 height 8
click at [441, 350] on span "3" at bounding box center [441, 346] width 4 height 8
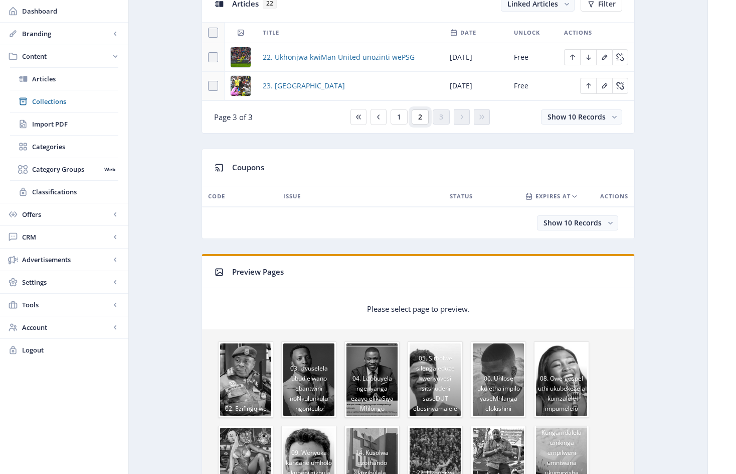
click at [422, 124] on button "2" at bounding box center [420, 116] width 17 height 15
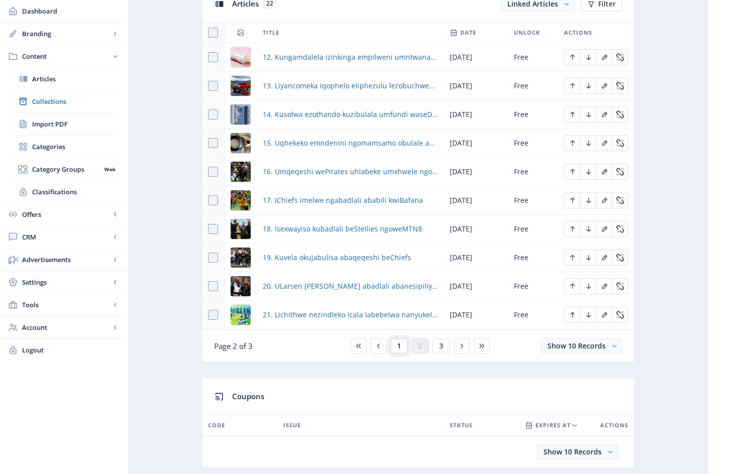
click at [401, 352] on button "1" at bounding box center [399, 345] width 17 height 15
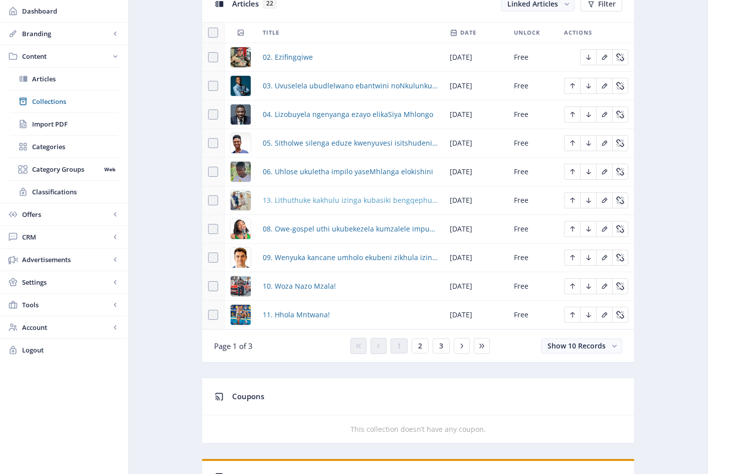
click at [342, 206] on span "13. Lithuthuke kakhulu izinga kubasiki bengqephu ezimpahleni zesintu" at bounding box center [350, 200] width 175 height 12
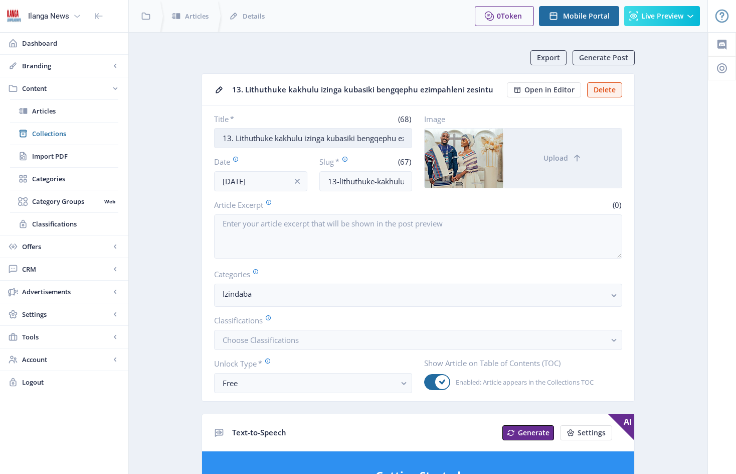
click at [230, 137] on input "13. Lithuthuke kakhulu izinga kubasiki bengqephu ezimpahleni zesintu" at bounding box center [313, 138] width 198 height 20
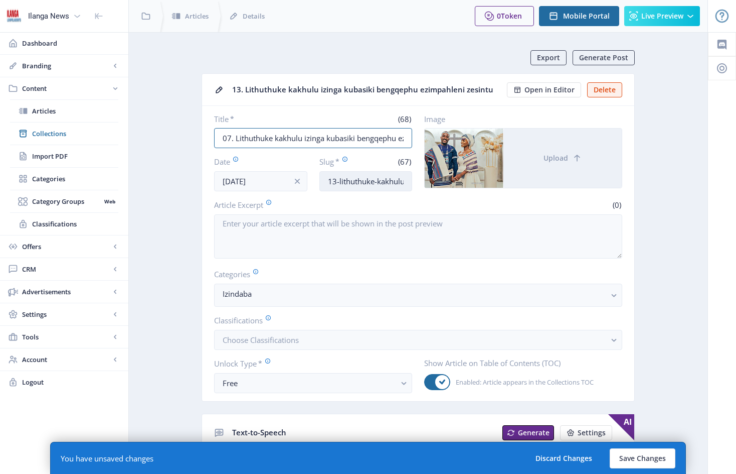
type input "07. Lithuthuke kakhulu izinga kubasiki bengqephu ezimpahleni zesintu"
click at [337, 179] on input "13-lithuthuke-kakhulu-izinga-kubasiki-bengqephu-ezimpahleni-zesintu" at bounding box center [366, 181] width 93 height 20
type input "07-lithuthuke-kakhulu-[GEOGRAPHIC_DATA]-kubasiki-bengqephu-ezimpahleni-zesintu"
click at [643, 458] on button "Save Changes" at bounding box center [643, 458] width 66 height 20
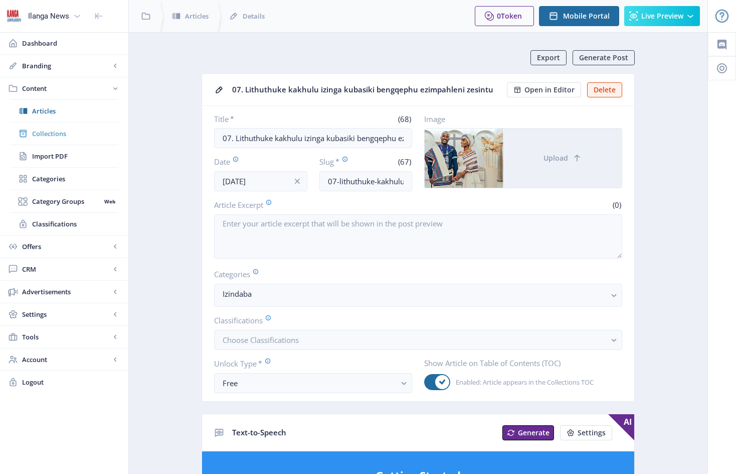
click at [51, 133] on span "Collections" at bounding box center [75, 133] width 86 height 10
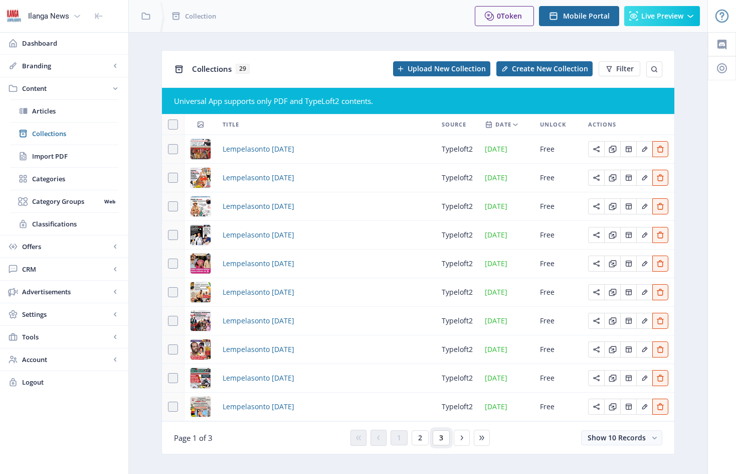
click at [441, 436] on span "3" at bounding box center [441, 437] width 4 height 8
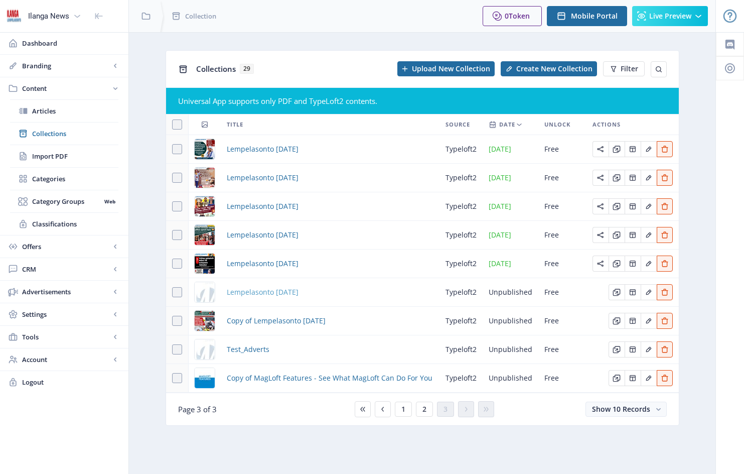
click at [256, 293] on span "Lempelasonto [DATE]" at bounding box center [263, 292] width 72 height 12
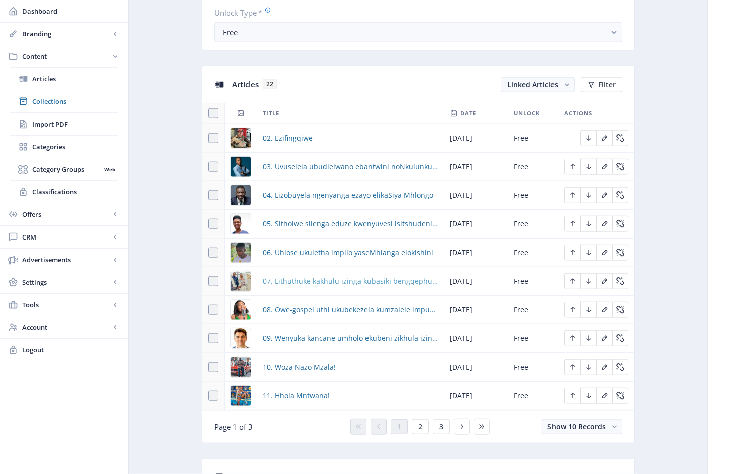
scroll to position [401, 0]
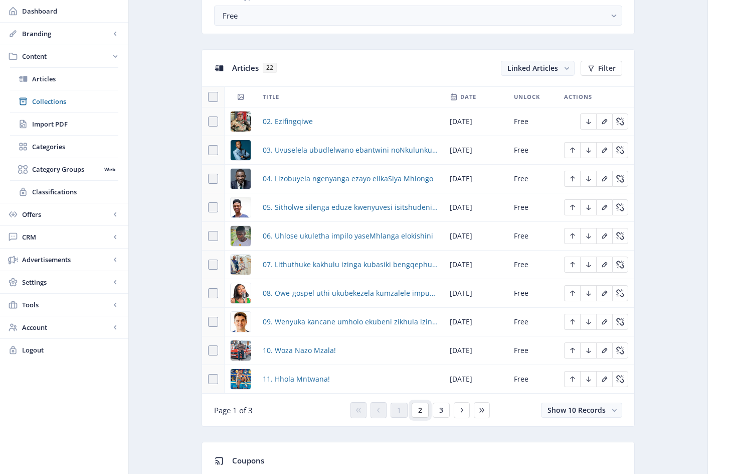
click at [421, 414] on span "2" at bounding box center [420, 410] width 4 height 8
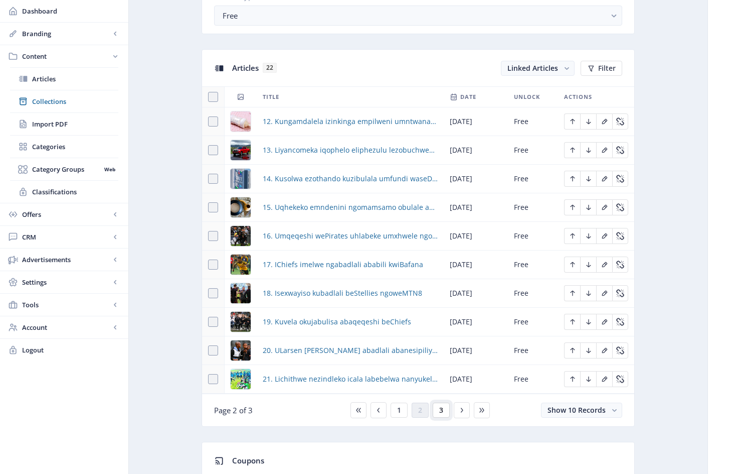
click at [444, 417] on button "3" at bounding box center [441, 409] width 17 height 15
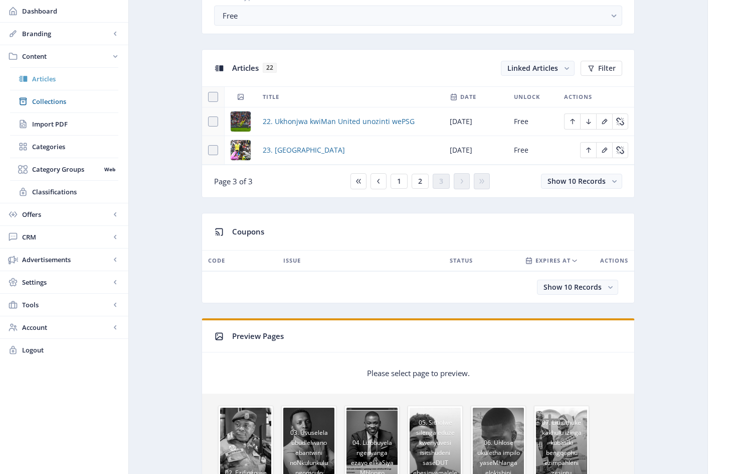
click at [51, 80] on span "Articles" at bounding box center [75, 79] width 86 height 10
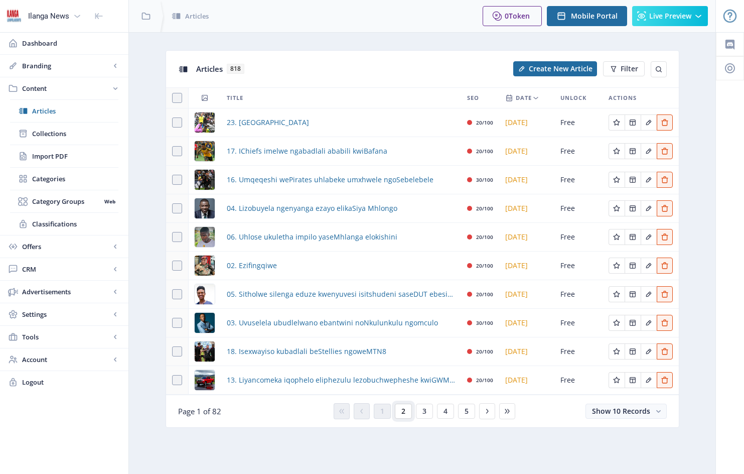
click at [405, 410] on button "2" at bounding box center [403, 410] width 17 height 15
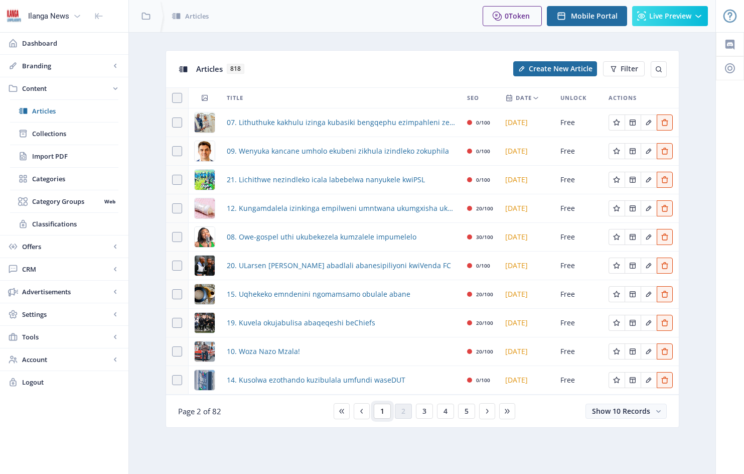
click at [383, 412] on span "1" at bounding box center [382, 411] width 4 height 8
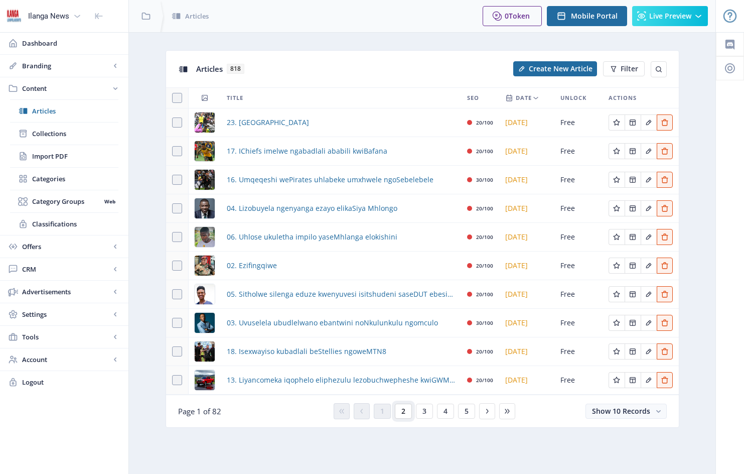
click at [402, 412] on span "2" at bounding box center [403, 411] width 4 height 8
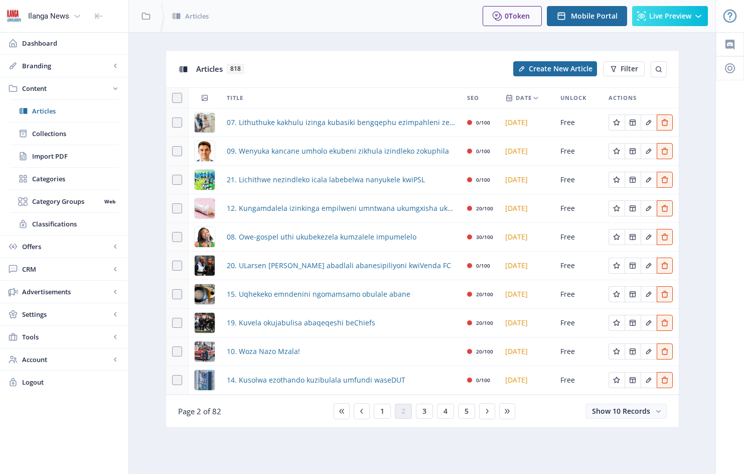
click at [323, 352] on div "10. Woza Nazo Mzala!" at bounding box center [341, 351] width 228 height 12
click at [301, 352] on div "10. Woza Nazo Mzala!" at bounding box center [341, 351] width 228 height 12
click at [261, 352] on span "10. Woza Nazo Mzala!" at bounding box center [263, 351] width 73 height 12
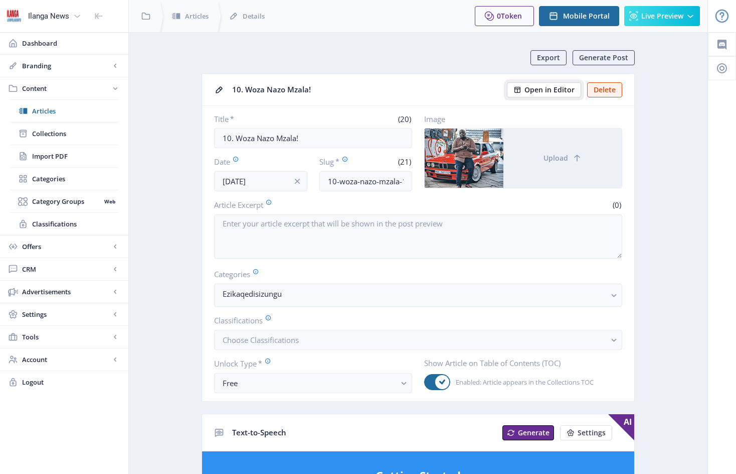
click at [554, 89] on span "Open in Editor" at bounding box center [550, 90] width 50 height 8
click at [45, 109] on span "Articles" at bounding box center [75, 111] width 86 height 10
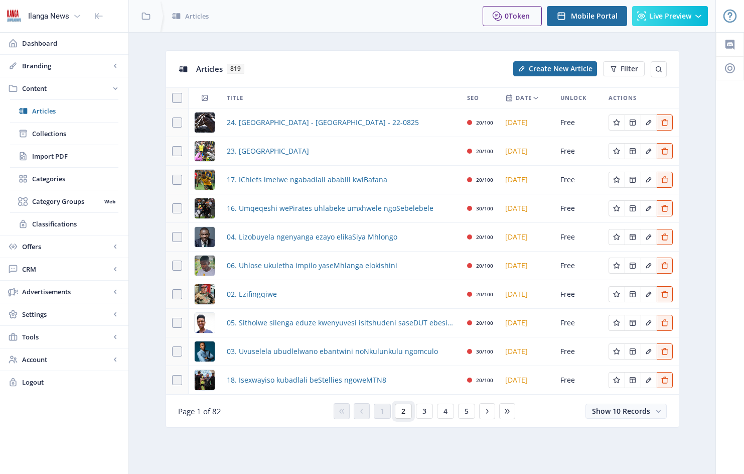
click at [404, 409] on span "2" at bounding box center [403, 411] width 4 height 8
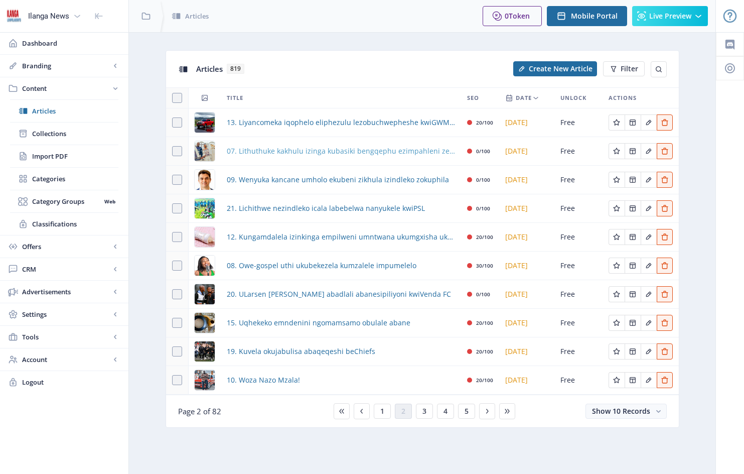
click at [315, 151] on span "07. Lithuthuke kakhulu izinga kubasiki bengqephu ezimpahleni zesintu" at bounding box center [341, 151] width 228 height 12
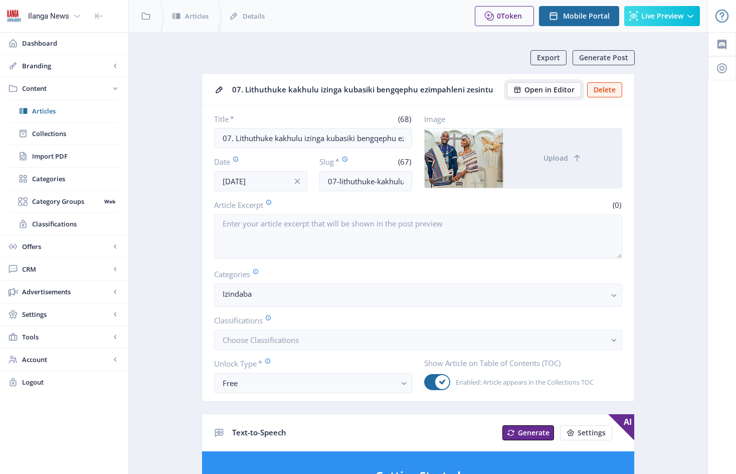
click at [562, 89] on span "Open in Editor" at bounding box center [550, 90] width 50 height 8
click at [53, 111] on span "Articles" at bounding box center [75, 111] width 86 height 10
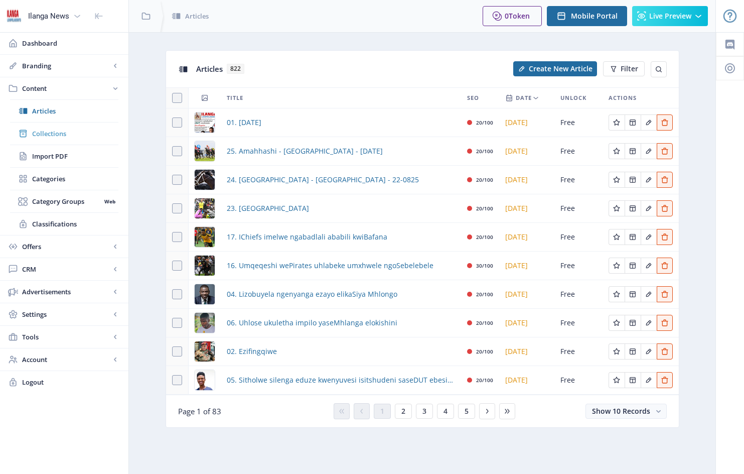
click at [43, 134] on span "Collections" at bounding box center [75, 133] width 86 height 10
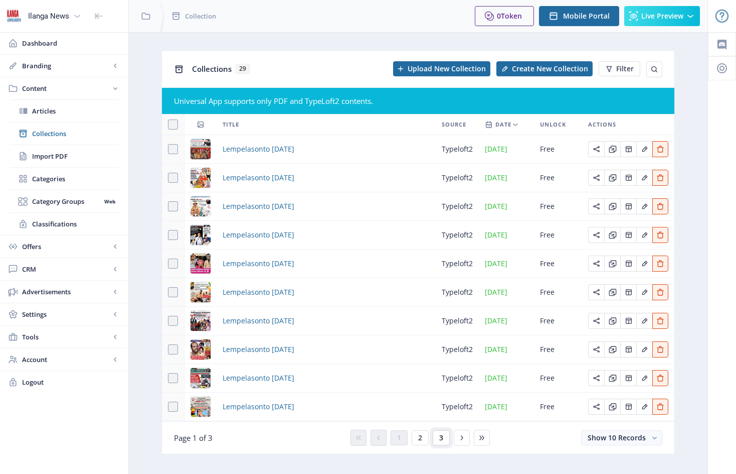
click at [447, 437] on button "3" at bounding box center [441, 437] width 17 height 15
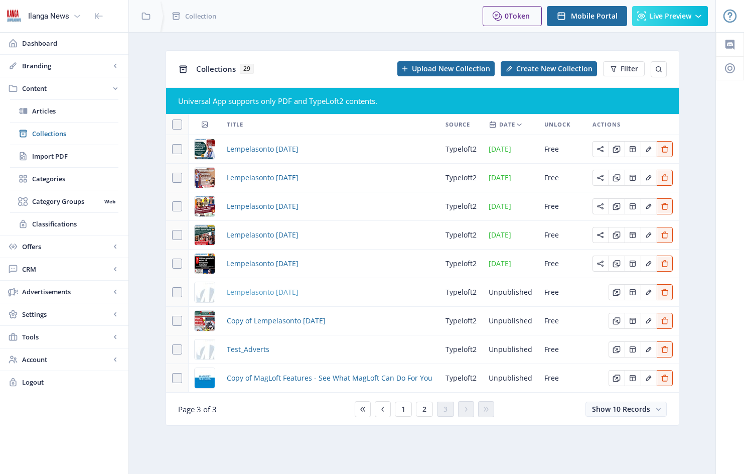
click at [299, 292] on span "Lempelasonto [DATE]" at bounding box center [263, 292] width 72 height 12
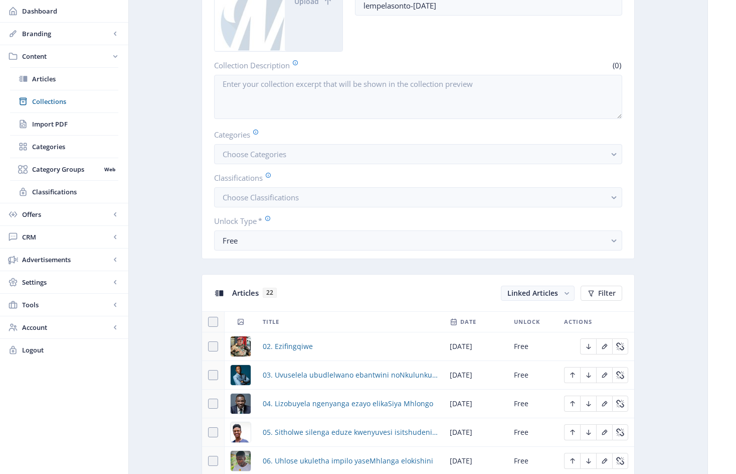
scroll to position [185, 0]
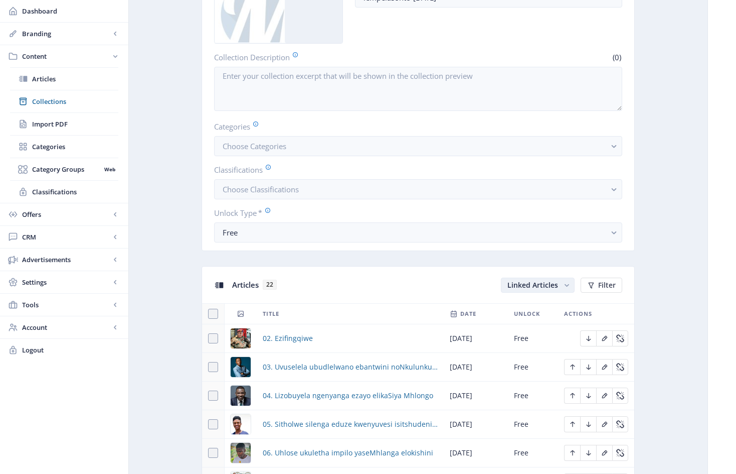
click at [541, 289] on span "Linked Articles" at bounding box center [533, 285] width 51 height 10
click at [543, 331] on nb-option "Unlinked Articles" at bounding box center [539, 330] width 72 height 18
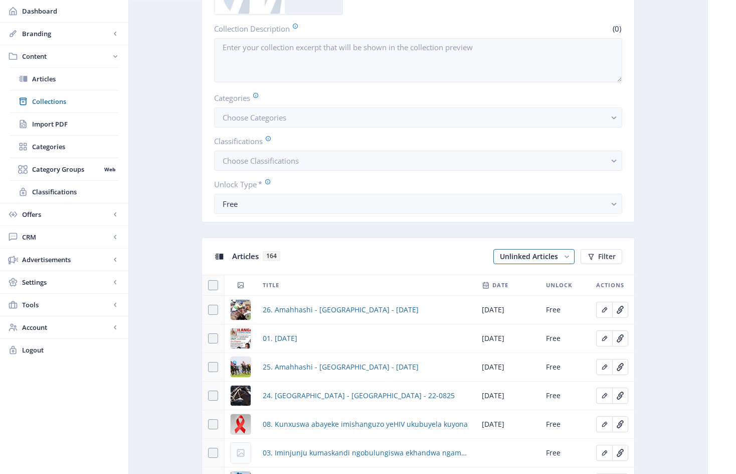
scroll to position [217, 0]
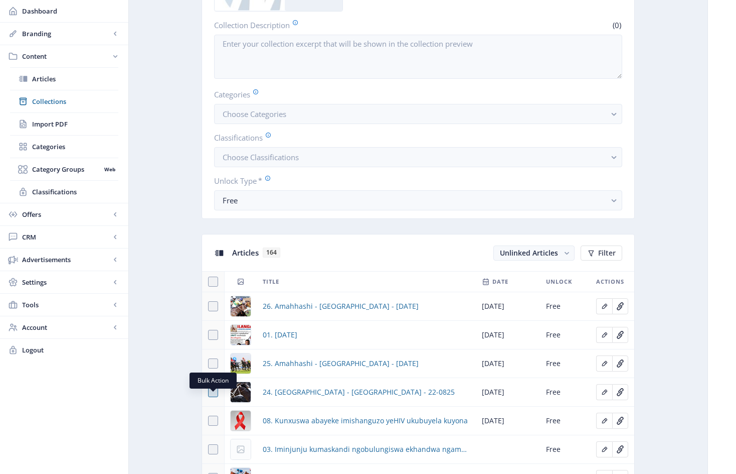
click at [212, 397] on span at bounding box center [213, 392] width 10 height 10
click at [209, 392] on input "checkbox" at bounding box center [208, 392] width 1 height 1
checkbox input "true"
click at [213, 368] on span at bounding box center [213, 363] width 10 height 10
click at [209, 364] on input "checkbox" at bounding box center [208, 363] width 1 height 1
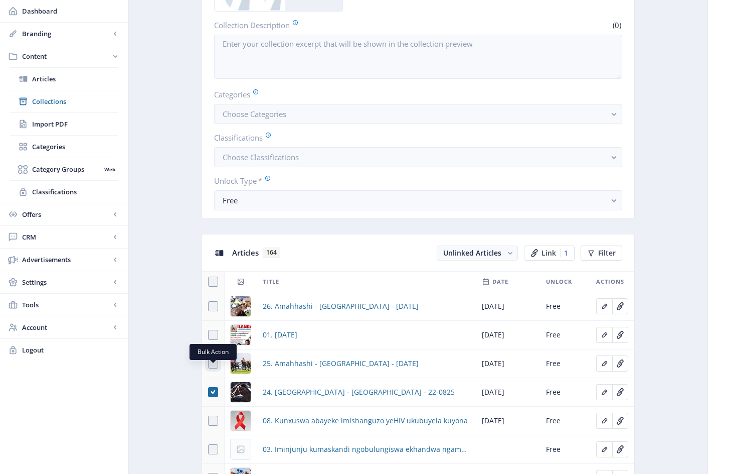
checkbox input "true"
click at [213, 311] on span at bounding box center [213, 306] width 10 height 10
click at [209, 307] on input "checkbox" at bounding box center [208, 306] width 1 height 1
checkbox input "true"
click at [211, 340] on span at bounding box center [213, 335] width 10 height 10
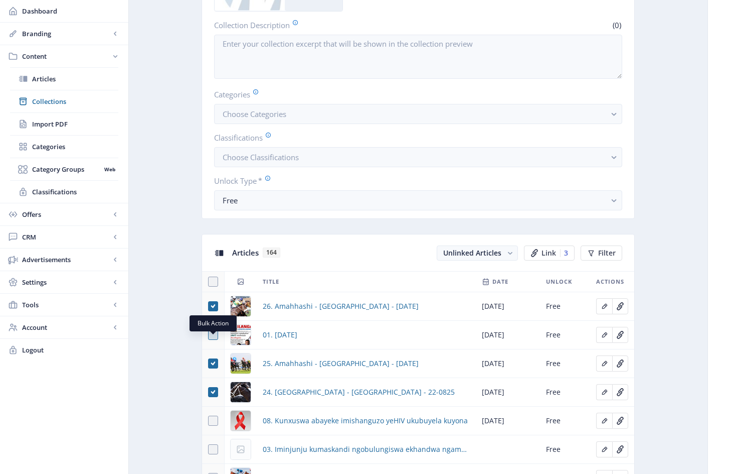
click at [209, 335] on input "checkbox" at bounding box center [208, 335] width 1 height 1
checkbox input "true"
click at [549, 257] on span "Link" at bounding box center [549, 253] width 15 height 8
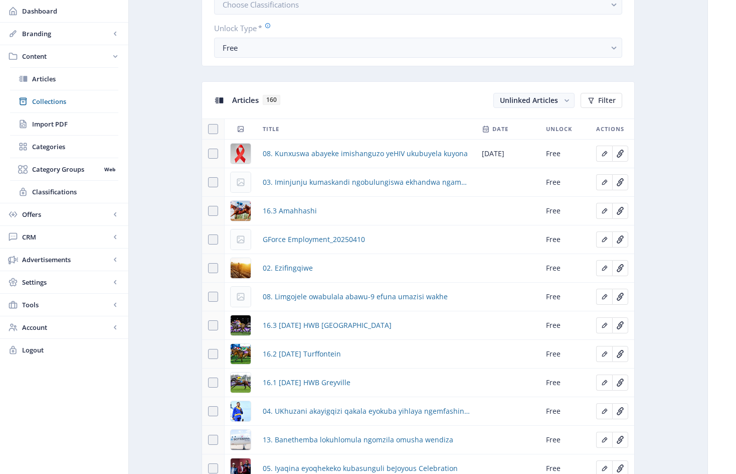
scroll to position [458, 0]
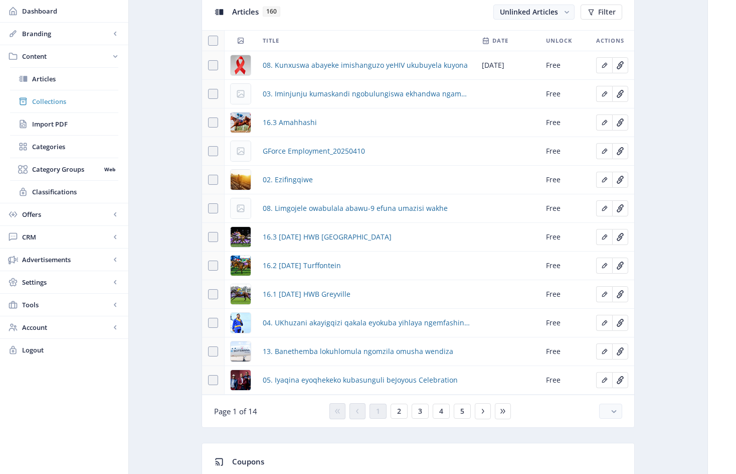
click at [53, 101] on span "Collections" at bounding box center [75, 101] width 86 height 10
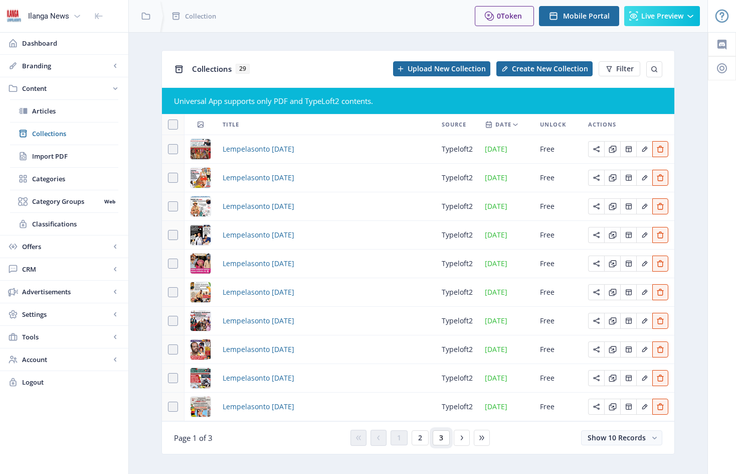
click at [446, 438] on button "3" at bounding box center [441, 437] width 17 height 15
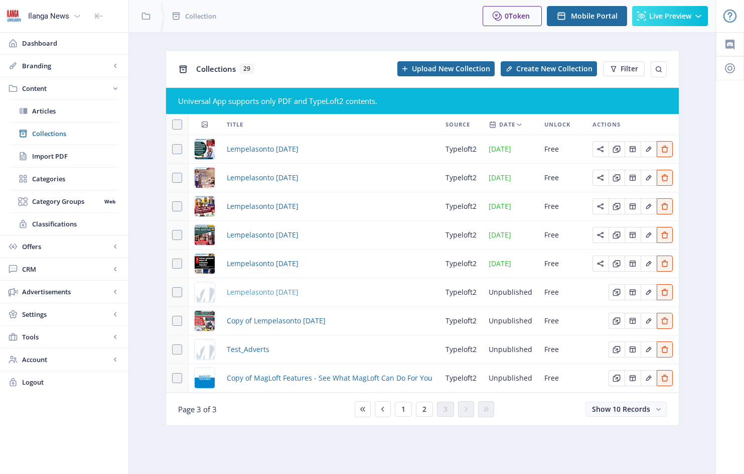
click at [299, 294] on span "Lempelasonto [DATE]" at bounding box center [263, 292] width 72 height 12
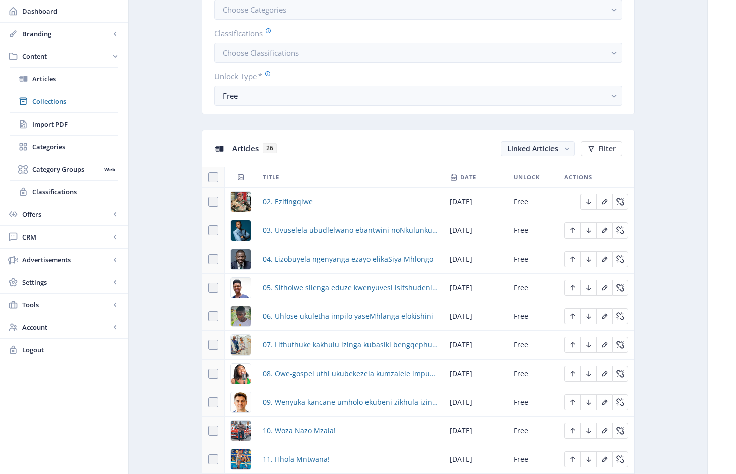
scroll to position [466, 0]
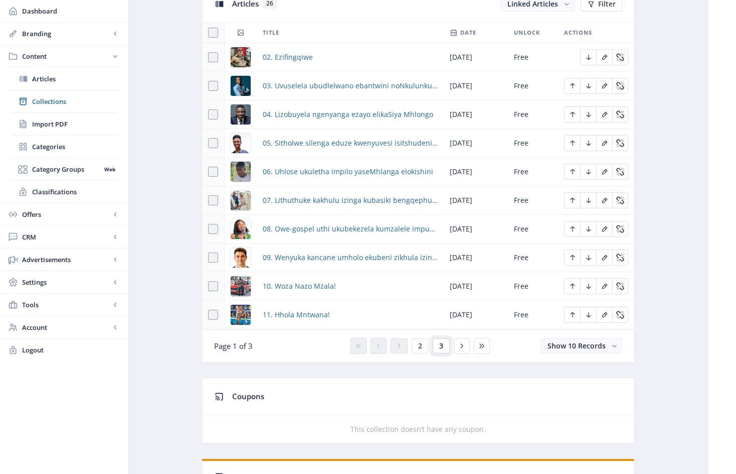
click at [442, 350] on span "3" at bounding box center [441, 346] width 4 height 8
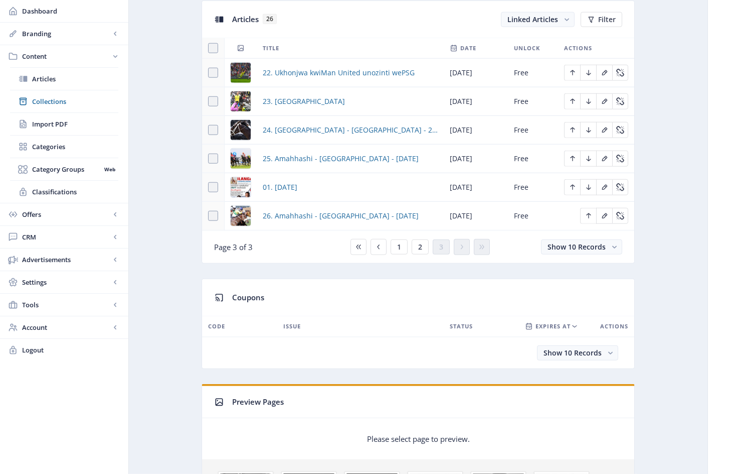
scroll to position [450, 0]
click at [574, 192] on icon "Edit page" at bounding box center [573, 188] width 8 height 8
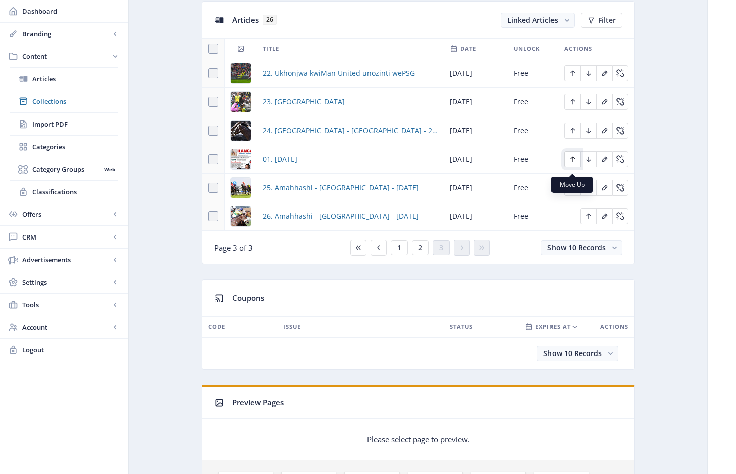
click at [573, 162] on icon "Edit page" at bounding box center [572, 160] width 5 height 6
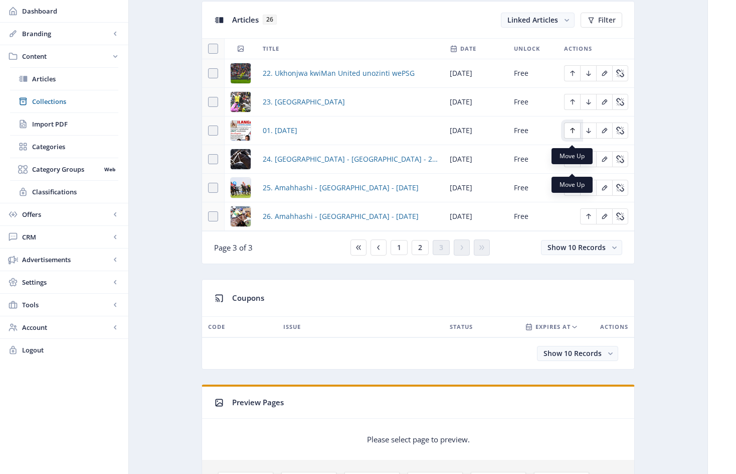
click at [574, 134] on icon "Edit page" at bounding box center [573, 130] width 8 height 8
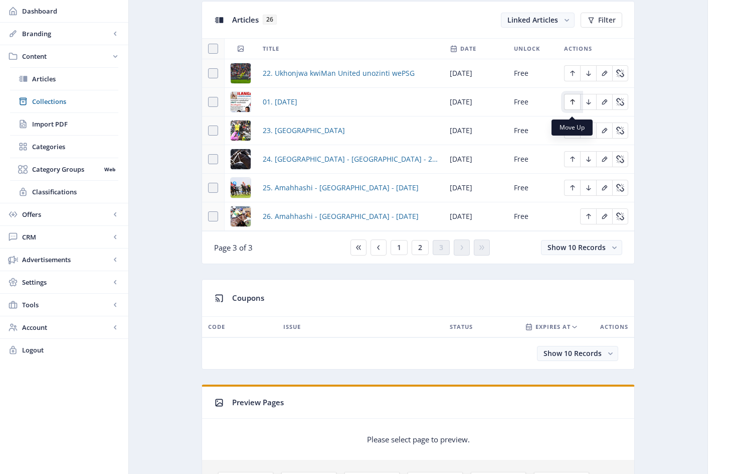
click at [573, 106] on icon "Edit page" at bounding box center [573, 102] width 8 height 8
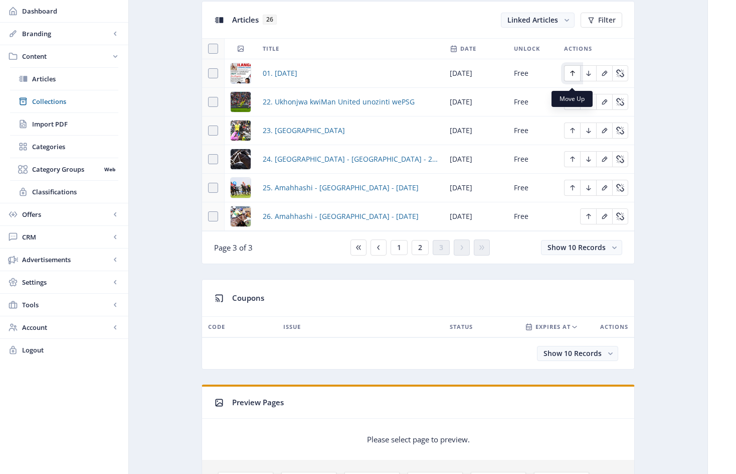
click at [574, 76] on icon "Edit page" at bounding box center [572, 74] width 5 height 6
click at [423, 253] on button "2" at bounding box center [420, 247] width 17 height 15
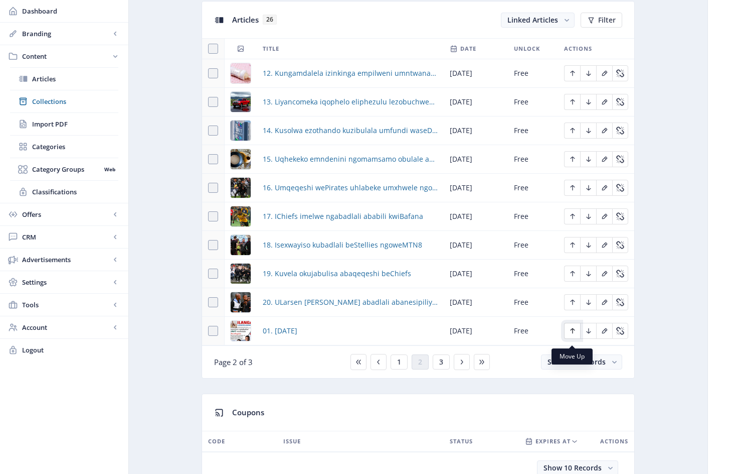
click at [576, 335] on icon "Edit page" at bounding box center [573, 331] width 8 height 8
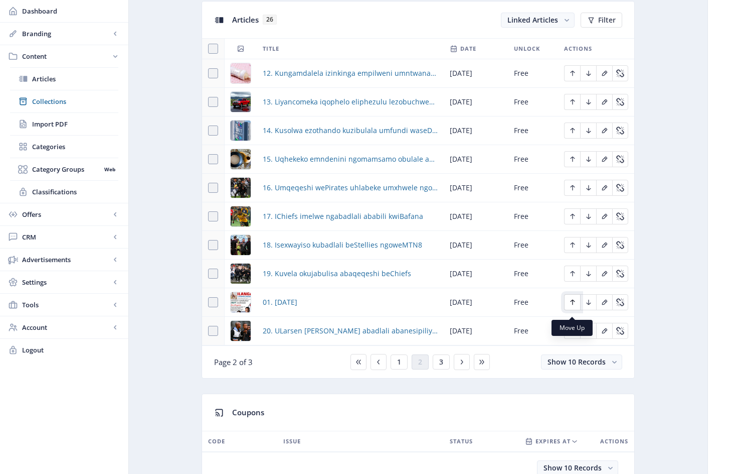
click at [575, 306] on icon "Edit page" at bounding box center [573, 302] width 8 height 8
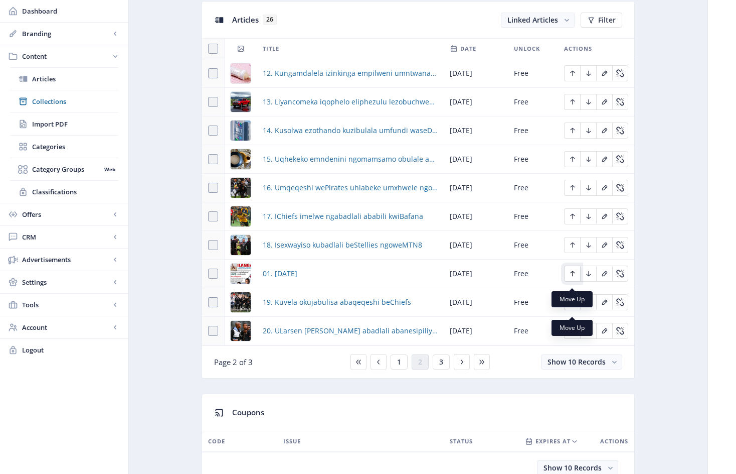
click at [576, 277] on icon "Edit page" at bounding box center [573, 273] width 8 height 8
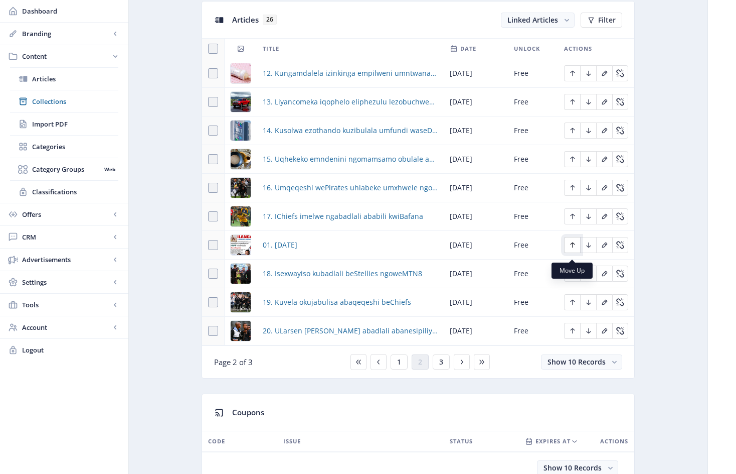
click at [574, 248] on icon "Edit page" at bounding box center [573, 245] width 8 height 8
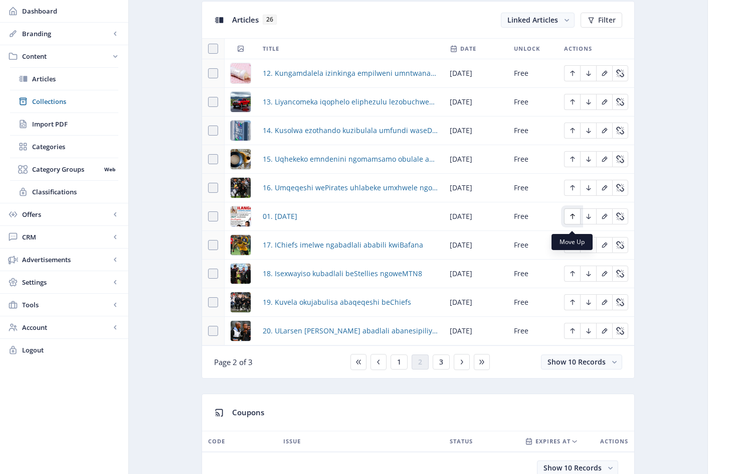
click at [573, 219] on icon "Edit page" at bounding box center [572, 217] width 5 height 6
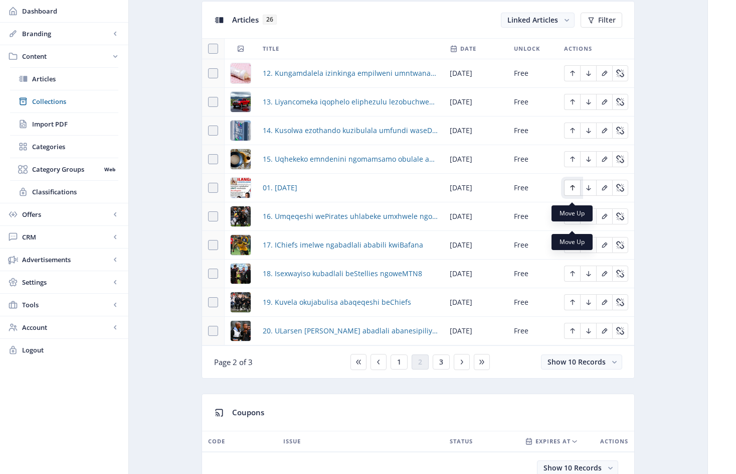
click at [573, 191] on icon "Edit page" at bounding box center [572, 188] width 5 height 6
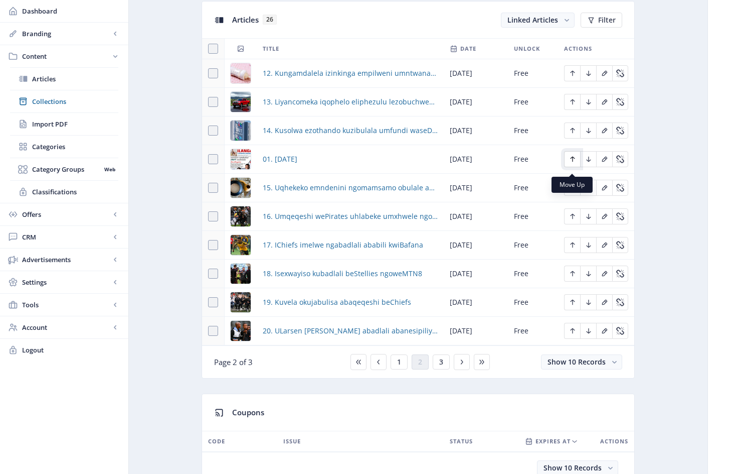
click at [574, 162] on icon "Edit page" at bounding box center [572, 160] width 5 height 6
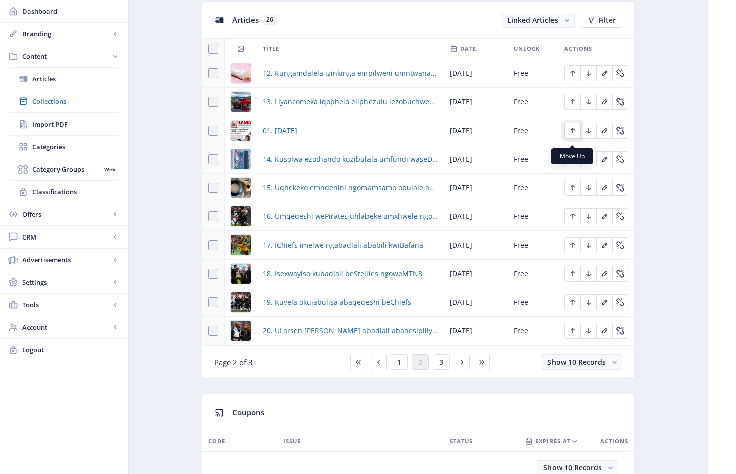
click at [573, 133] on icon "Edit page" at bounding box center [572, 131] width 5 height 6
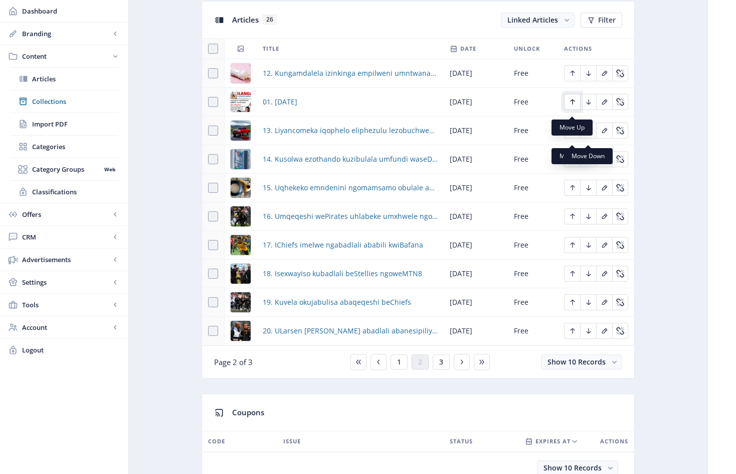
click at [573, 105] on icon "Edit page" at bounding box center [572, 102] width 5 height 6
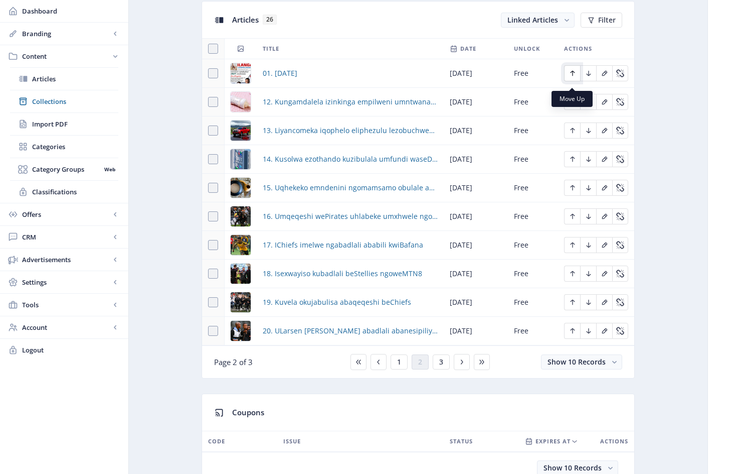
click at [573, 76] on icon "Edit page" at bounding box center [572, 74] width 5 height 6
click at [400, 366] on span "1" at bounding box center [399, 362] width 4 height 8
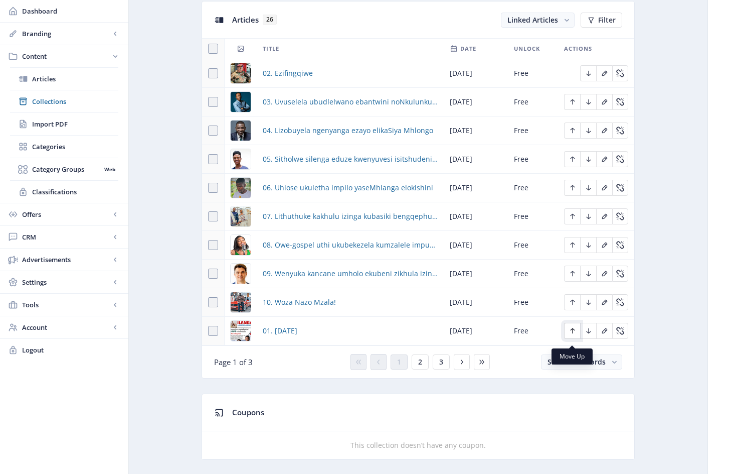
click at [574, 335] on icon "Edit page" at bounding box center [573, 331] width 8 height 8
click at [574, 305] on icon "Edit page" at bounding box center [572, 303] width 5 height 6
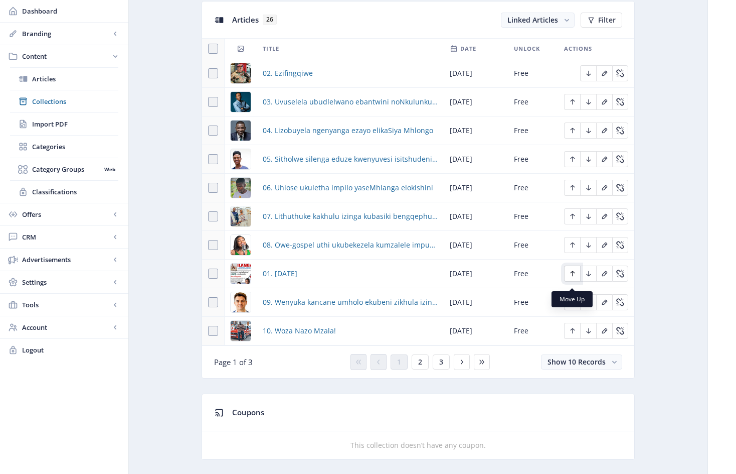
click at [574, 276] on icon "Edit page" at bounding box center [572, 274] width 5 height 6
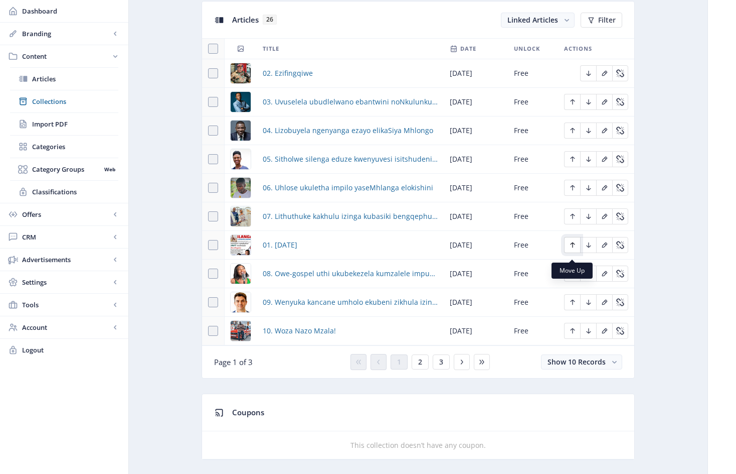
click at [574, 247] on icon "Edit page" at bounding box center [573, 245] width 8 height 8
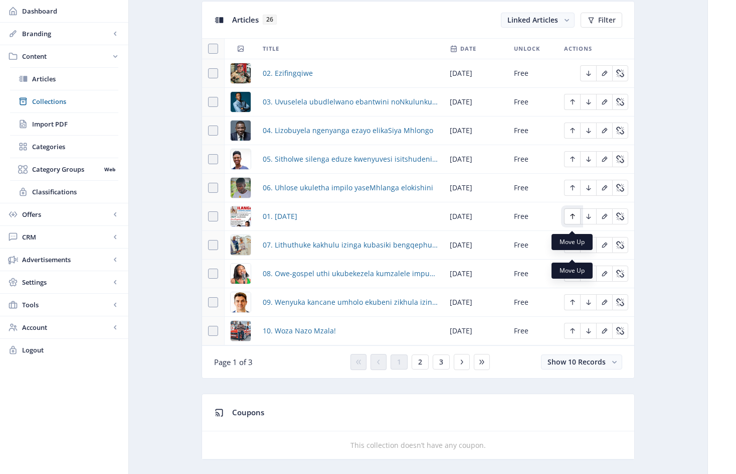
click at [572, 219] on icon "Edit page" at bounding box center [573, 216] width 8 height 8
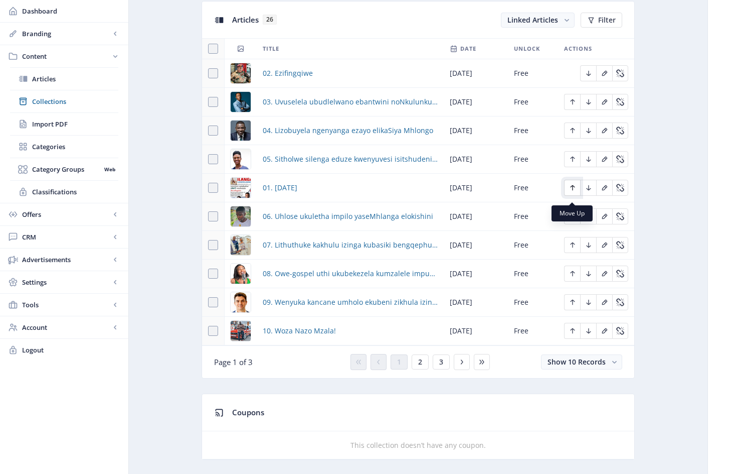
click at [572, 192] on icon "Edit page" at bounding box center [573, 188] width 8 height 8
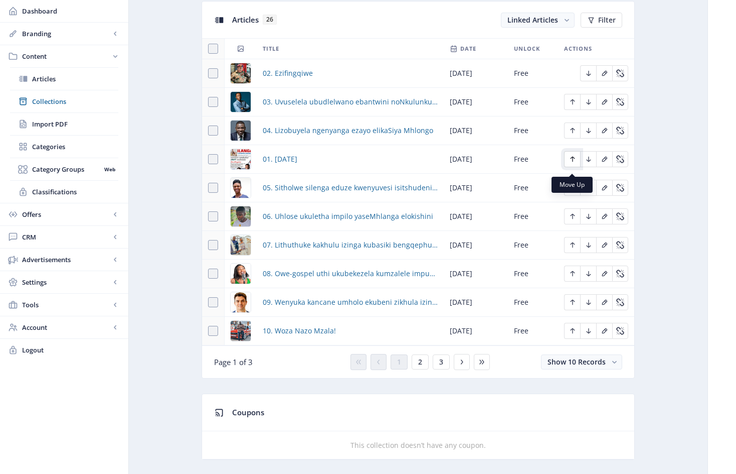
click at [573, 163] on icon "Edit page" at bounding box center [573, 159] width 8 height 8
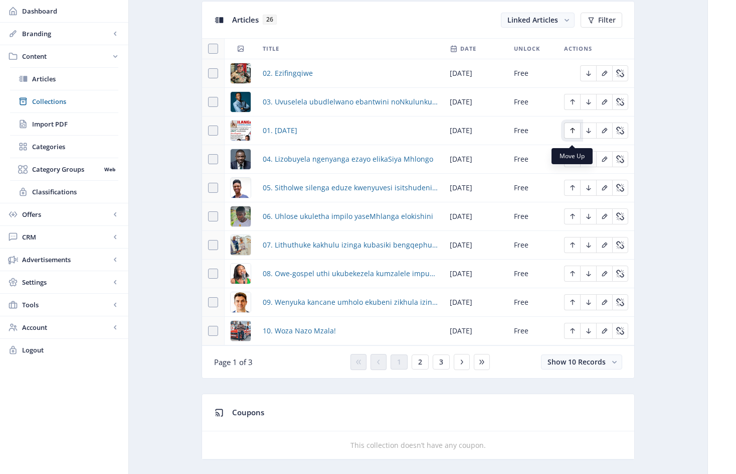
click at [574, 134] on icon "Edit page" at bounding box center [573, 130] width 8 height 8
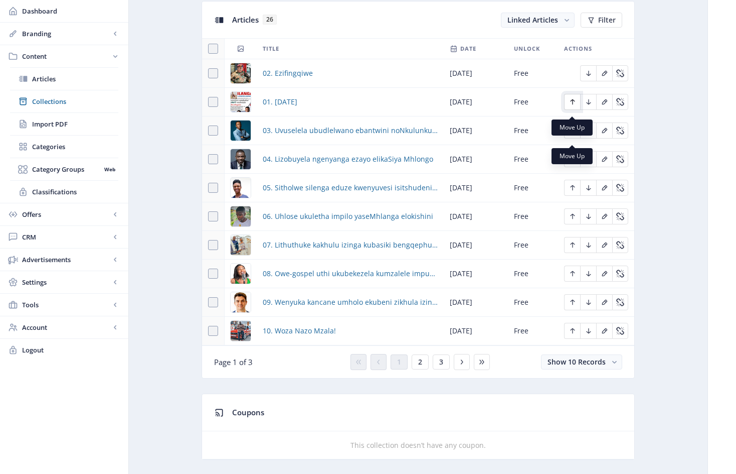
click at [574, 106] on icon "Edit page" at bounding box center [573, 102] width 8 height 8
click at [420, 366] on span "2" at bounding box center [420, 362] width 4 height 8
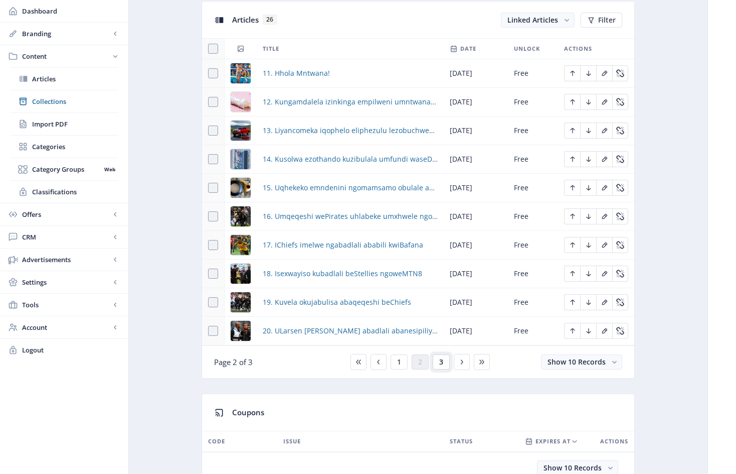
click at [443, 368] on button "3" at bounding box center [441, 361] width 17 height 15
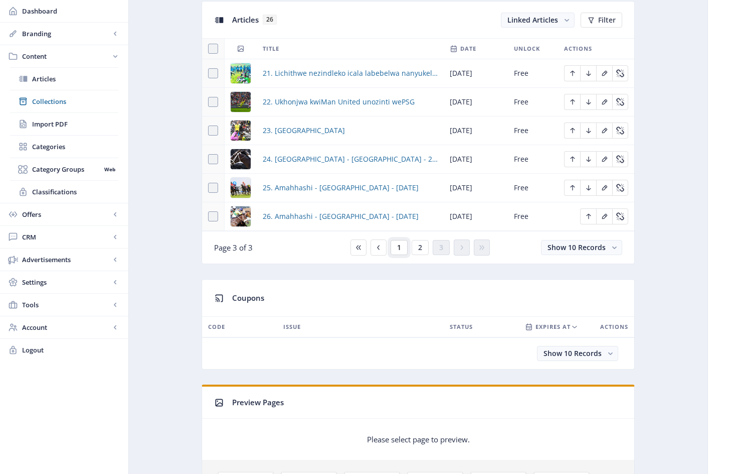
click at [401, 251] on span "1" at bounding box center [399, 247] width 4 height 8
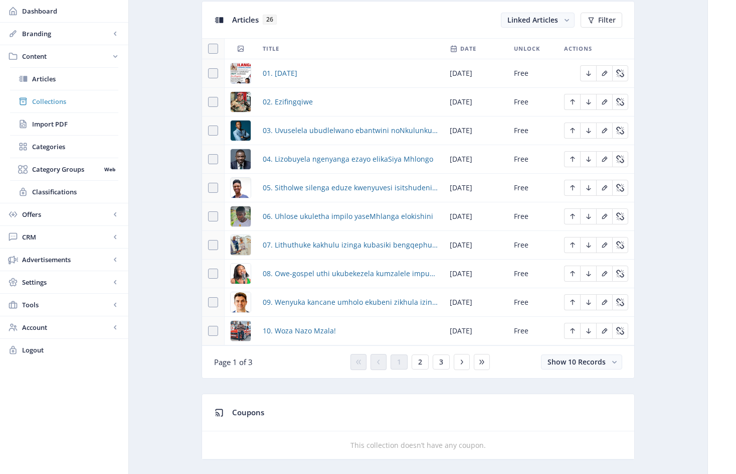
click at [54, 101] on span "Collections" at bounding box center [75, 101] width 86 height 10
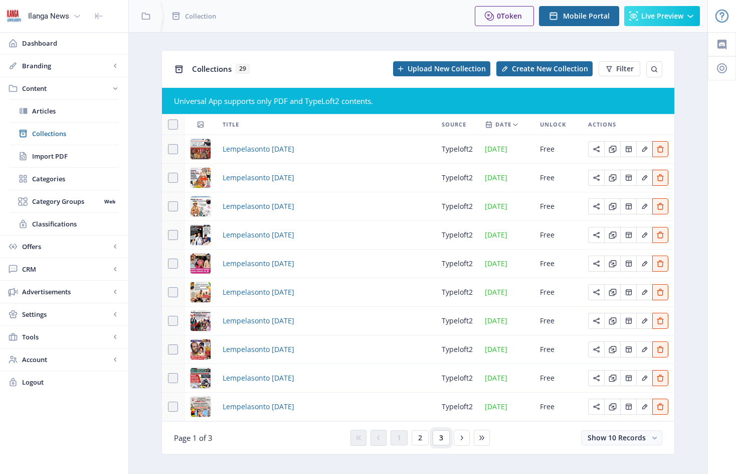
click at [439, 438] on span "3" at bounding box center [441, 437] width 4 height 8
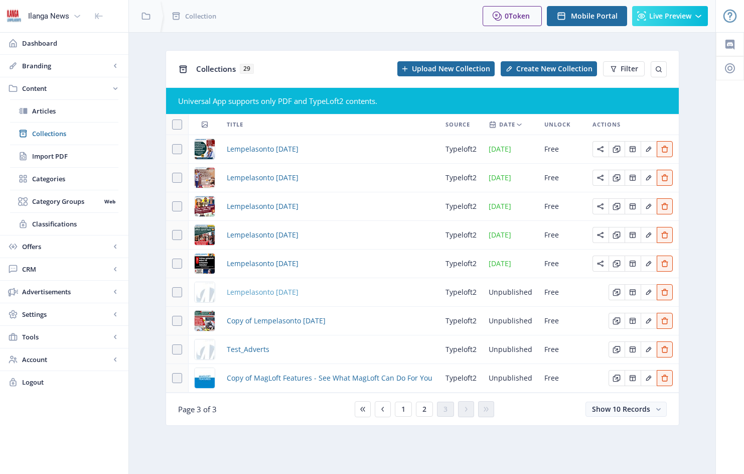
click at [279, 292] on span "Lempelasonto [DATE]" at bounding box center [263, 292] width 72 height 12
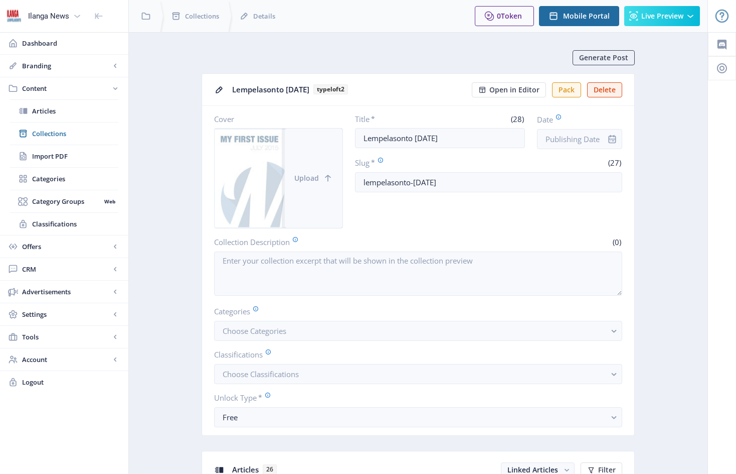
click at [310, 162] on button "Upload" at bounding box center [314, 177] width 58 height 99
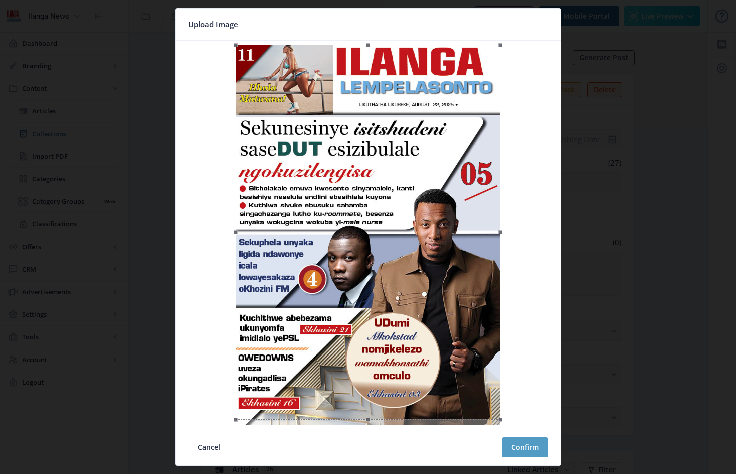
click at [525, 447] on button "Confirm" at bounding box center [525, 447] width 47 height 20
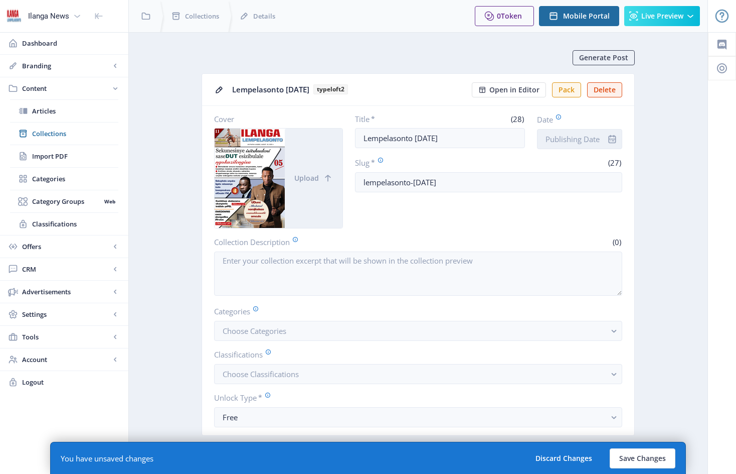
click at [592, 134] on input "Date" at bounding box center [579, 139] width 85 height 20
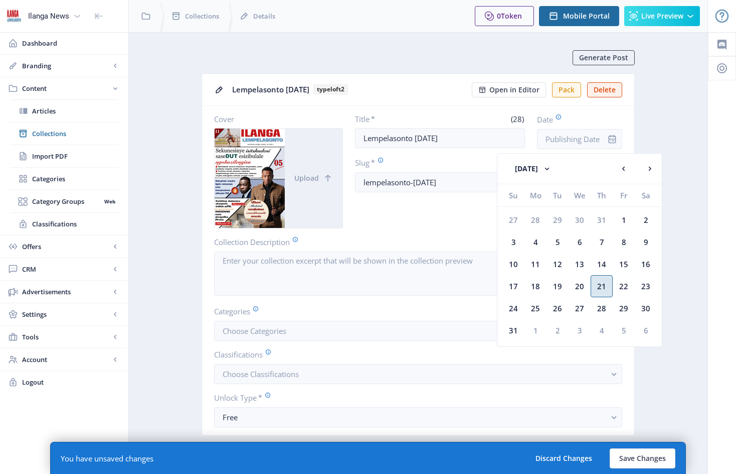
click at [604, 287] on div "21" at bounding box center [602, 286] width 22 height 22
type input "[DATE]"
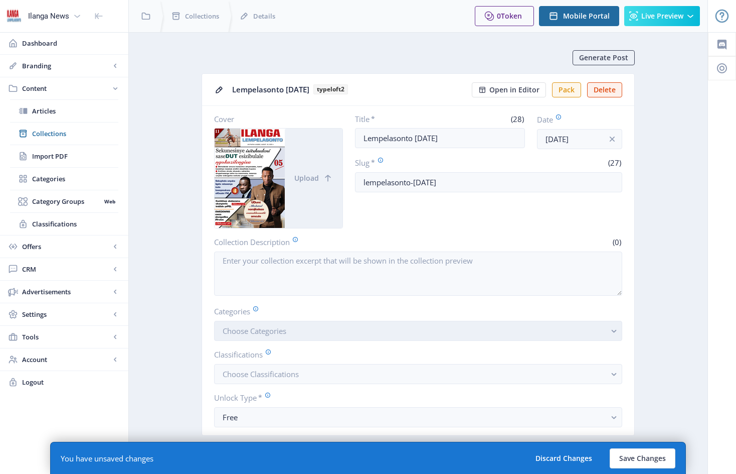
click at [307, 338] on button "Choose Categories" at bounding box center [418, 331] width 408 height 20
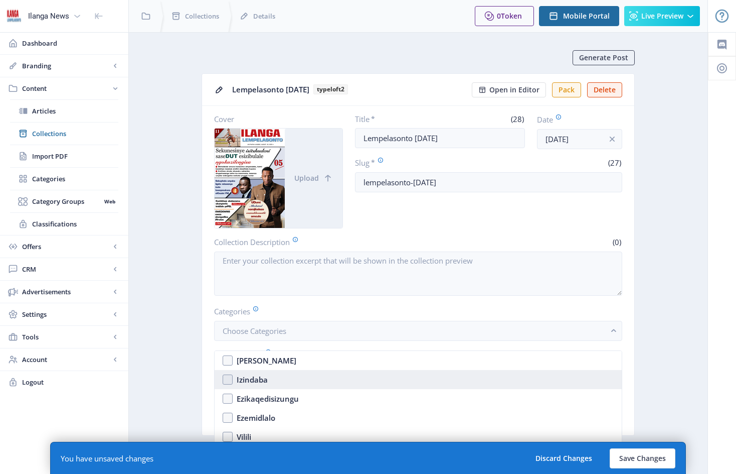
click at [227, 381] on nb-option "Izindaba" at bounding box center [418, 379] width 407 height 19
checkbox input "true"
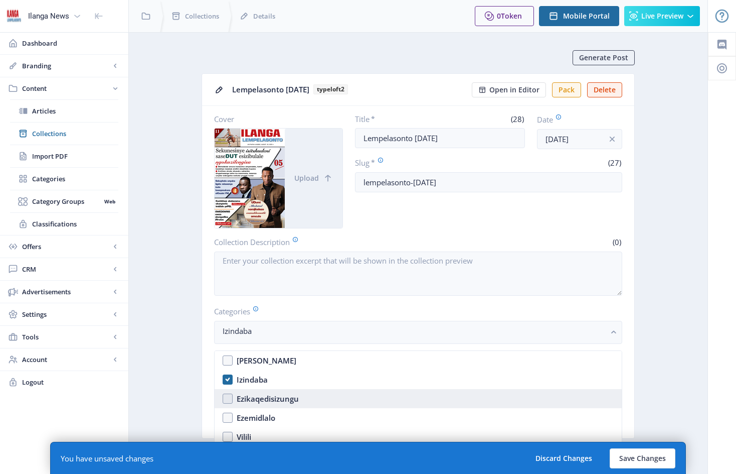
click at [227, 399] on nb-option "Ezikaqedisizungu" at bounding box center [418, 398] width 407 height 19
checkbox input "true"
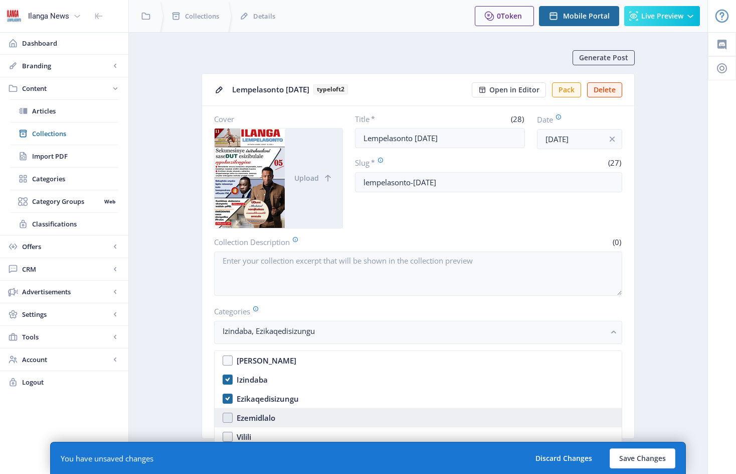
click at [229, 419] on nb-option "Ezemidlalo" at bounding box center [418, 417] width 407 height 19
checkbox input "true"
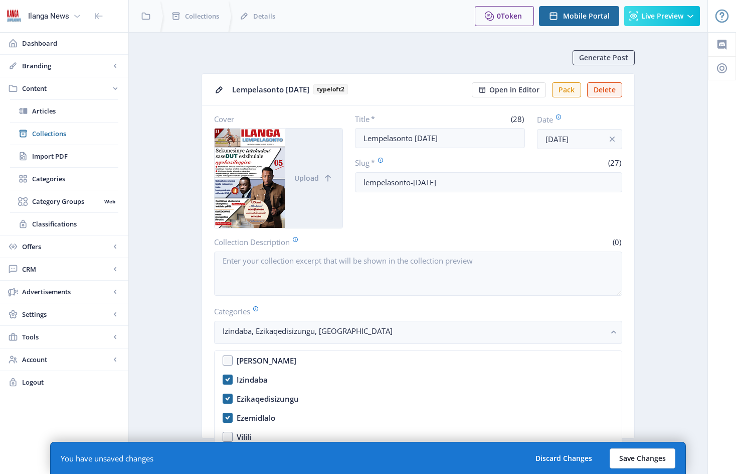
click at [650, 457] on button "Save Changes" at bounding box center [643, 458] width 66 height 20
click at [636, 459] on button "Save Changes" at bounding box center [643, 458] width 66 height 20
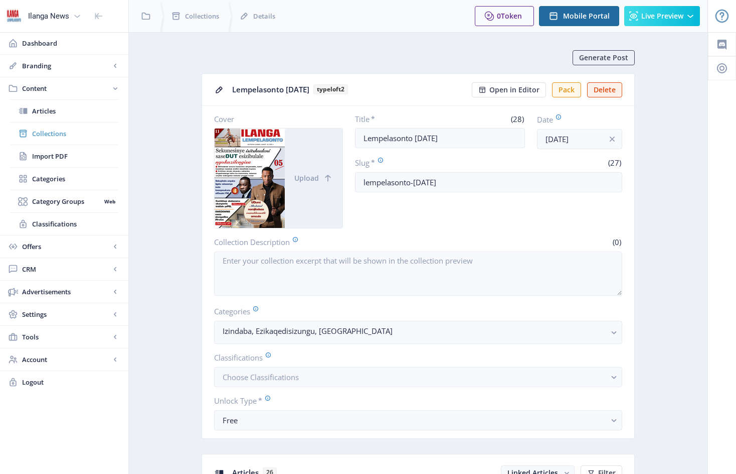
click at [56, 134] on span "Collections" at bounding box center [75, 133] width 86 height 10
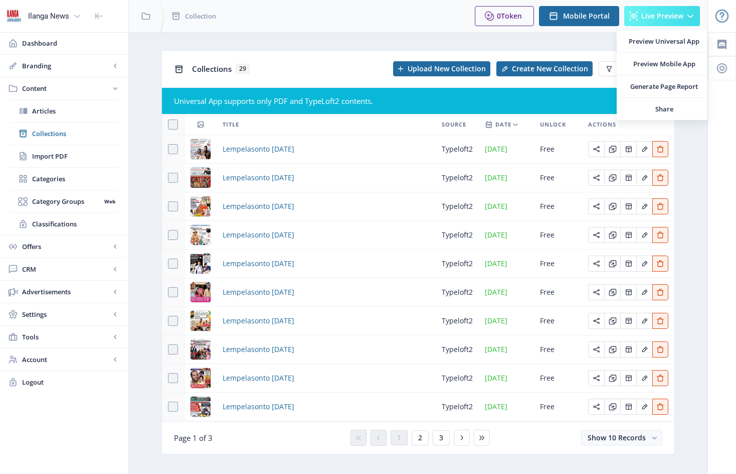
click at [664, 17] on span "Live Preview" at bounding box center [663, 16] width 42 height 8
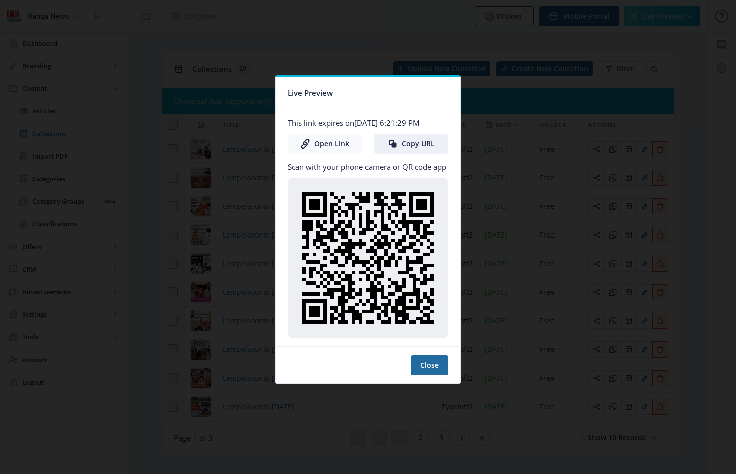
click at [350, 146] on link "Open Link" at bounding box center [325, 143] width 74 height 20
click at [434, 366] on button "Close" at bounding box center [430, 365] width 38 height 20
